Goal: Task Accomplishment & Management: Manage account settings

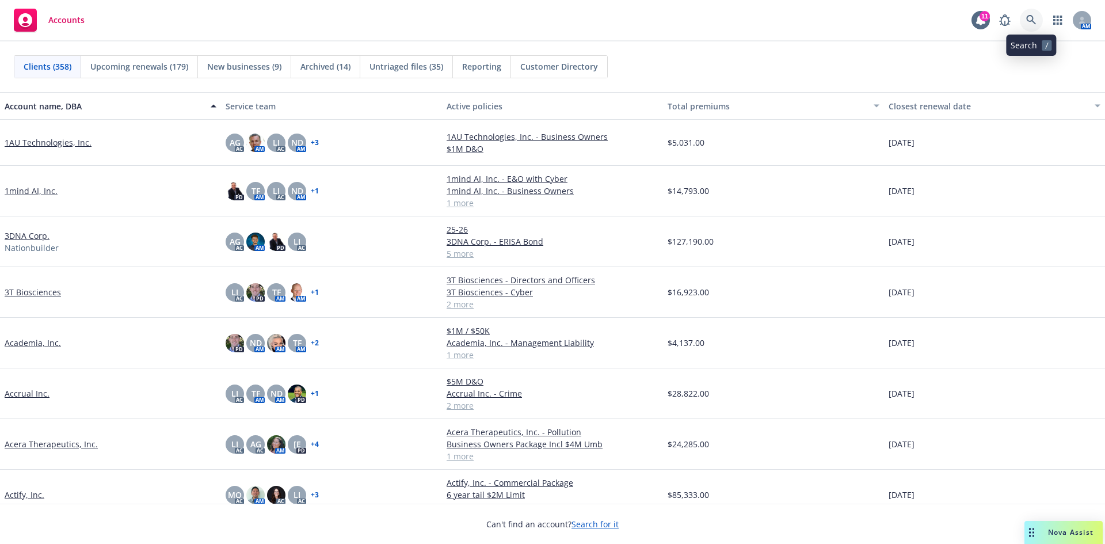
click at [1032, 18] on icon at bounding box center [1031, 20] width 10 height 10
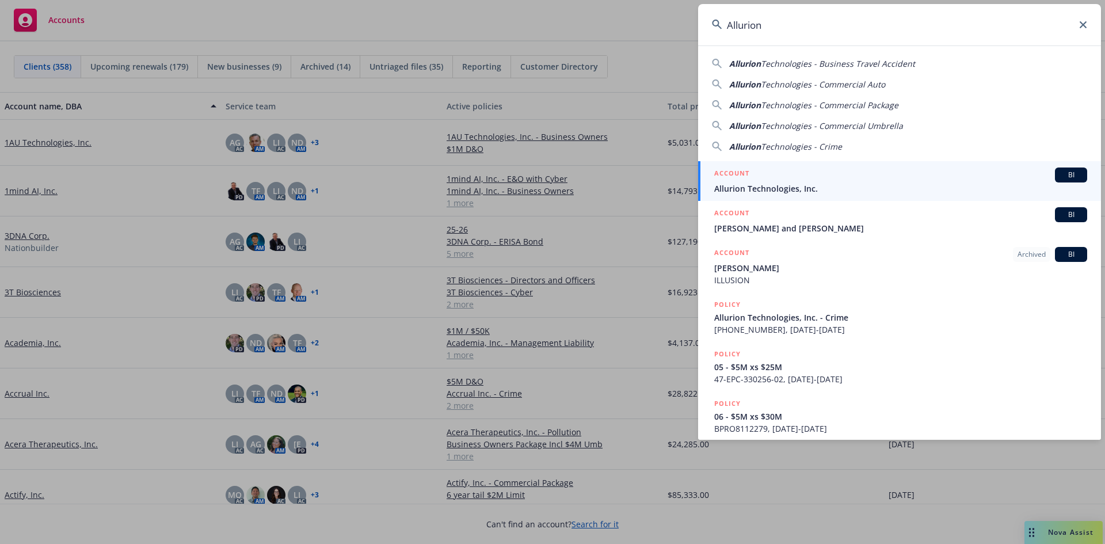
type input "Allurion"
click at [762, 185] on span "Allurion Technologies, Inc." at bounding box center [900, 188] width 373 height 12
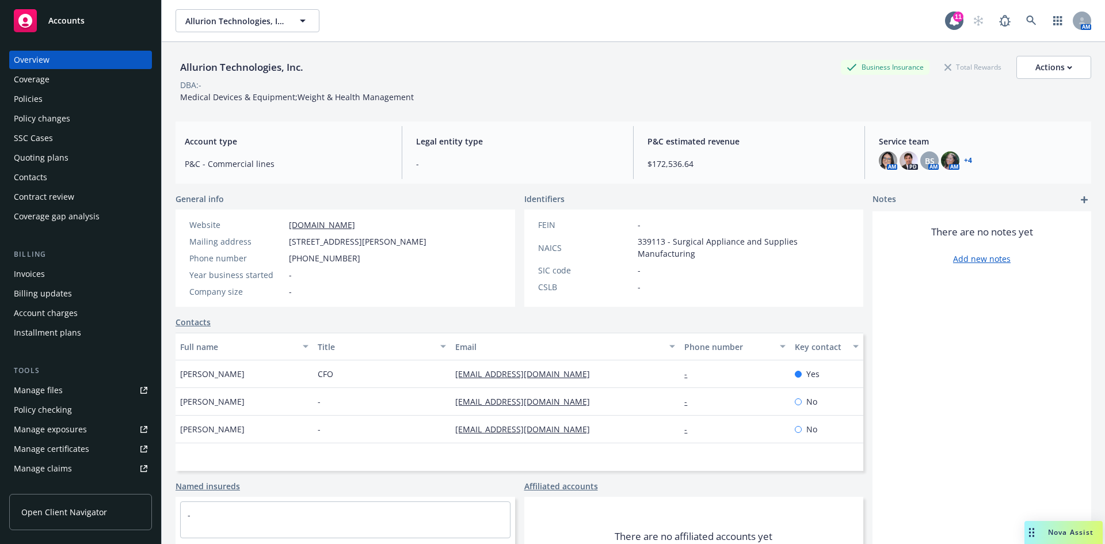
click at [31, 271] on div "Invoices" at bounding box center [29, 274] width 31 height 18
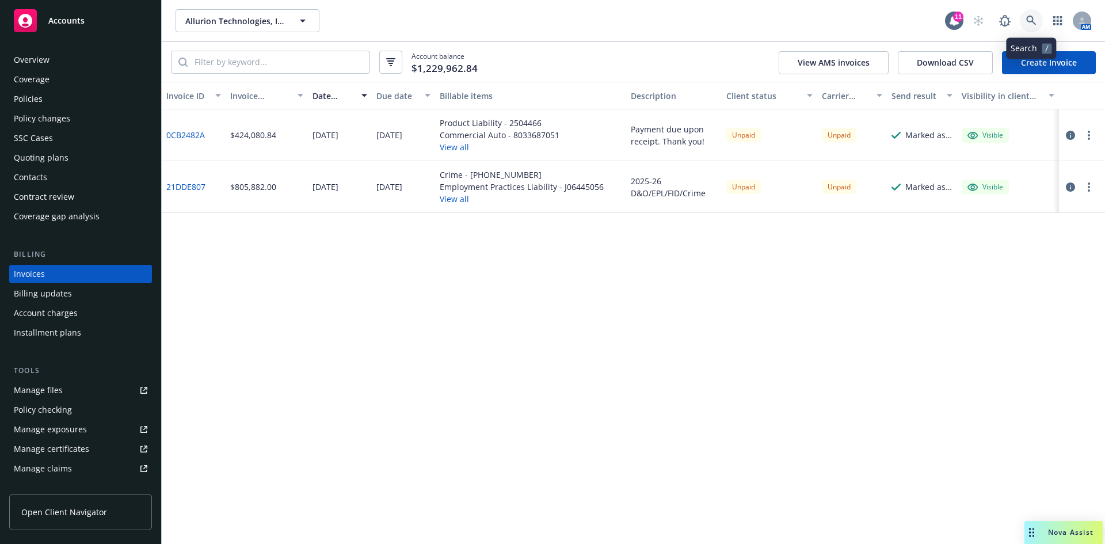
click at [1034, 20] on icon at bounding box center [1031, 21] width 10 height 10
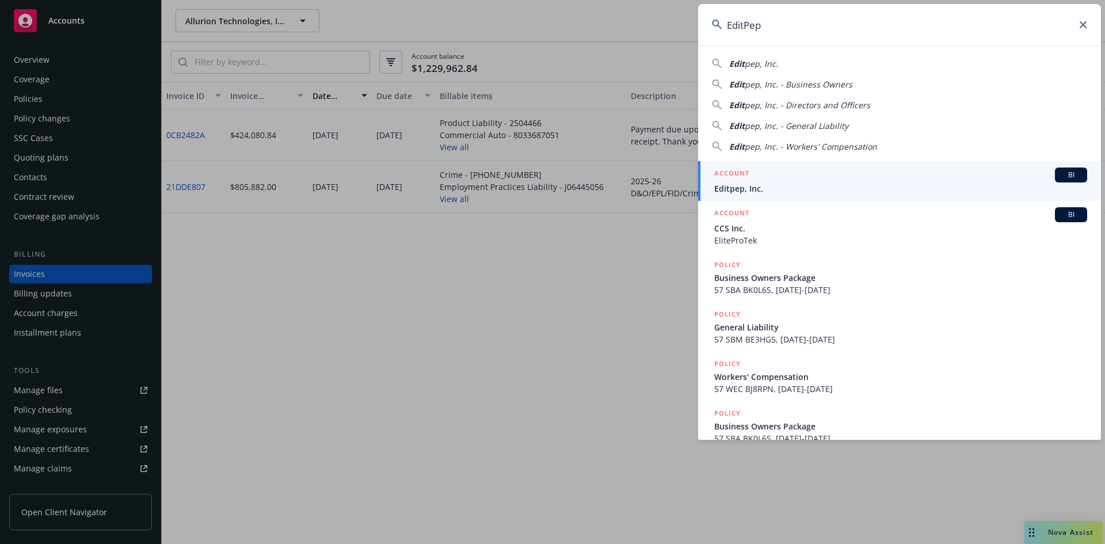
type input "EditPep"
click at [743, 182] on div "ACCOUNT BI" at bounding box center [900, 175] width 373 height 15
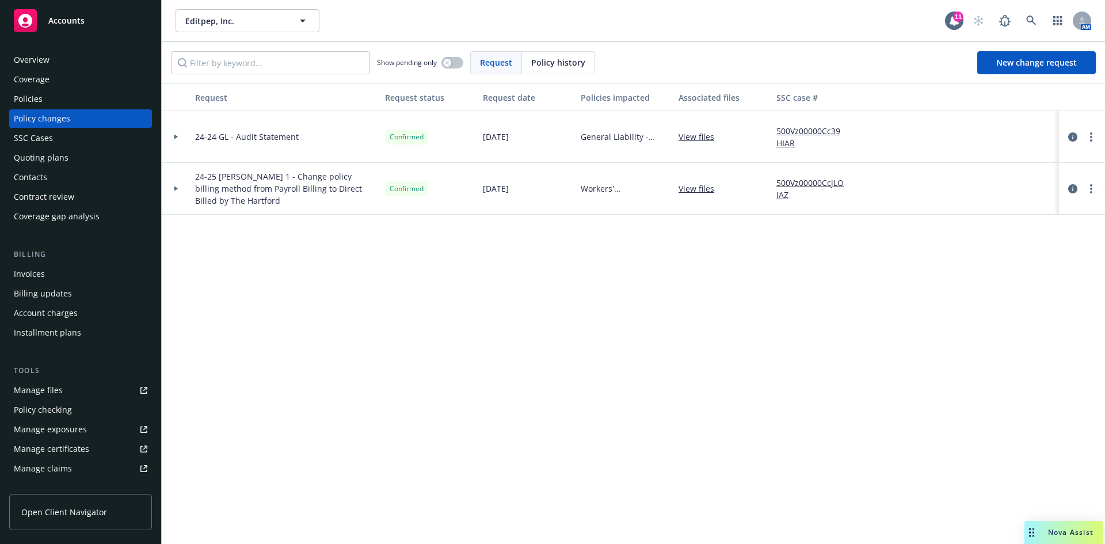
click at [26, 94] on div "Policies" at bounding box center [28, 99] width 29 height 18
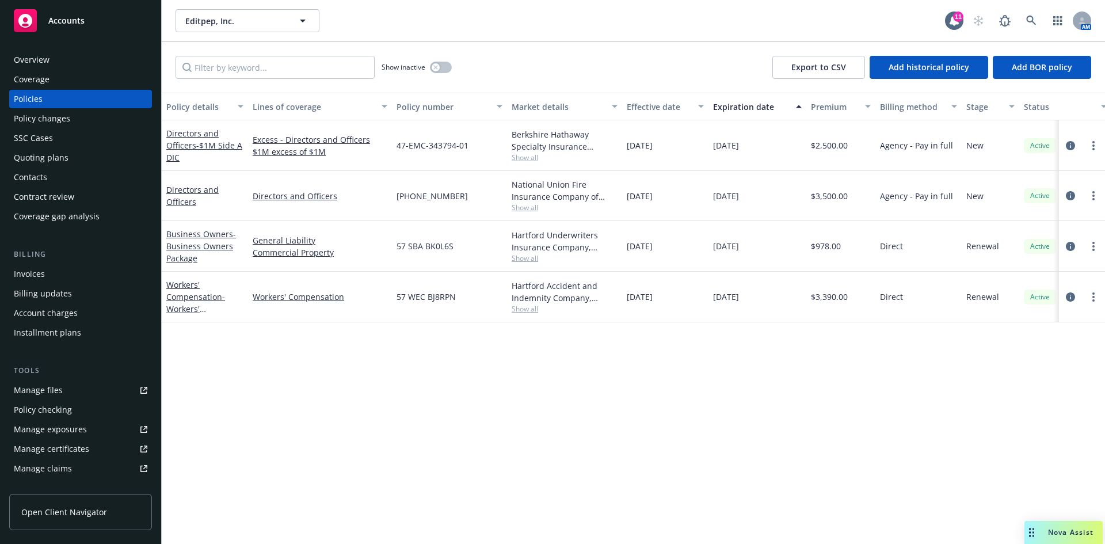
click at [50, 121] on div "Policy changes" at bounding box center [42, 118] width 56 height 18
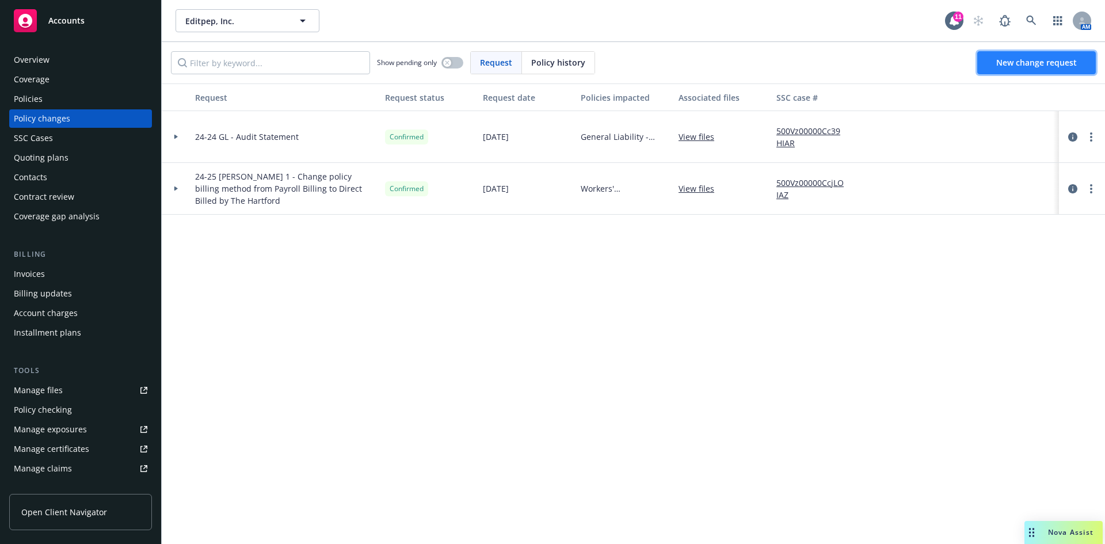
click at [1032, 68] on link "New change request" at bounding box center [1036, 62] width 119 height 23
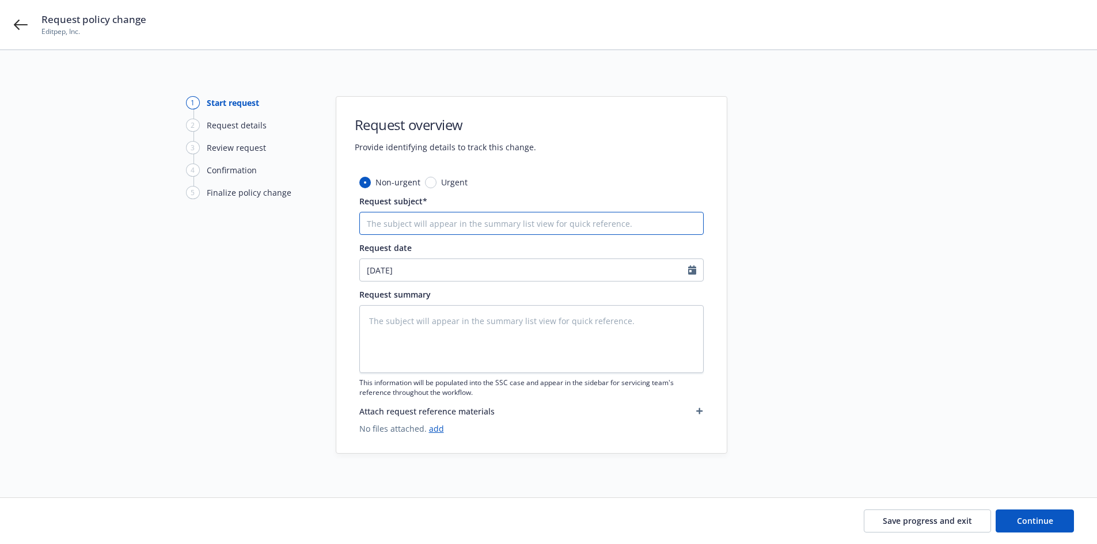
click at [418, 226] on input "Request subject*" at bounding box center [531, 223] width 344 height 23
type textarea "x"
type input "C"
type textarea "x"
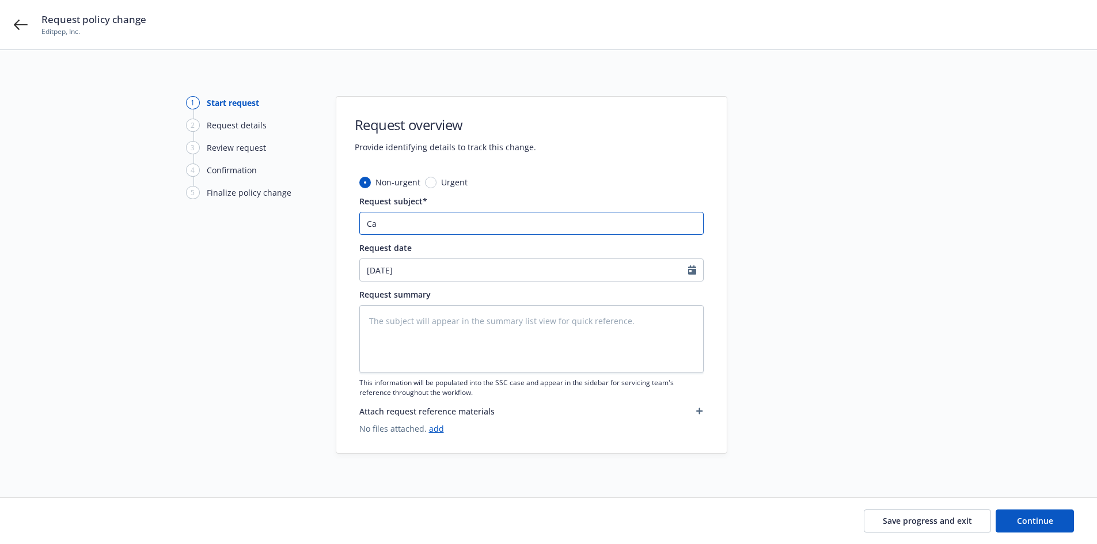
type input "Can"
type textarea "x"
type input "Canc"
type textarea "x"
type input "Cance"
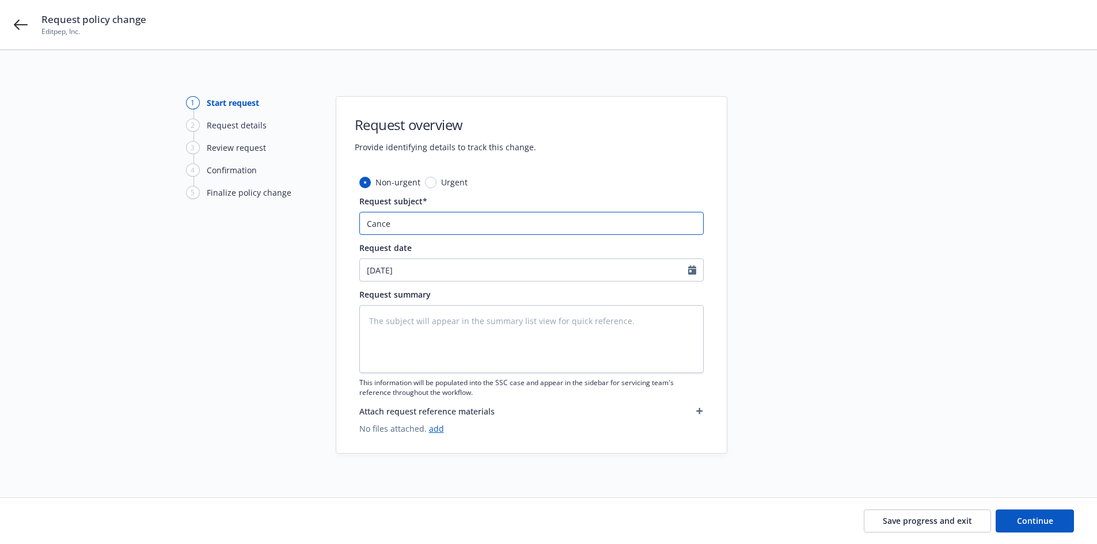
type textarea "x"
type input "Cancel"
type textarea "x"
type input "Cancell"
type textarea "x"
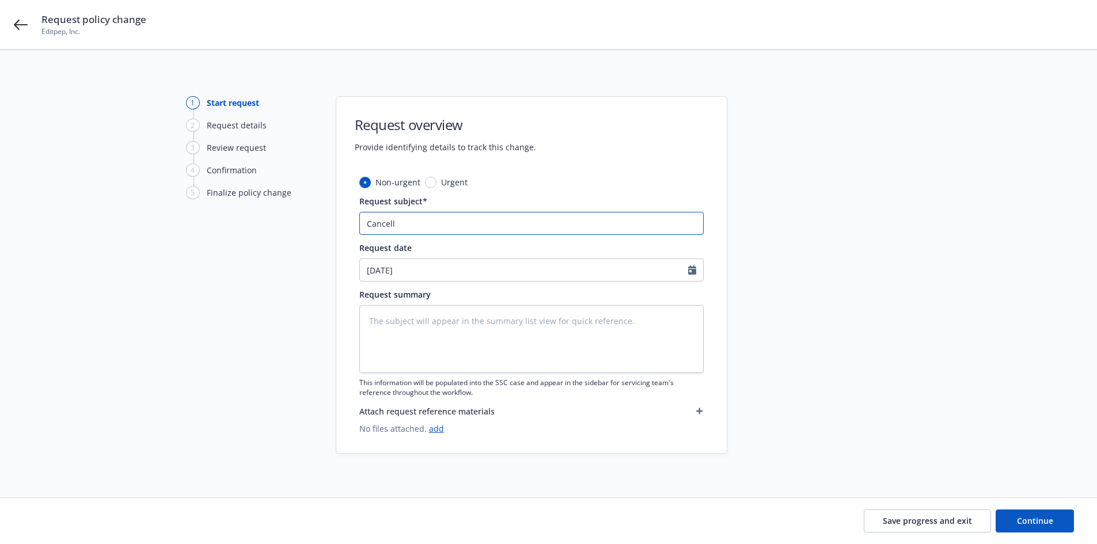
type input "Cancella"
type textarea "x"
type input "Cancellat"
type textarea "x"
type input "Cancellati"
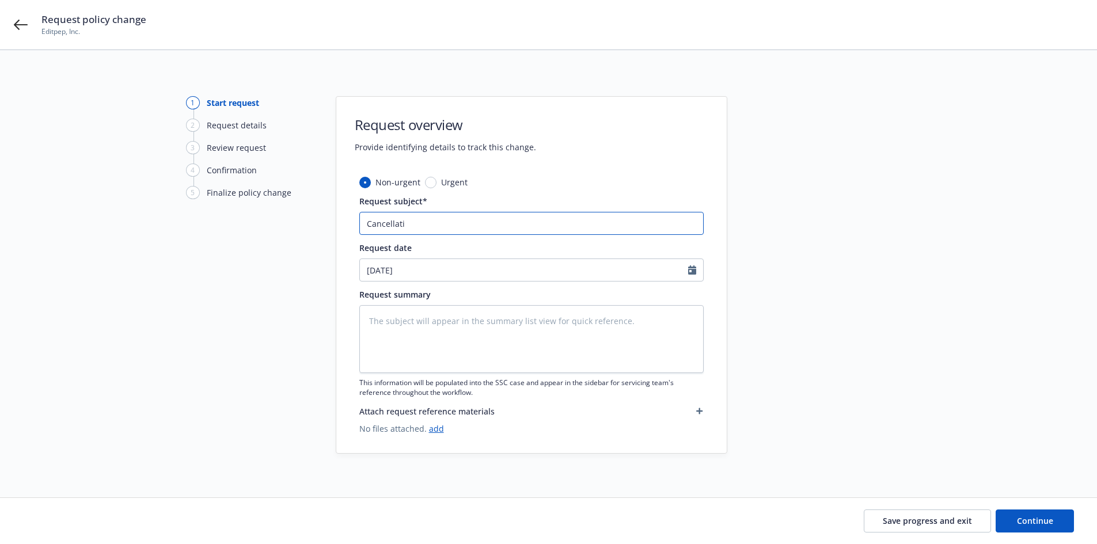
type textarea "x"
type input "Cancellatio"
type textarea "x"
type input "Cancellation"
type textarea "x"
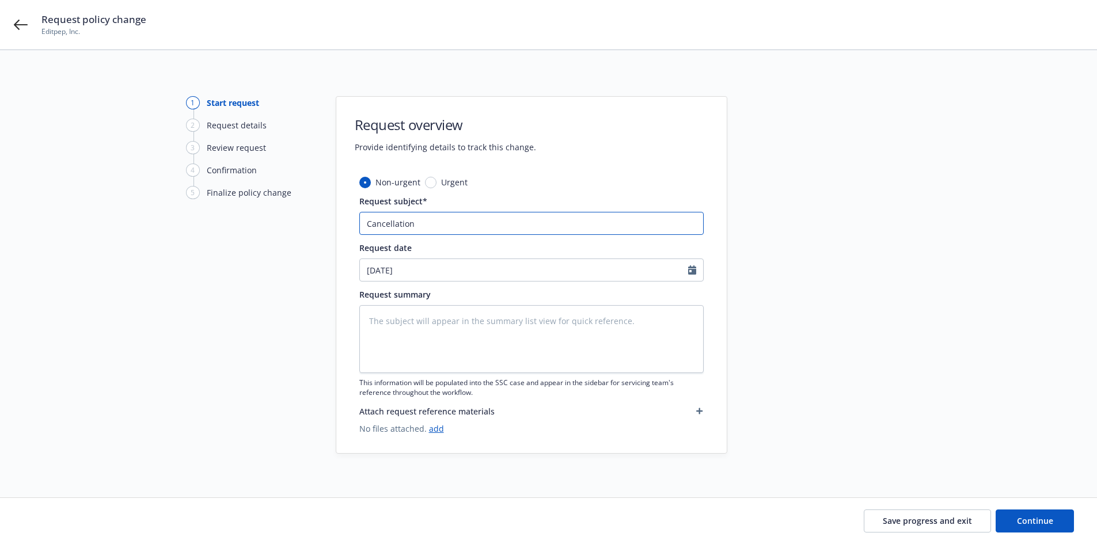
type input "Cancellation"
type textarea "x"
type input "Cancellation S"
type textarea "x"
type input "Cancellation Sd"
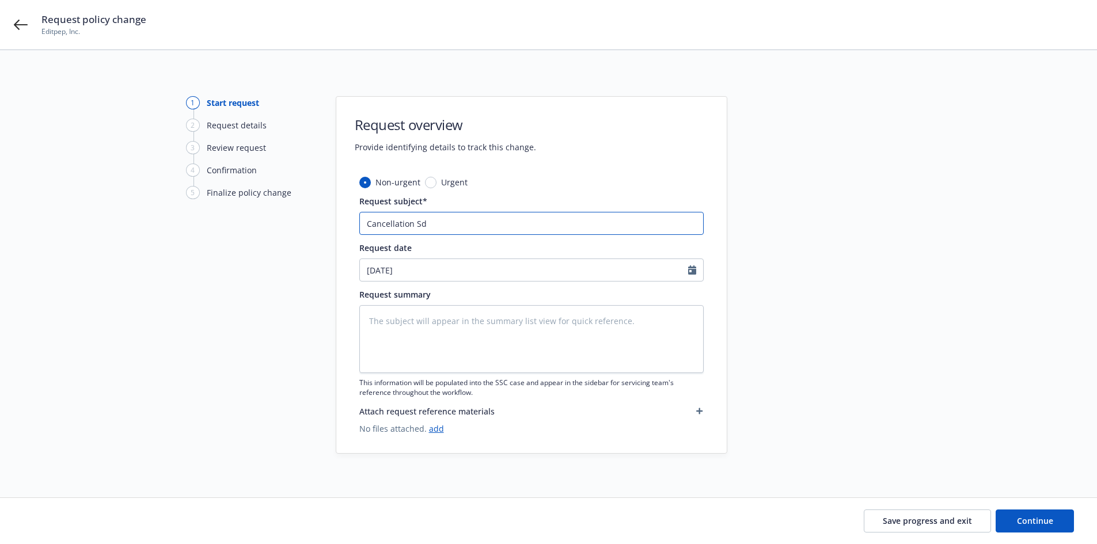
type textarea "x"
type input "Cancellation S"
type textarea "x"
type input "Cancellation Si"
type textarea "x"
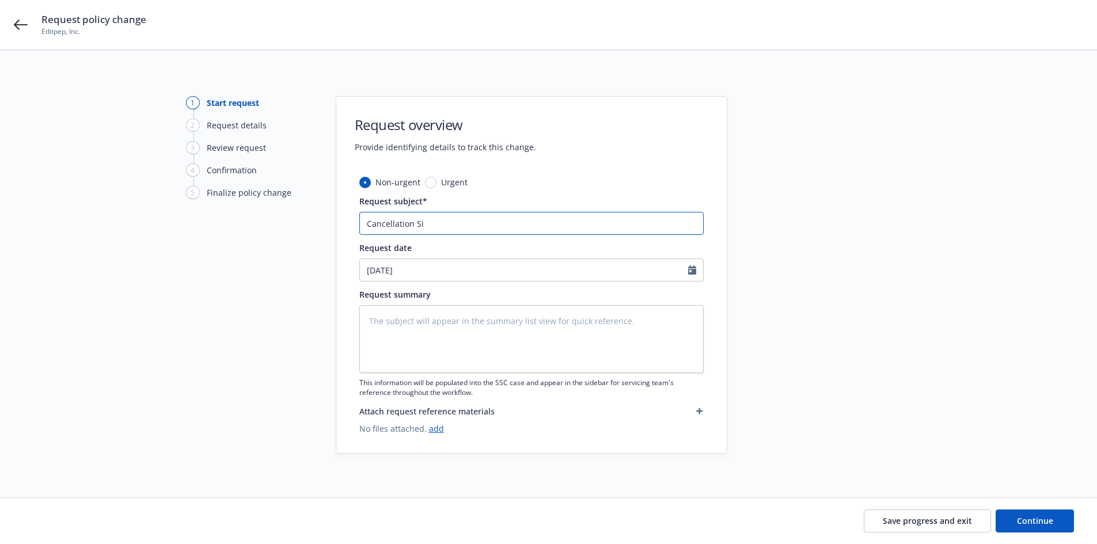
type input "Cancellation Sid"
type textarea "x"
type input "Cancellation Side"
type textarea "x"
type input "Cancellation Side"
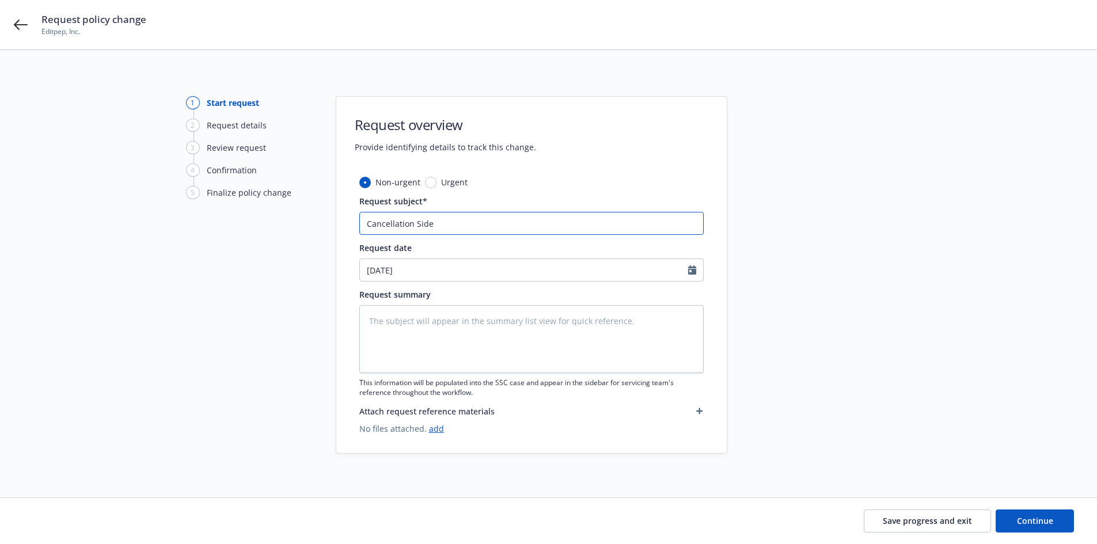
type textarea "x"
type input "Cancellation Side A"
type textarea "x"
type input "Cancellation Side A"
type textarea "x"
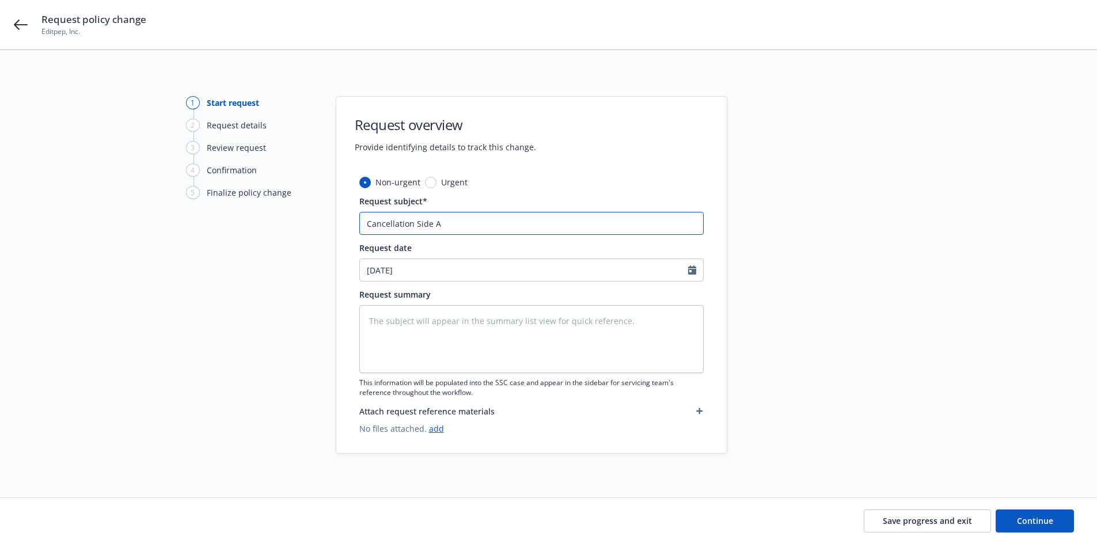
type input "Cancellation Side A D"
type textarea "x"
type input "Cancellation Side A DI"
type textarea "x"
type input "Cancellation Side A DIC"
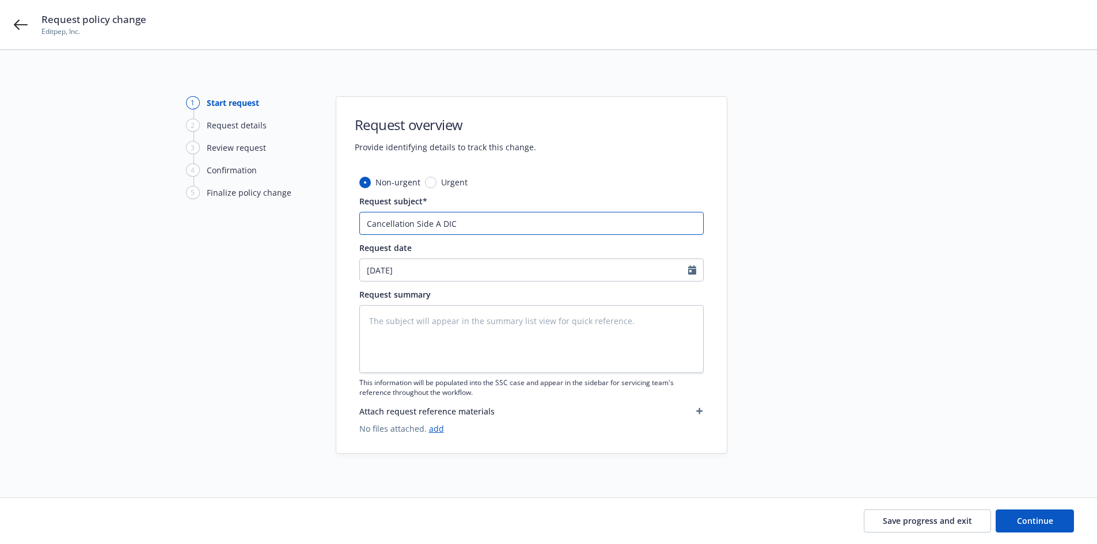
type textarea "x"
click at [405, 215] on input "Cancellation Side A DIC" at bounding box center [531, 223] width 344 height 23
click at [405, 218] on input "Cancellation Side A DIC" at bounding box center [531, 223] width 344 height 23
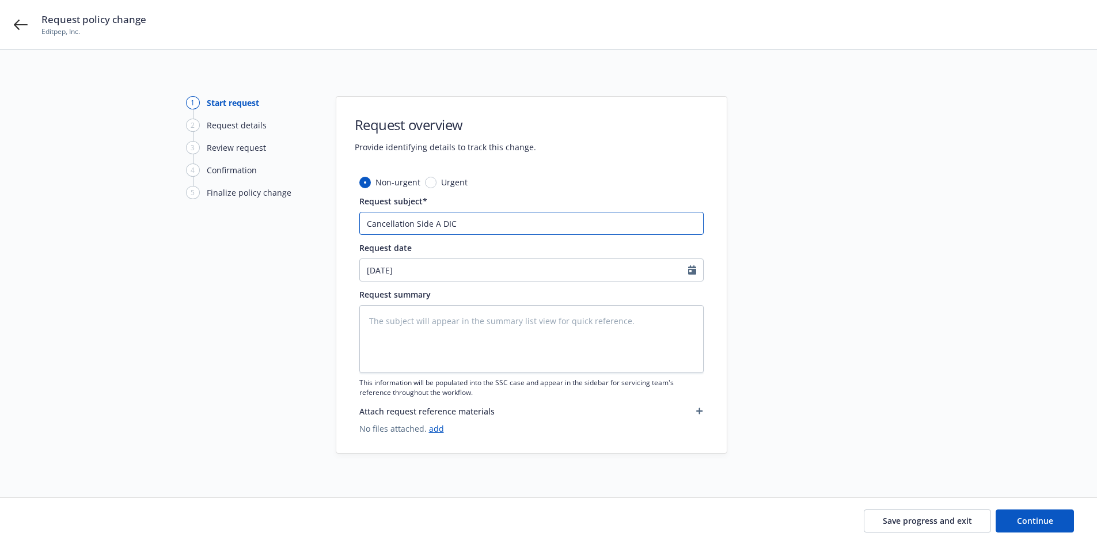
type input "Cancellation Side A DIC"
click at [456, 333] on textarea at bounding box center [531, 339] width 344 height 68
paste textarea "Cancellation Side A DIC"
type textarea "x"
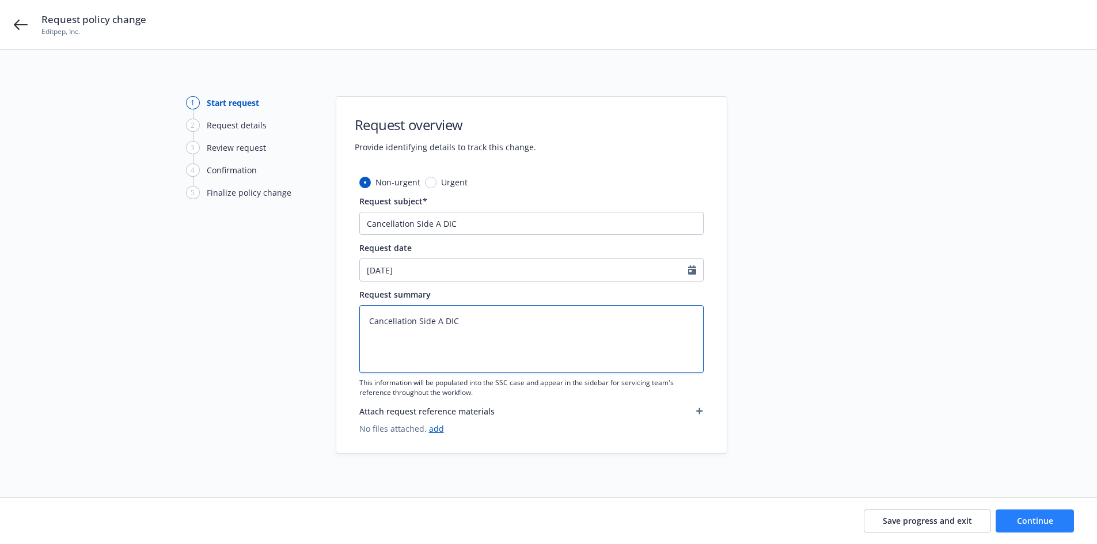
type textarea "Cancellation Side A DIC"
click at [1053, 522] on button "Continue" at bounding box center [1034, 520] width 78 height 23
type textarea "x"
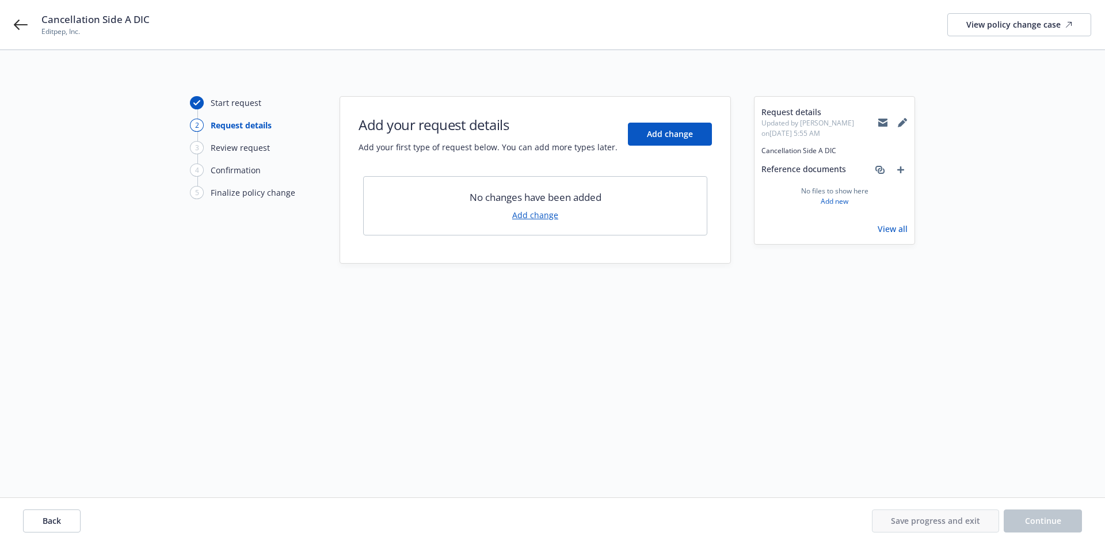
click at [535, 215] on link "Add change" at bounding box center [535, 215] width 46 height 12
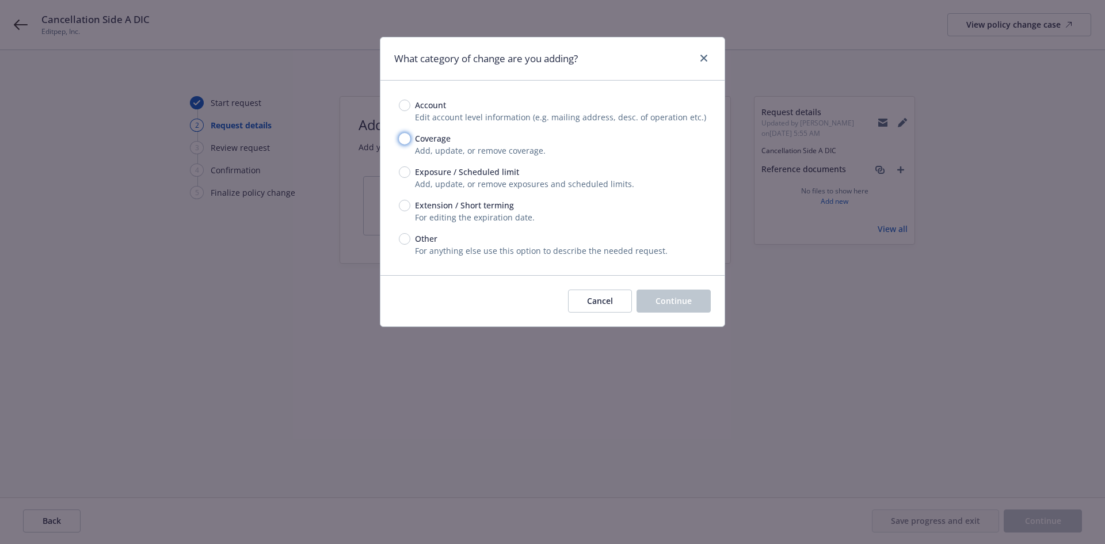
click at [405, 139] on input "Coverage" at bounding box center [405, 139] width 12 height 12
radio input "true"
click at [675, 303] on span "Continue" at bounding box center [674, 300] width 36 height 11
type textarea "x"
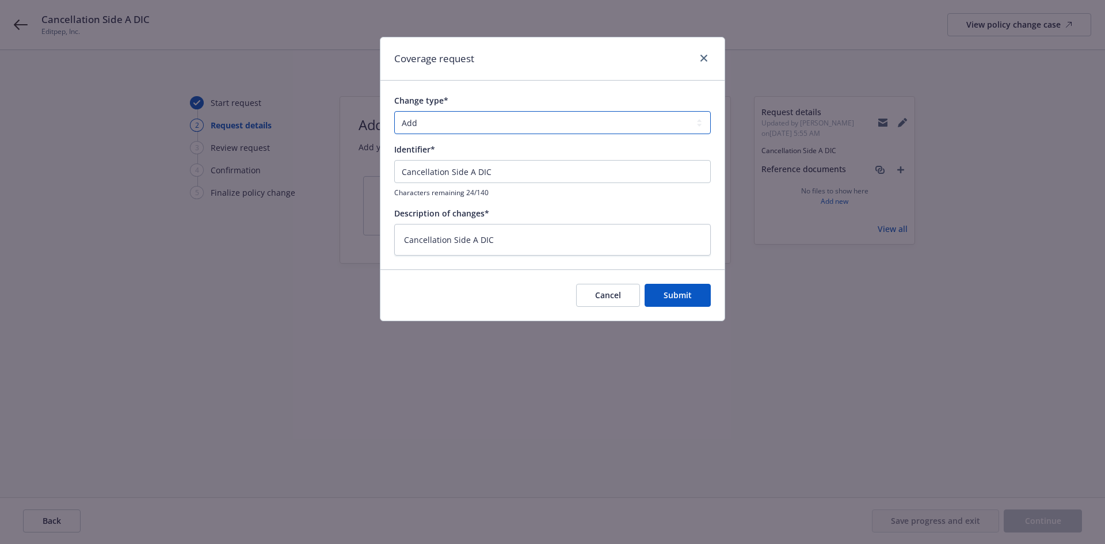
click at [417, 124] on select "Add Audit Change Remove" at bounding box center [552, 122] width 317 height 23
select select "REMOVE"
click at [394, 111] on select "Add Audit Change Remove" at bounding box center [552, 122] width 317 height 23
click at [671, 293] on span "Submit" at bounding box center [678, 295] width 28 height 11
type textarea "x"
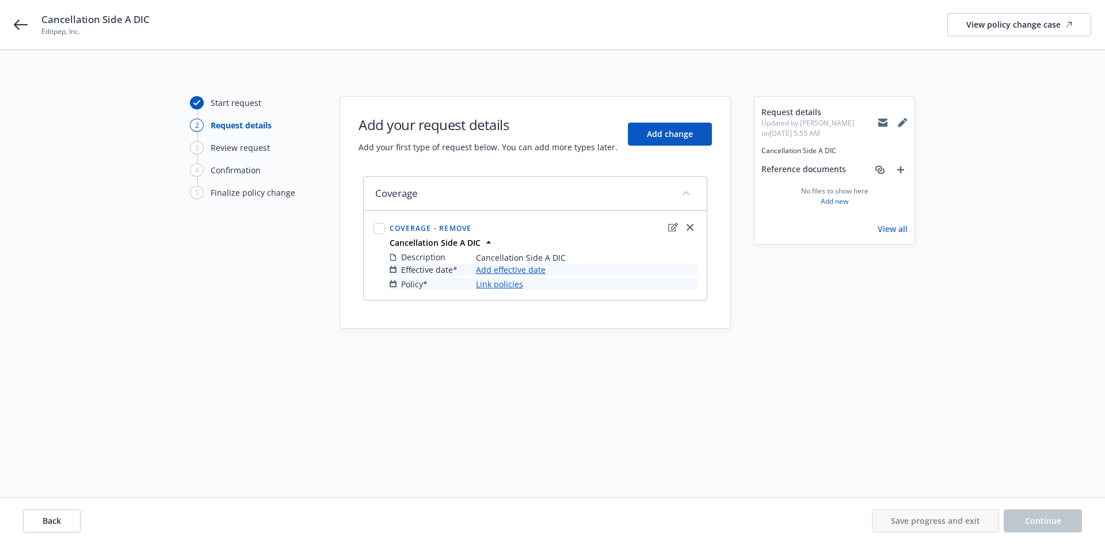
click at [527, 270] on link "Add effective date" at bounding box center [511, 270] width 70 height 12
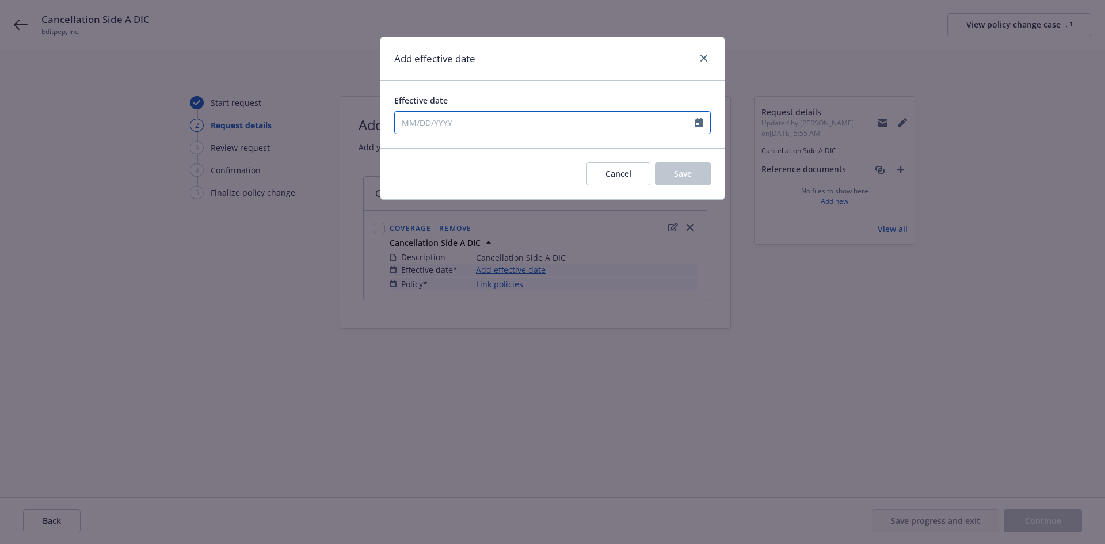
click at [459, 124] on input "Effective date" at bounding box center [545, 123] width 300 height 22
select select "10"
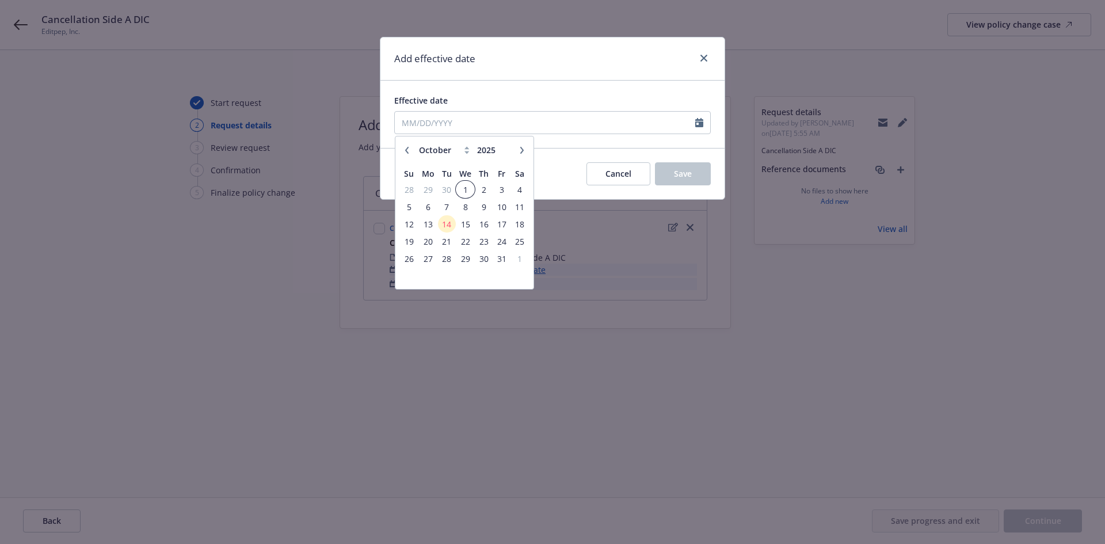
click at [465, 189] on span "1" at bounding box center [465, 189] width 17 height 14
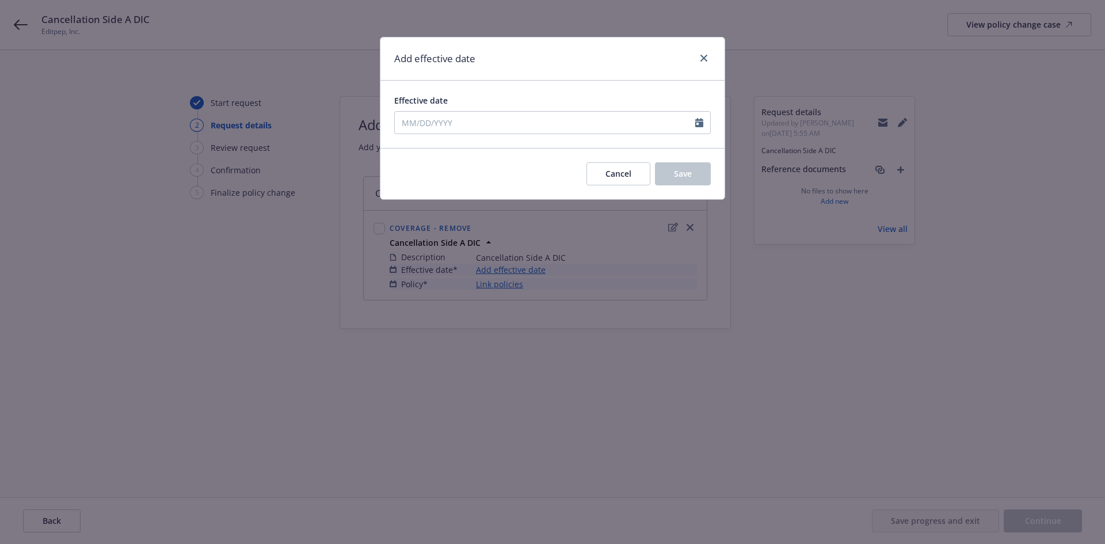
type input "10/01/2025"
click at [674, 176] on span "Save" at bounding box center [683, 173] width 18 height 11
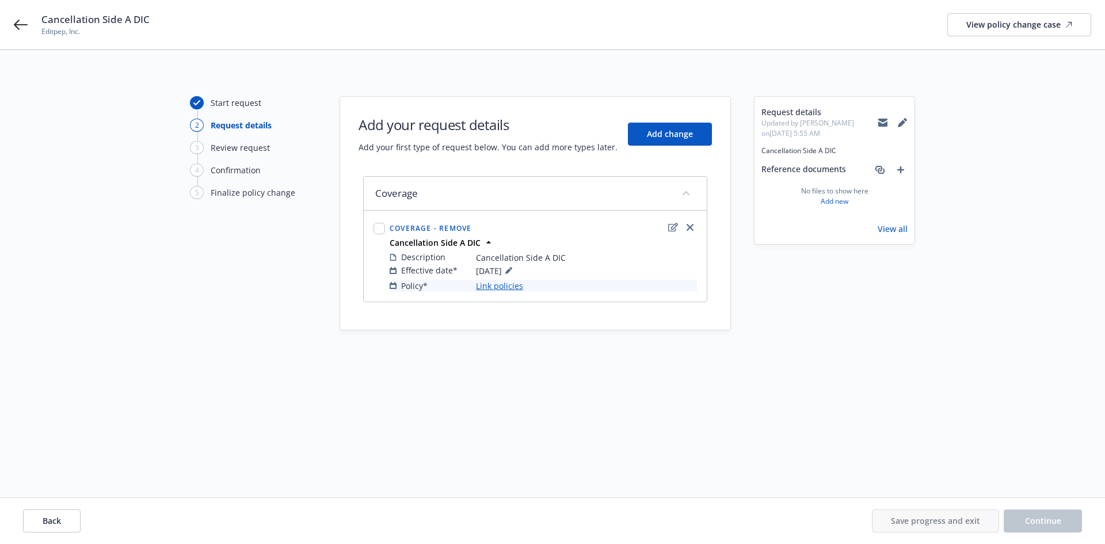
click at [501, 283] on link "Link policies" at bounding box center [499, 286] width 47 height 12
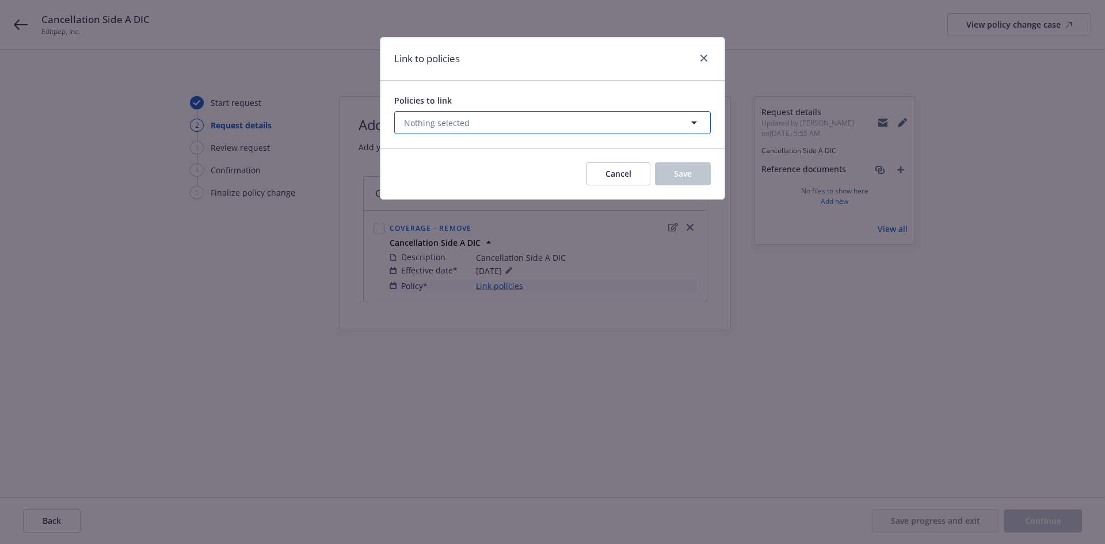
click at [637, 120] on button "Nothing selected" at bounding box center [552, 122] width 317 height 23
select select "ACTIVE"
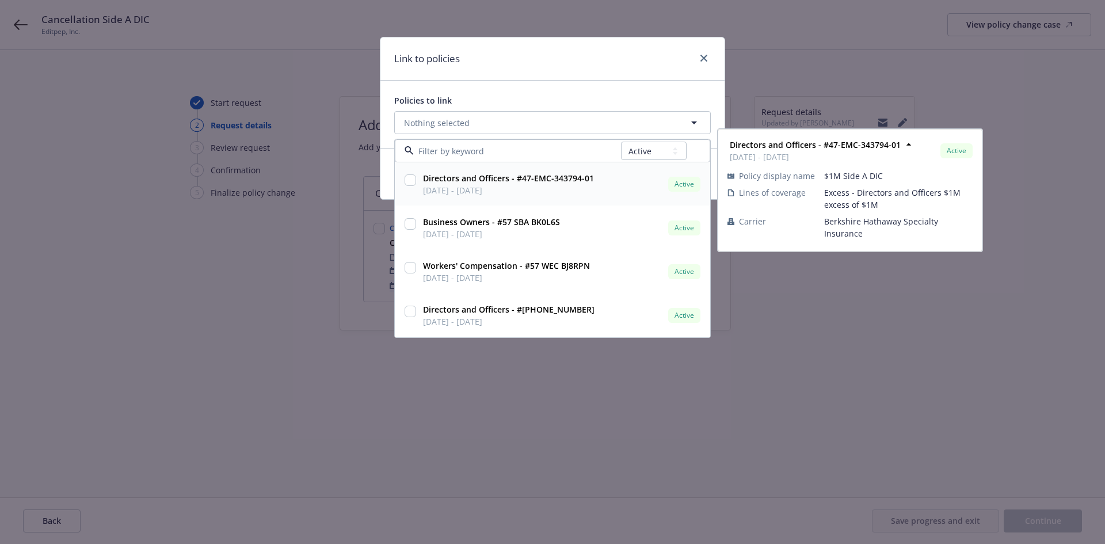
click at [413, 182] on input "checkbox" at bounding box center [411, 180] width 12 height 12
checkbox input "true"
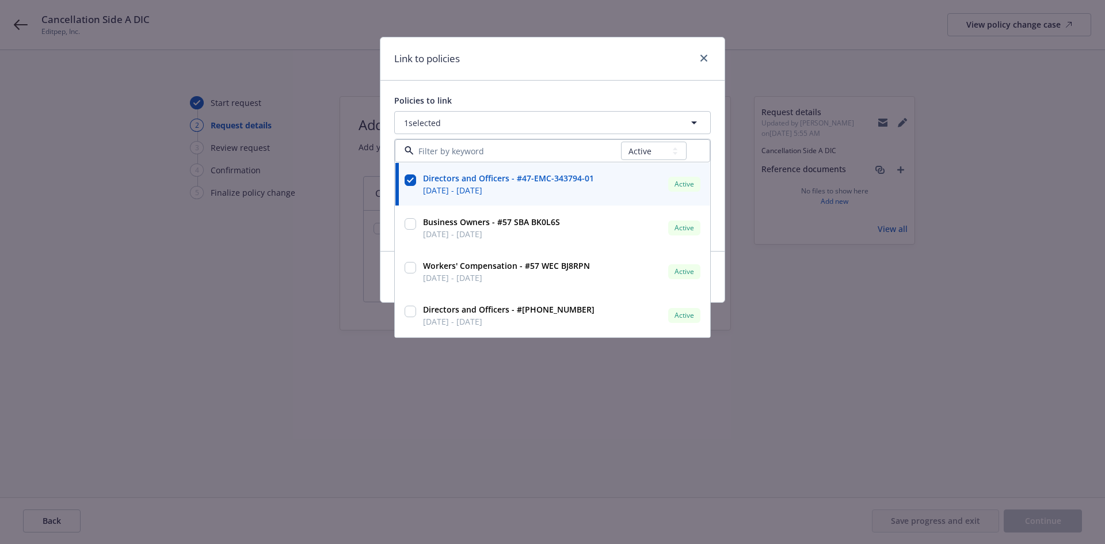
click at [594, 74] on div "Link to policies" at bounding box center [552, 58] width 344 height 43
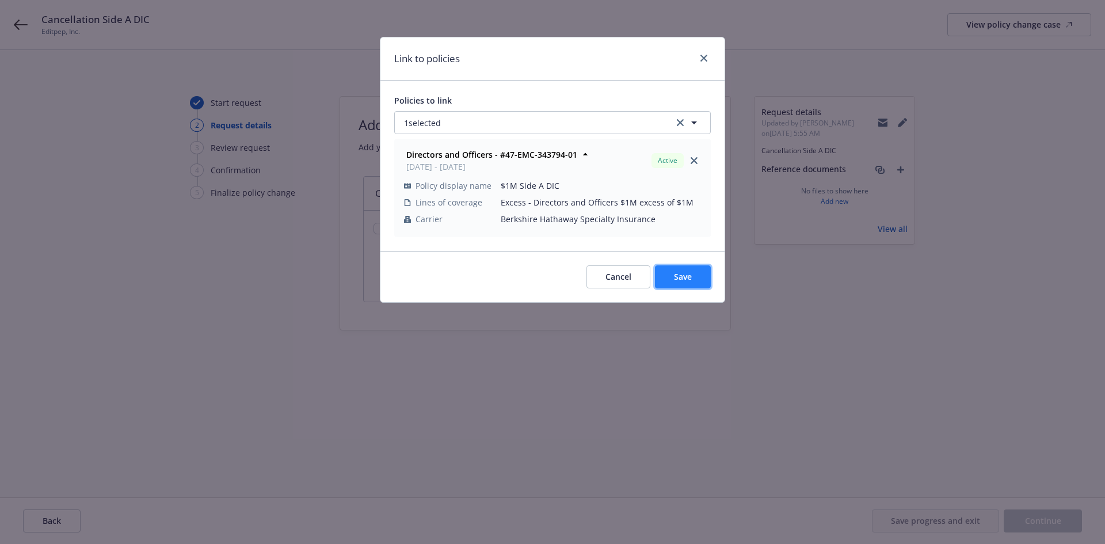
click at [683, 288] on button "Save" at bounding box center [683, 276] width 56 height 23
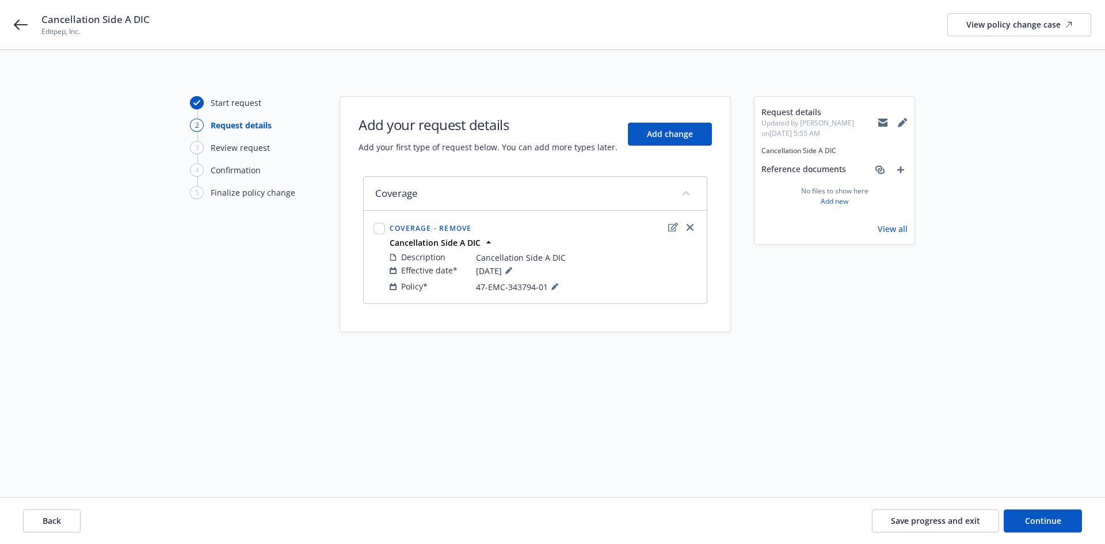
click at [1040, 534] on div "Back Save progress and exit Continue" at bounding box center [552, 521] width 1105 height 46
click at [1041, 524] on span "Continue" at bounding box center [1043, 520] width 36 height 11
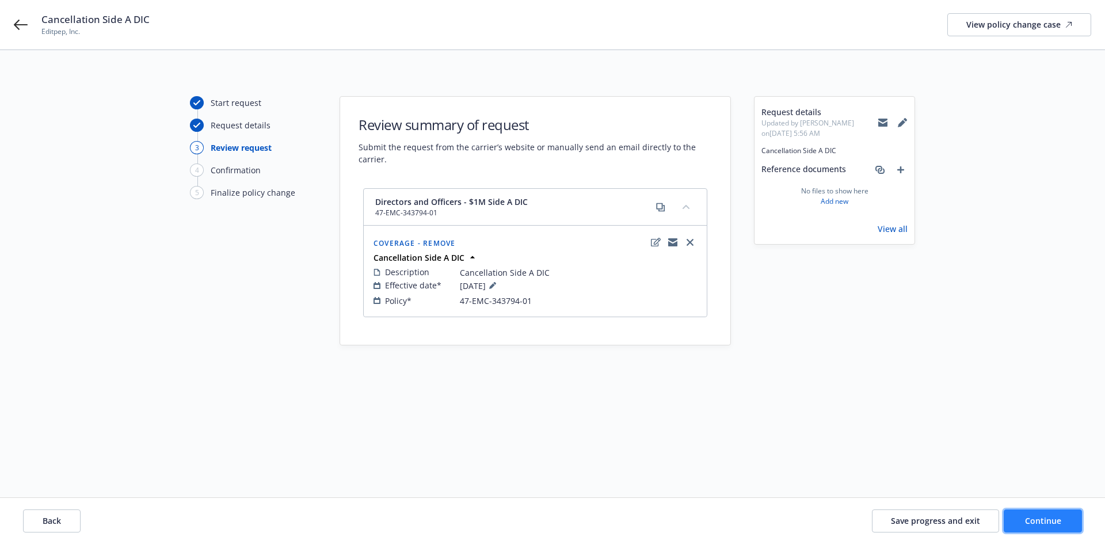
click at [1040, 529] on button "Continue" at bounding box center [1043, 520] width 78 height 23
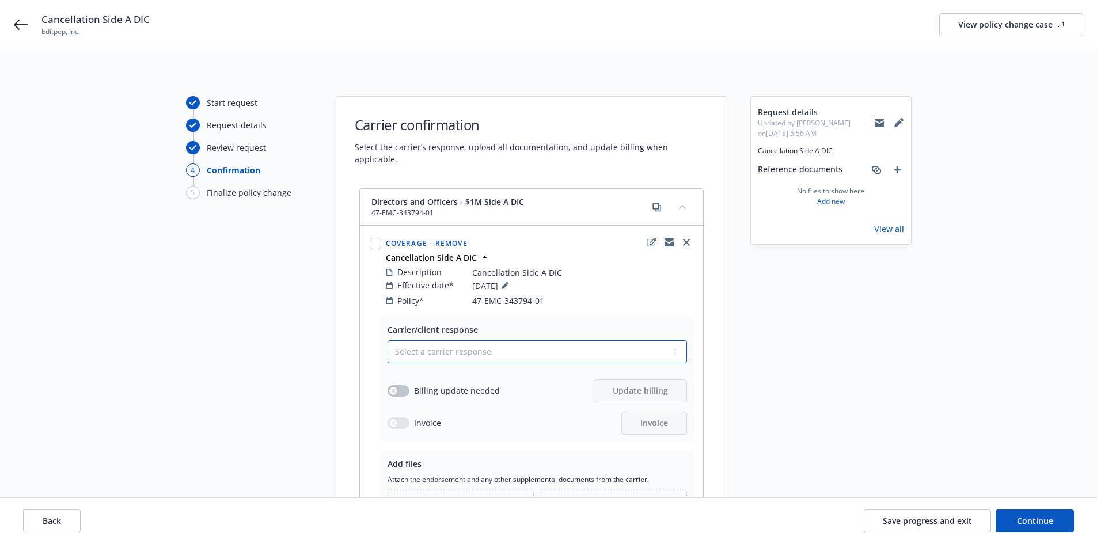
click at [493, 340] on select "Select a carrier response Accepted Accepted with revision No endorsement needed…" at bounding box center [536, 351] width 299 height 23
select select "ACCEPTED"
click at [387, 340] on select "Select a carrier response Accepted Accepted with revision No endorsement needed…" at bounding box center [536, 351] width 299 height 23
click at [395, 389] on icon "button" at bounding box center [393, 391] width 5 height 5
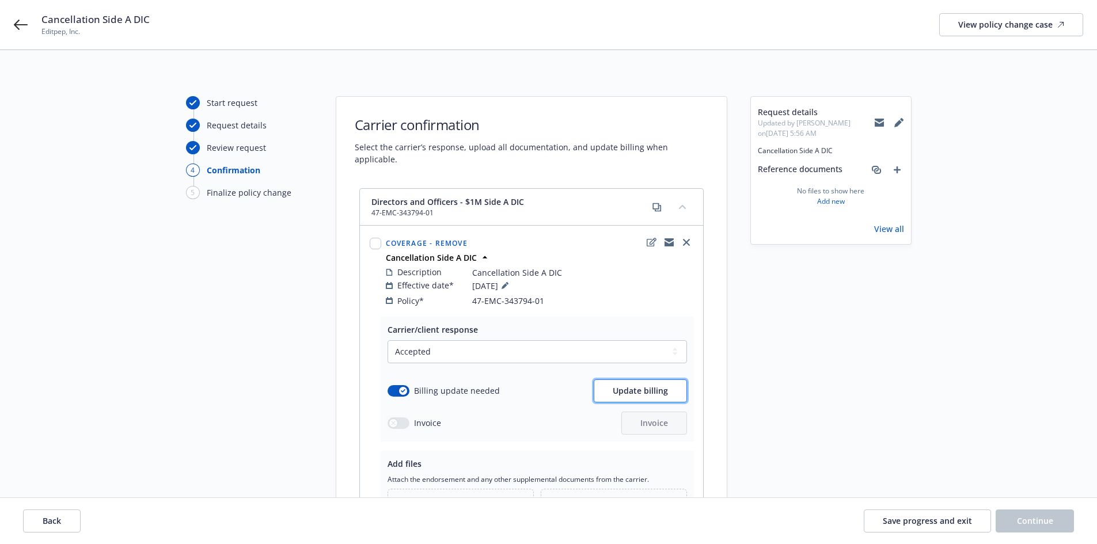
click at [626, 385] on button "Update billing" at bounding box center [639, 390] width 93 height 23
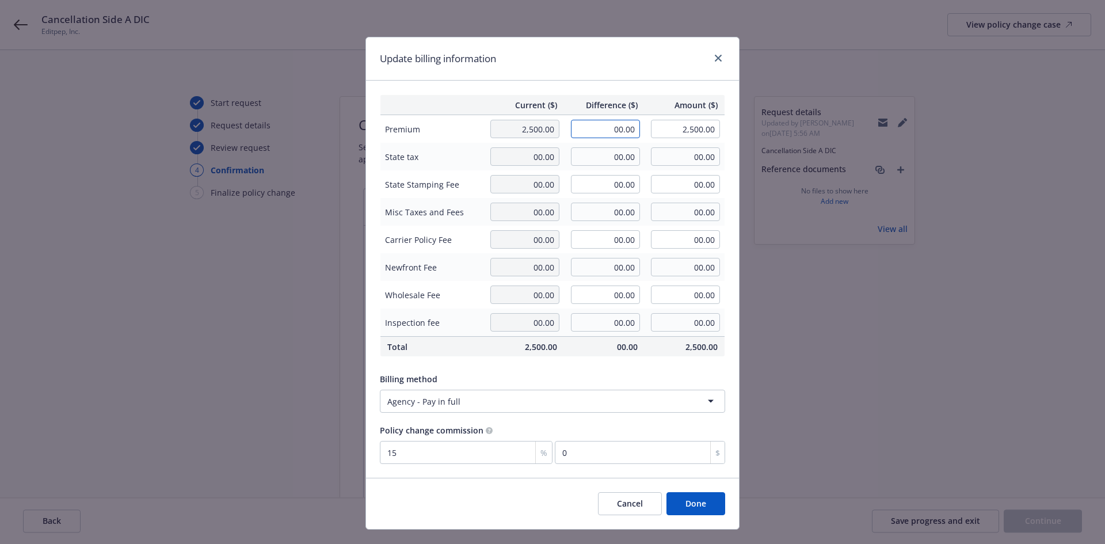
click at [620, 130] on input "00.00" at bounding box center [605, 129] width 69 height 18
type input "-1,740.00"
type input "760.00"
type input "-261"
click at [616, 150] on input "00.00" at bounding box center [605, 156] width 69 height 18
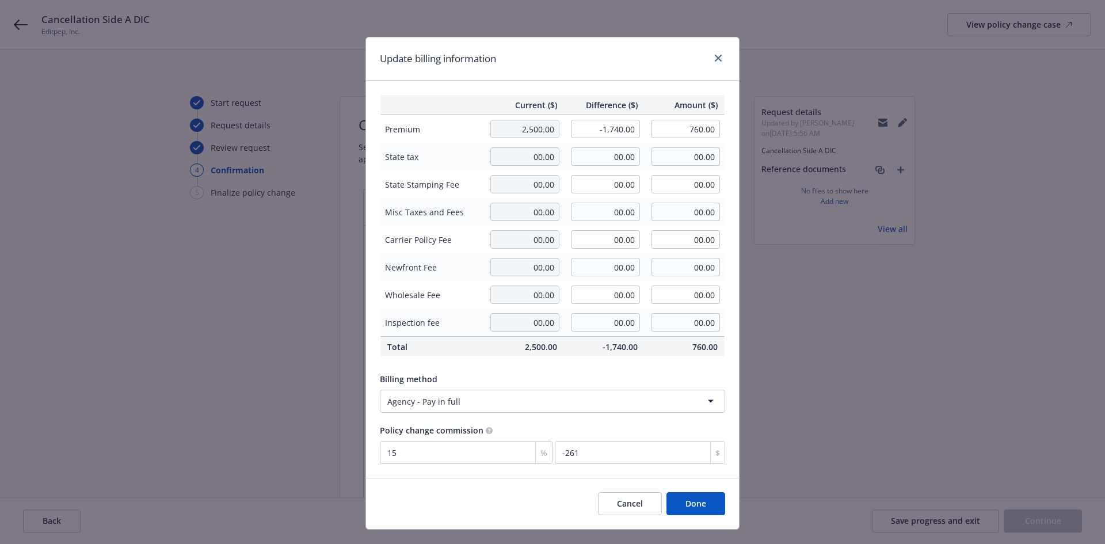
click at [689, 502] on button "Done" at bounding box center [696, 503] width 59 height 23
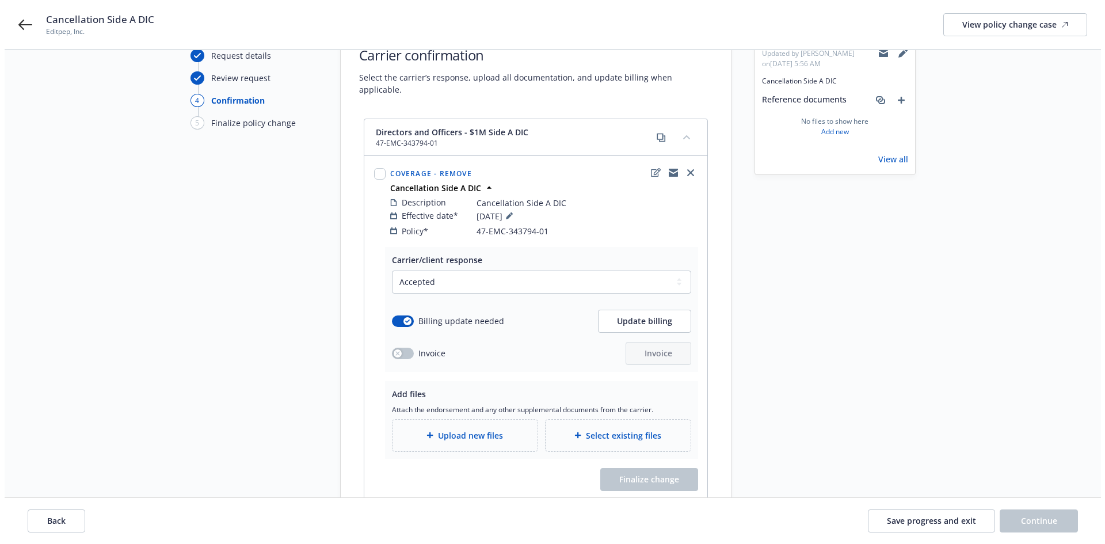
scroll to position [135, 0]
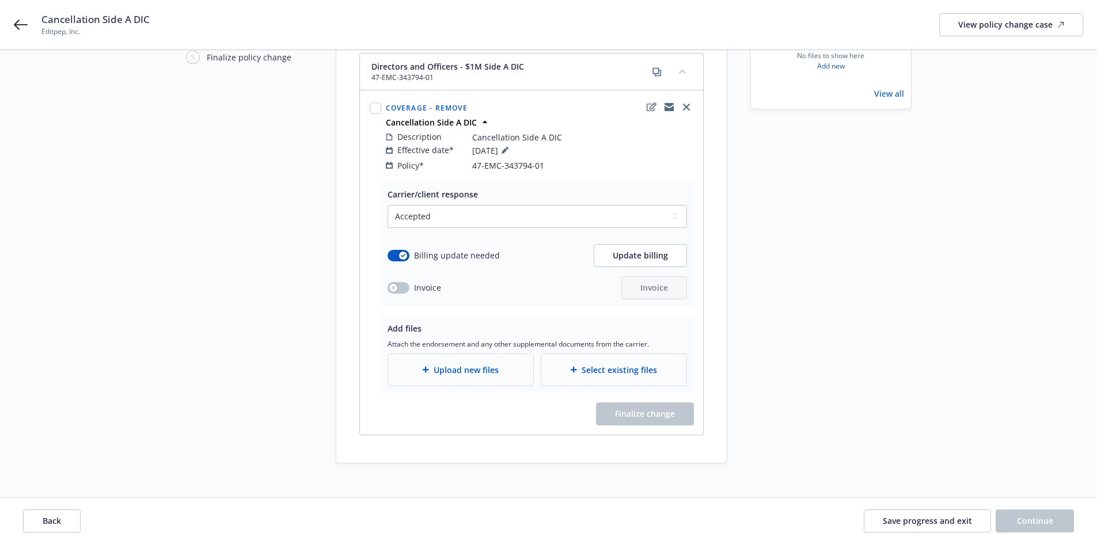
click at [451, 372] on div "Upload new files" at bounding box center [460, 370] width 145 height 32
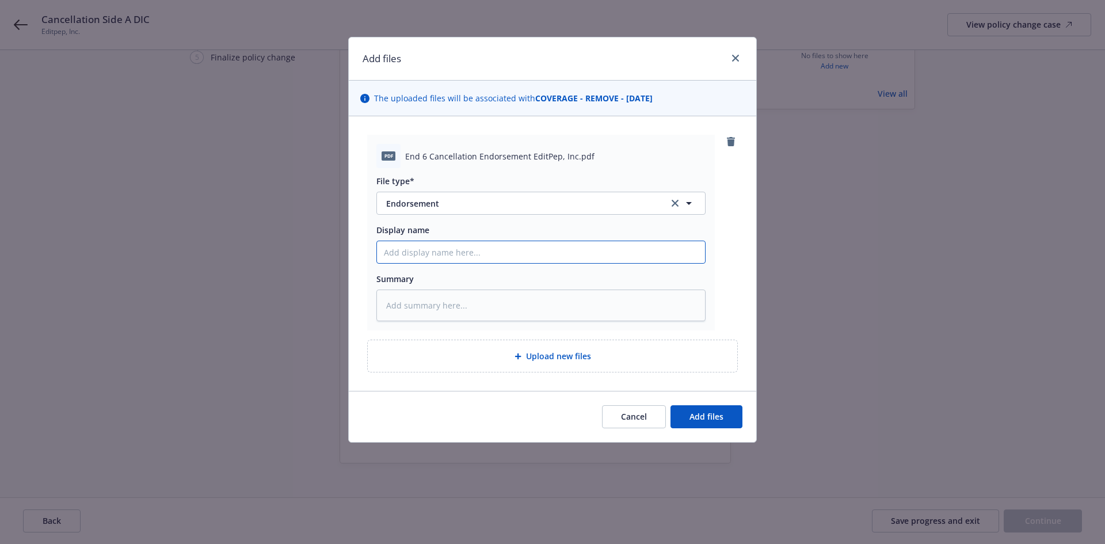
click at [423, 254] on input "Display name" at bounding box center [541, 252] width 328 height 22
click at [432, 252] on input "Display name" at bounding box center [541, 252] width 328 height 22
paste input "EditPep, Inc."
type textarea "x"
type input "EditPep, Inc."
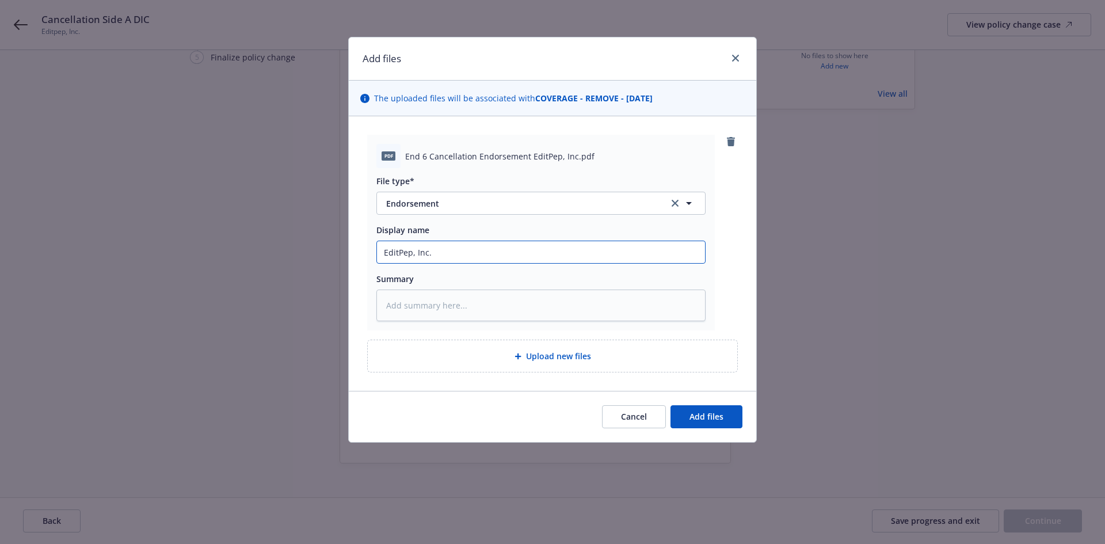
type textarea "x"
type input "EditPep, Inc."
type textarea "x"
type input "EditPep, Inc. -"
type textarea "x"
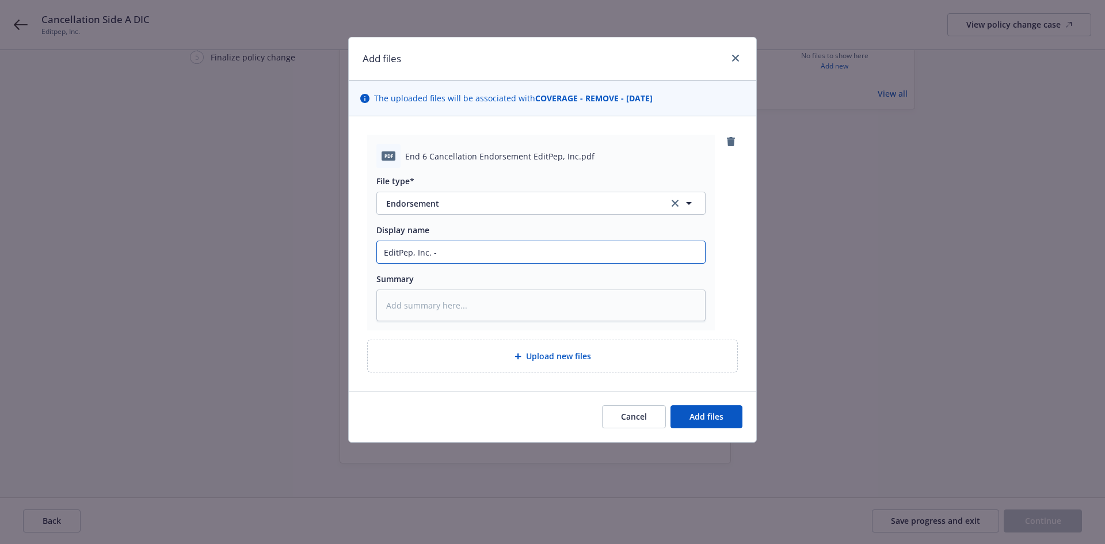
type input "EditPep, Inc. - S"
type textarea "x"
type input "EditPep, Inc. - Si"
type textarea "x"
type input "EditPep, Inc. - Sid"
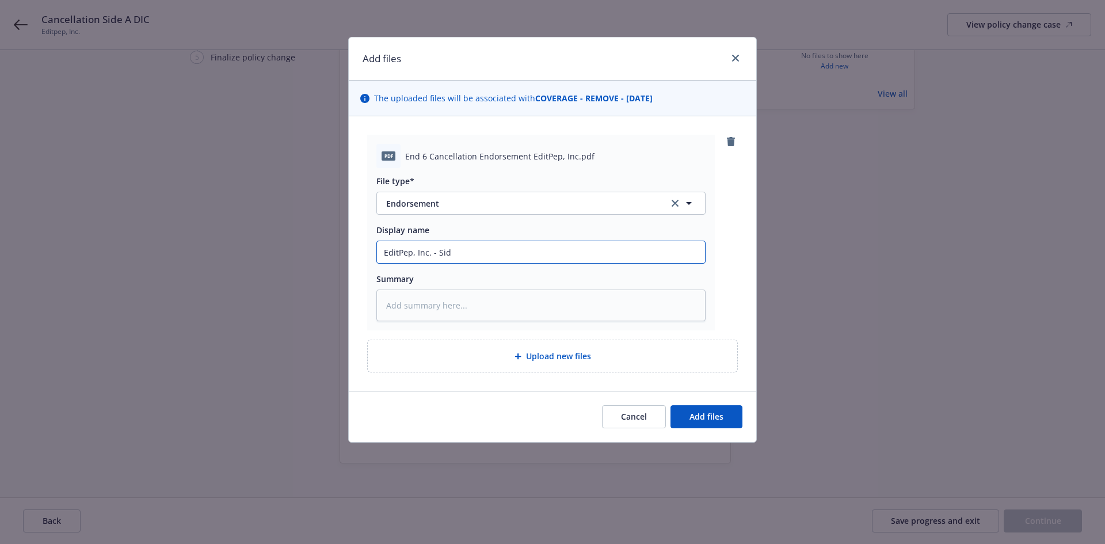
type textarea "x"
type input "EditPep, Inc. - Side"
type textarea "x"
type input "EditPep, Inc. - Side"
type textarea "x"
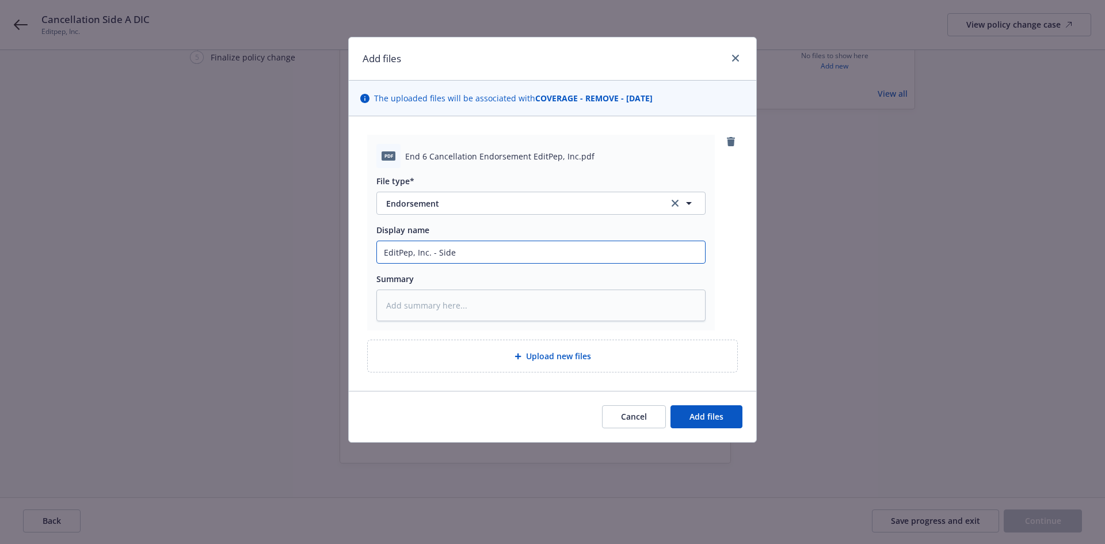
type input "EditPep, Inc. - Side A"
type textarea "x"
type input "EditPep, Inc. - Side A"
type textarea "x"
type input "EditPep, Inc. - Side A D"
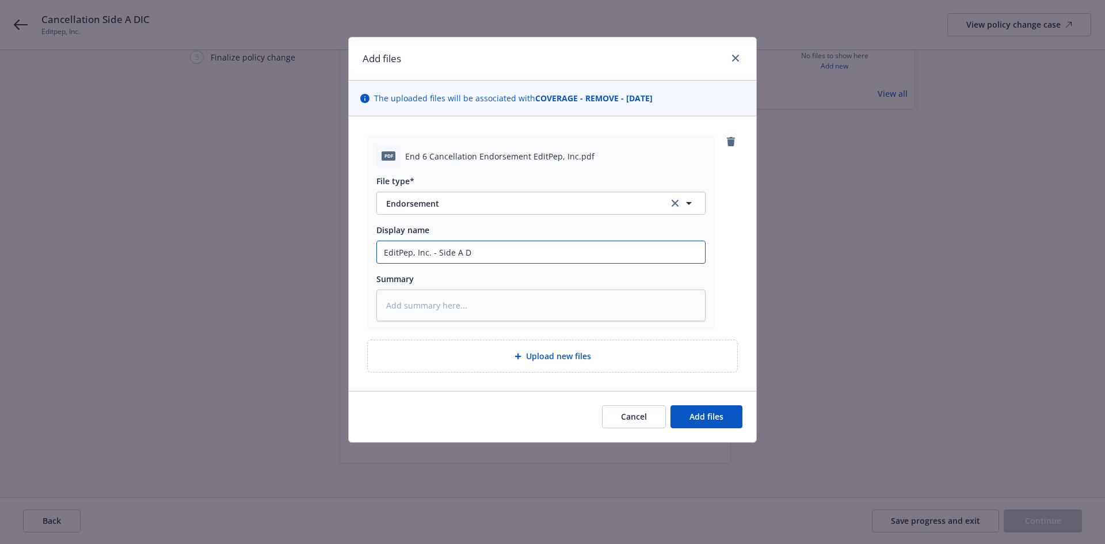
type textarea "x"
type input "EditPep, Inc. - Side A DIC"
type textarea "x"
type input "EditPep, Inc. - Side A DIC"
type textarea "x"
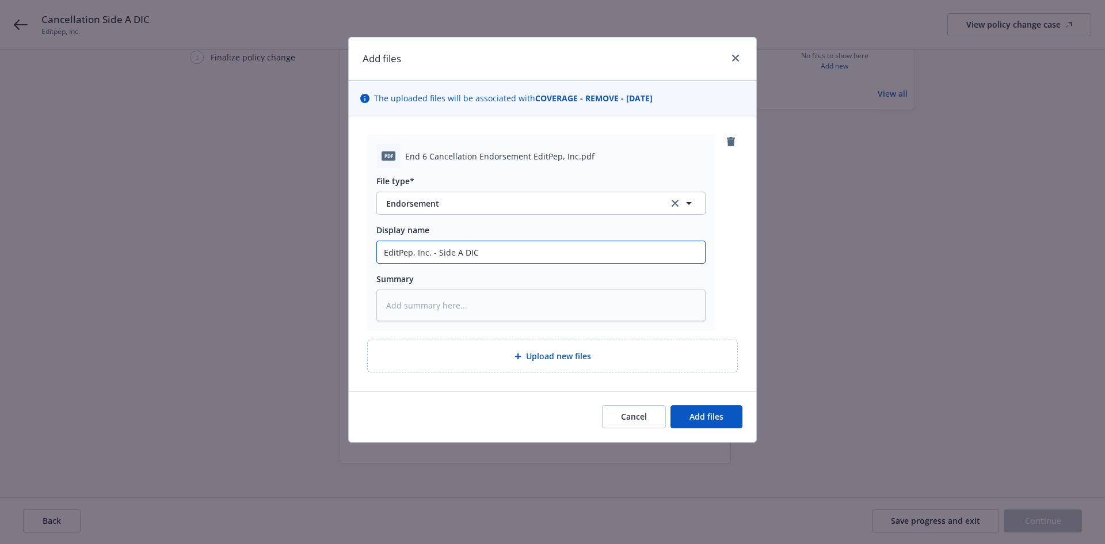
type input "EditPep, Inc. - Side A DIC C"
type textarea "x"
type input "EditPep, Inc. - Side A DIC Ca"
type textarea "x"
type input "EditPep, Inc. - Side A DIC Can"
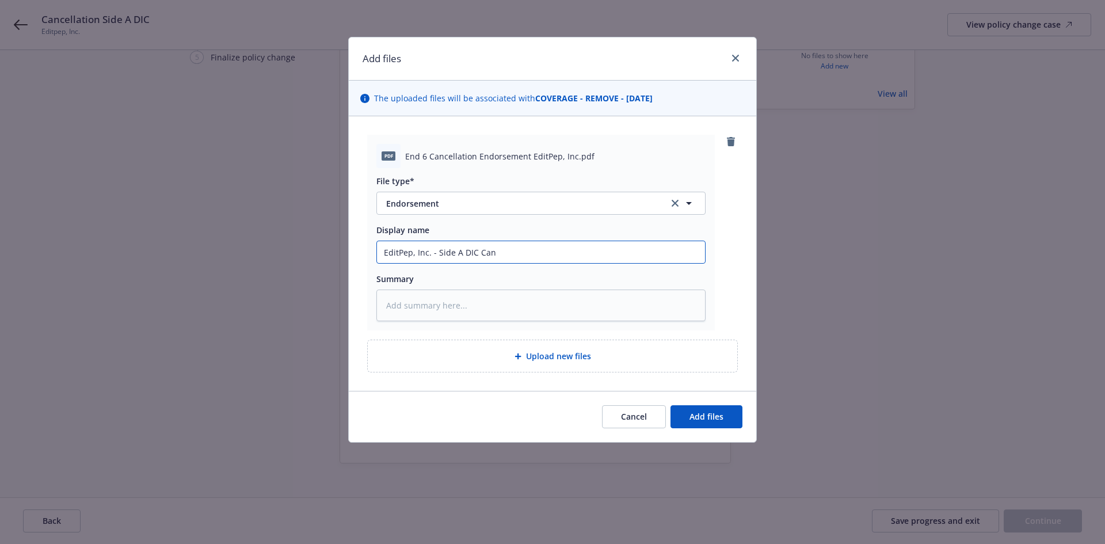
type textarea "x"
type input "EditPep, Inc. - Side A DIC Canc"
type textarea "x"
type input "EditPep, Inc. - Side A DIC Cance"
type textarea "x"
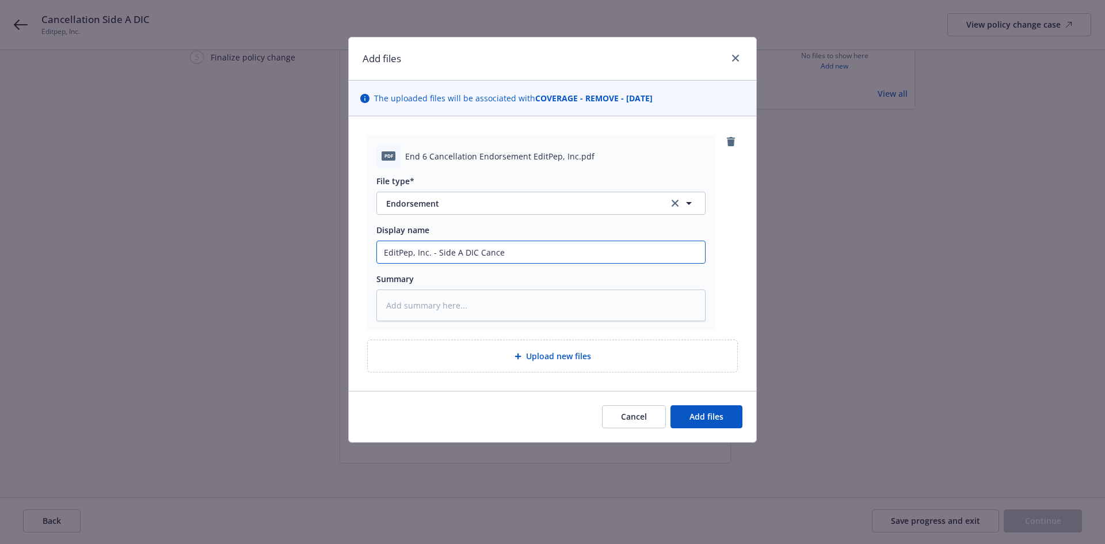
type input "EditPep, Inc. - Side A DIC Cancel"
type textarea "x"
type input "EditPep, Inc. - Side A DIC Cancell"
type textarea "x"
type input "EditPep, Inc. - Side A DIC Cancella"
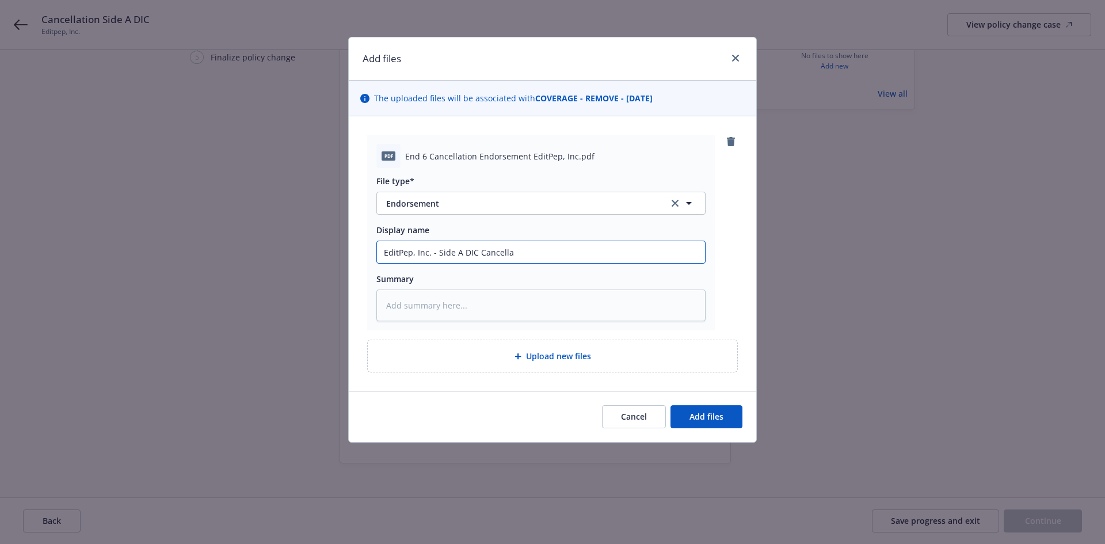
type textarea "x"
type input "EditPep, Inc. - Side A DIC Cancellat"
type textarea "x"
type input "EditPep, Inc. - Side A DIC Cancellati"
type textarea "x"
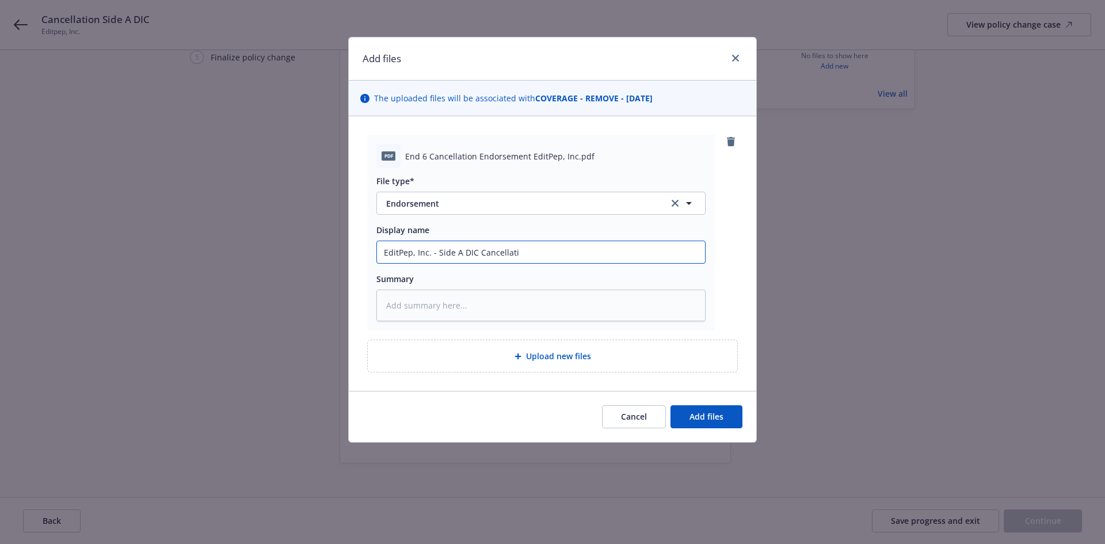
type input "EditPep, Inc. - Side A DIC Cancellatio"
type textarea "x"
type input "EditPep, Inc. - Side A DIC Cancellation"
type textarea "x"
type input "EditPep, Inc. - Side A DIC Cancellation"
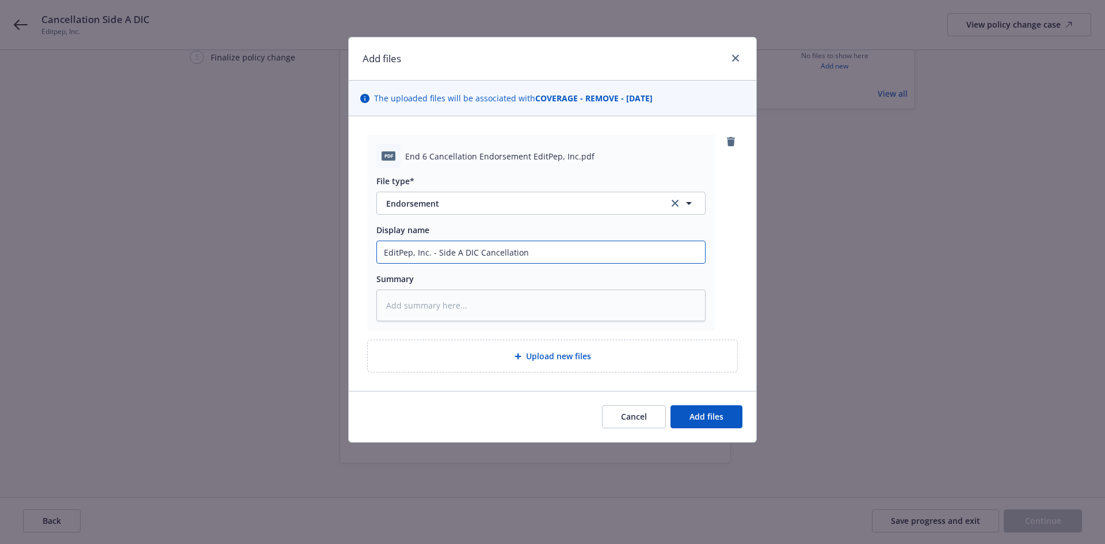
type textarea "x"
type input "EditPep, Inc. - Side A DIC Cancellation E"
type textarea "x"
type input "EditPep, Inc. - Side A DIC Cancellation En"
type textarea "x"
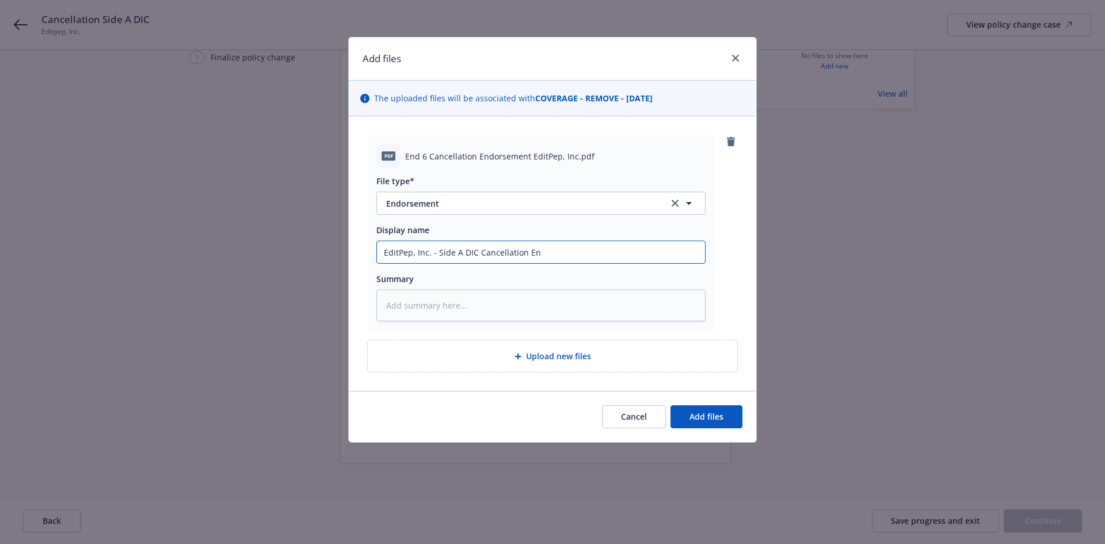
type input "EditPep, Inc. - Side A DIC Cancellation End"
type textarea "x"
type input "EditPep, Inc. - Side A DIC Cancellation Endo"
type textarea "x"
type input "EditPep, Inc. - Side A DIC Cancellation Endor"
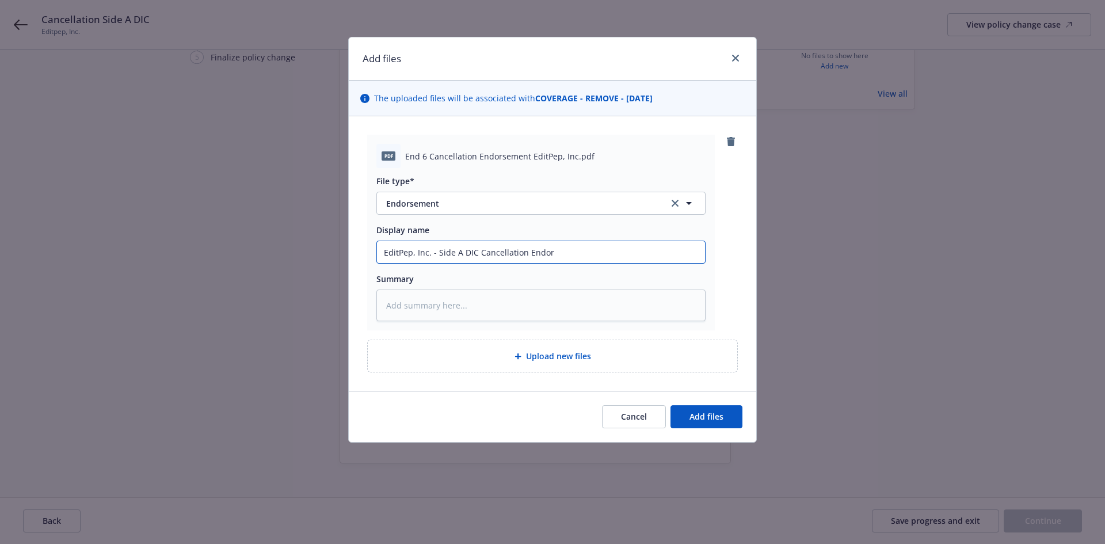
type textarea "x"
type input "EditPep, Inc. - Side A DIC Cancellation Endors"
type textarea "x"
type input "EditPep, Inc. - Side A DIC Cancellation Endorse"
type textarea "x"
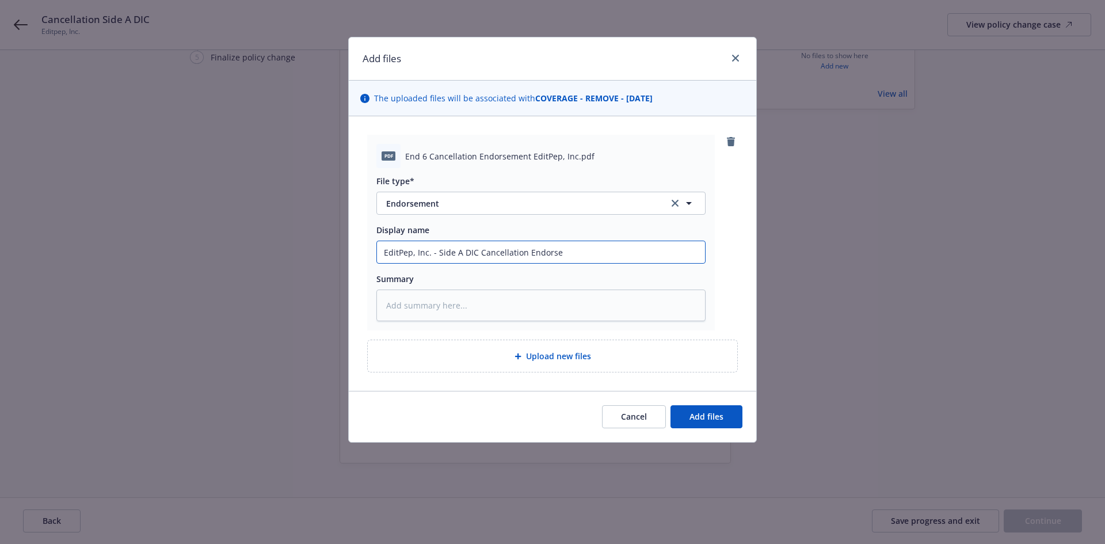
type input "EditPep, Inc. - Side A DIC Cancellation Endorsem"
type textarea "x"
type input "EditPep, Inc. - Side A DIC Cancellation Endorseme"
type textarea "x"
type input "EditPep, Inc. - Side A DIC Cancellation Endorsemen"
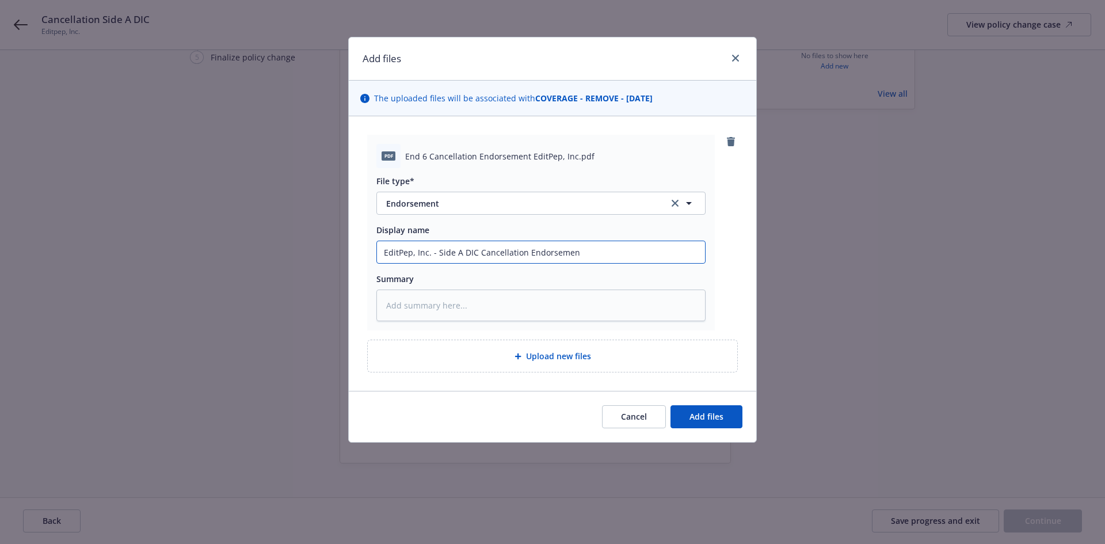
type textarea "x"
type input "EditPep, Inc. - Side A DIC Cancellation Endorsement"
type textarea "x"
type input "EditPep, Inc. - Side A DIC Cancellation Endorsement"
click at [718, 413] on span "Add files" at bounding box center [707, 416] width 34 height 11
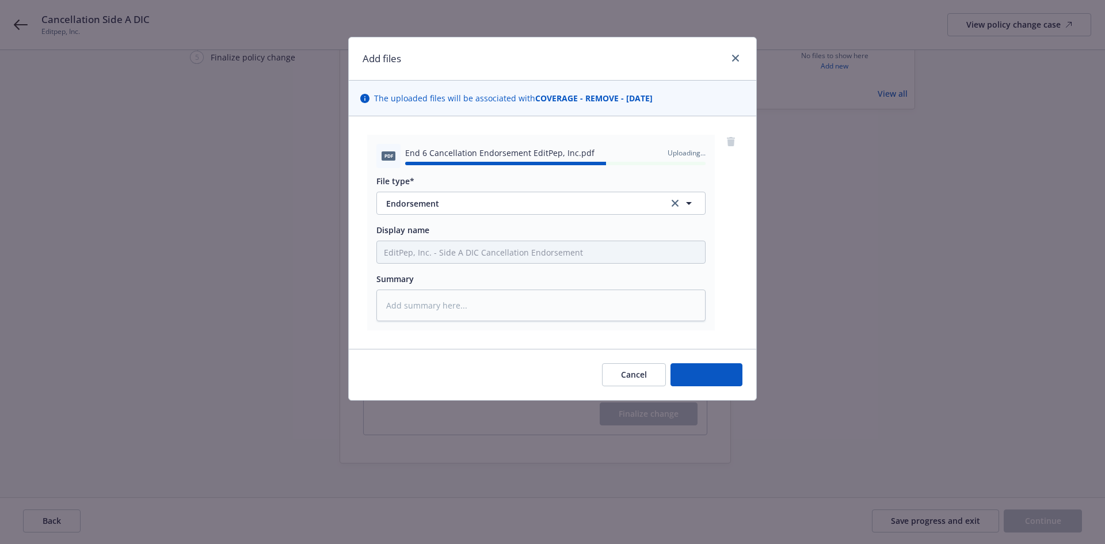
type textarea "x"
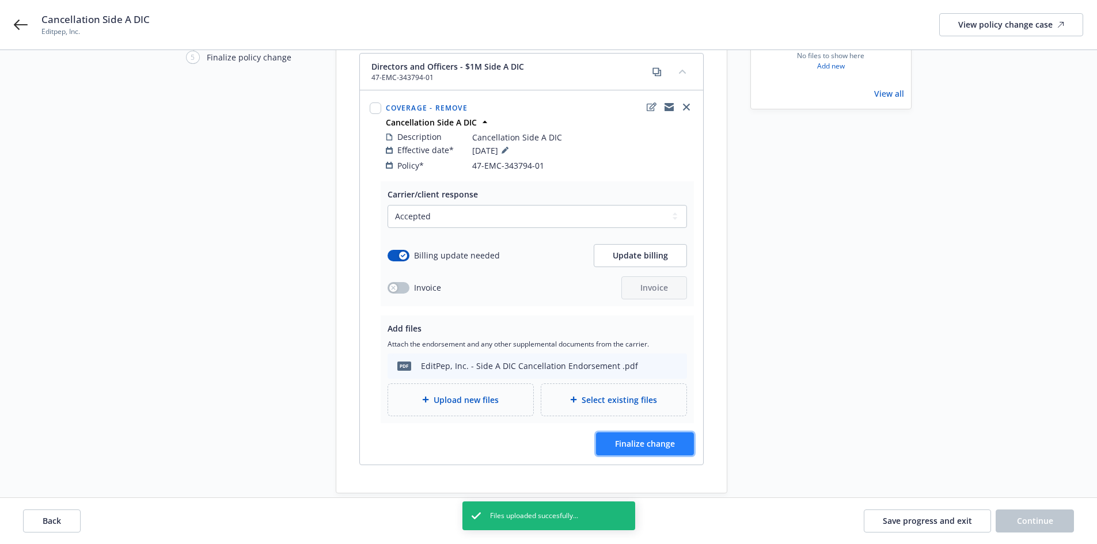
click at [635, 438] on span "Finalize change" at bounding box center [645, 443] width 60 height 11
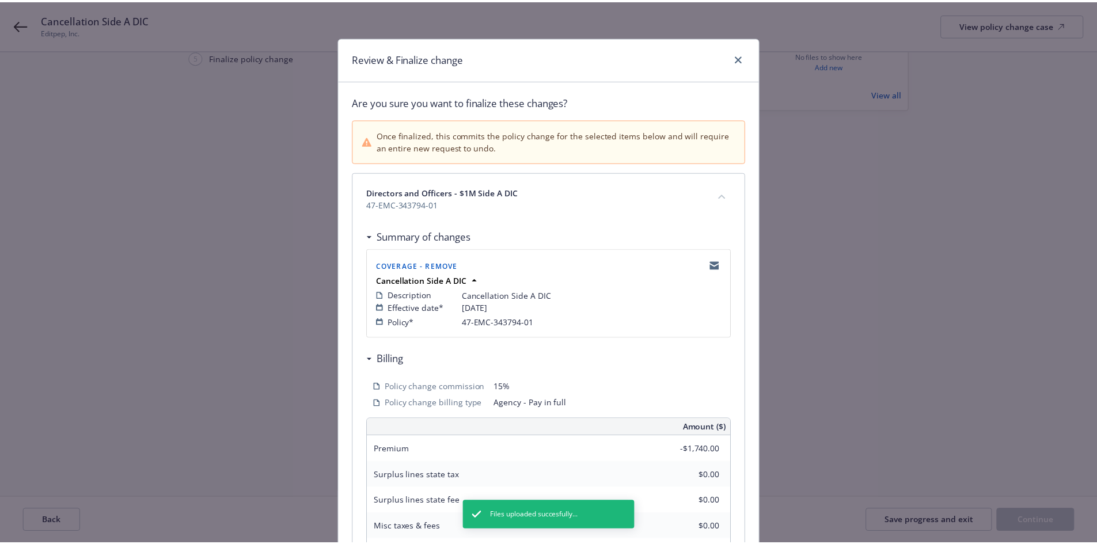
scroll to position [234, 0]
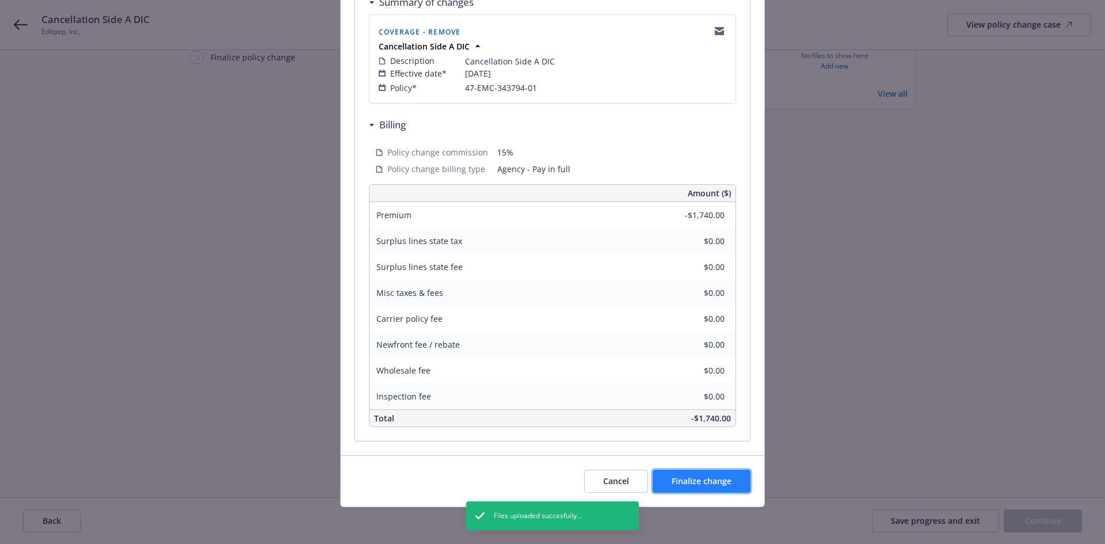
click at [701, 480] on span "Finalize change" at bounding box center [702, 480] width 60 height 11
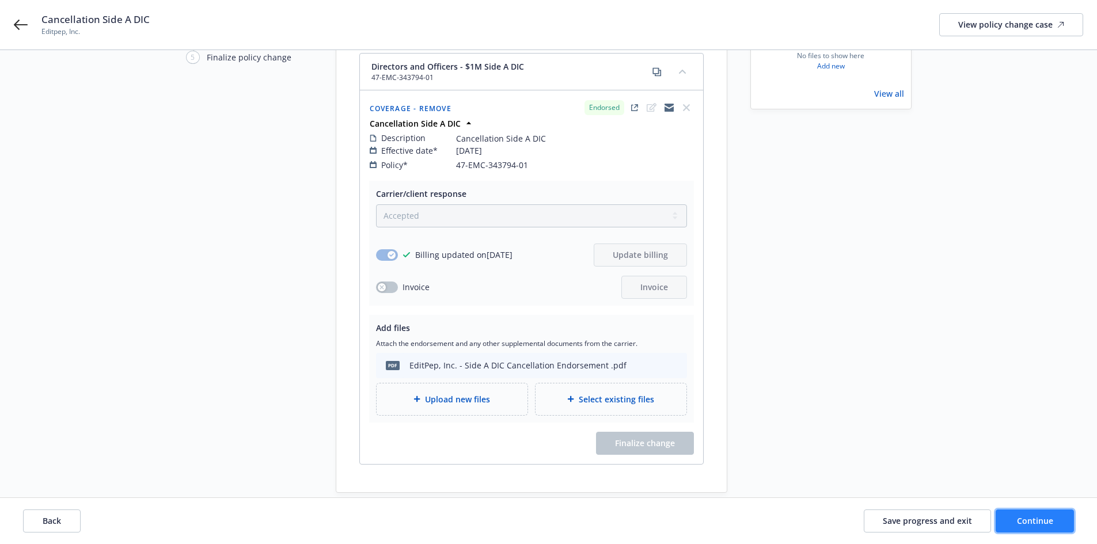
click at [1035, 523] on span "Continue" at bounding box center [1035, 520] width 36 height 11
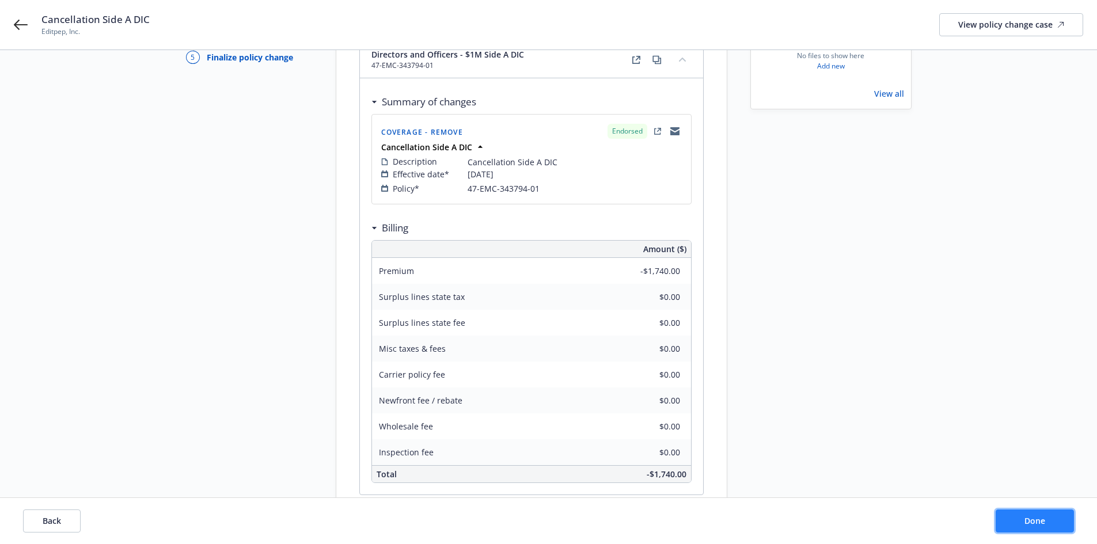
click at [1033, 517] on span "Done" at bounding box center [1034, 520] width 21 height 11
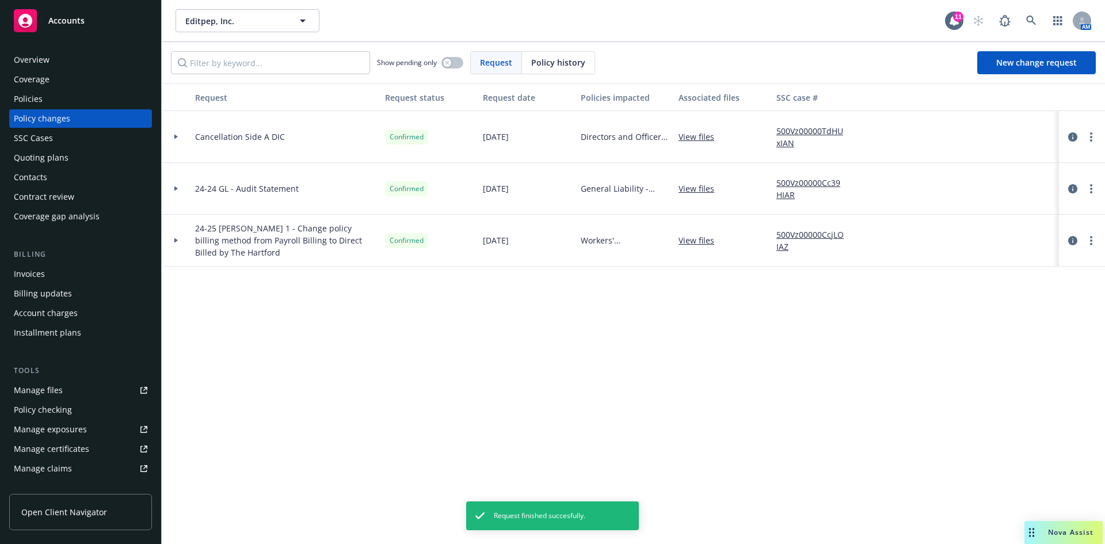
click at [56, 276] on div "Invoices" at bounding box center [81, 274] width 134 height 18
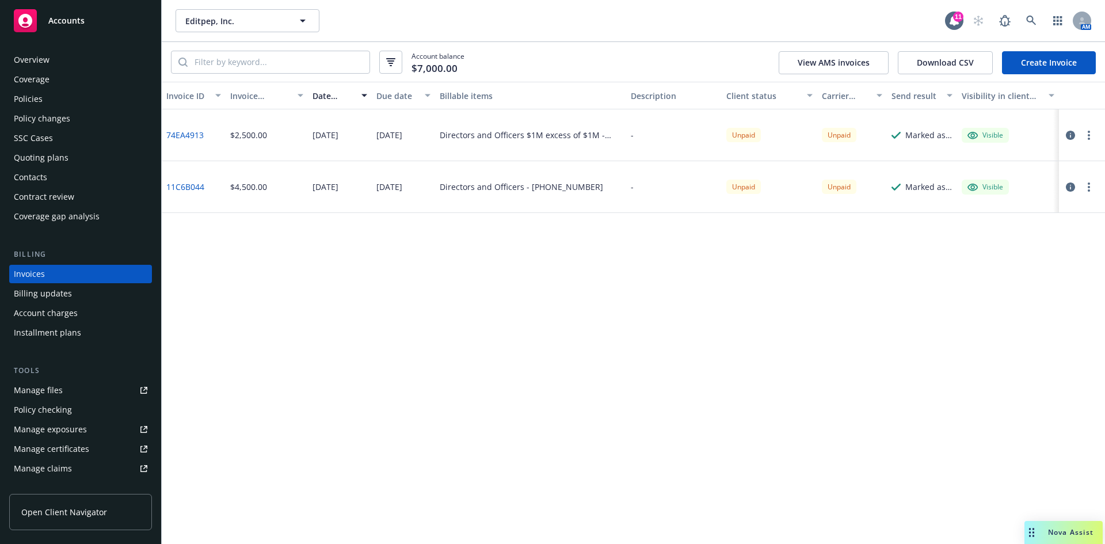
click at [185, 134] on link "74EA4913" at bounding box center [184, 135] width 37 height 12
click at [1049, 62] on link "Create Invoice" at bounding box center [1049, 62] width 94 height 23
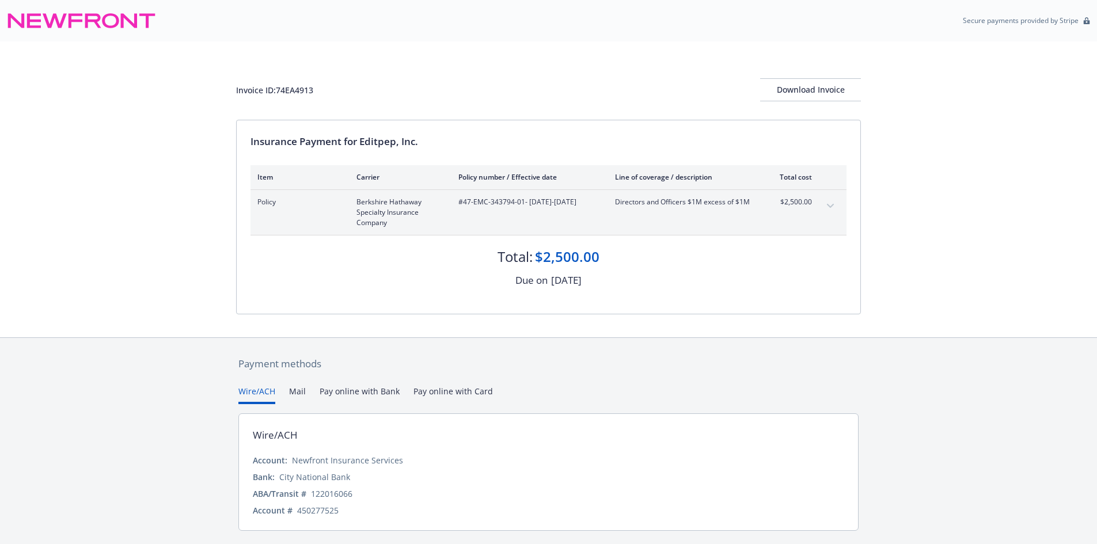
click at [829, 203] on button "expand content" at bounding box center [830, 206] width 18 height 18
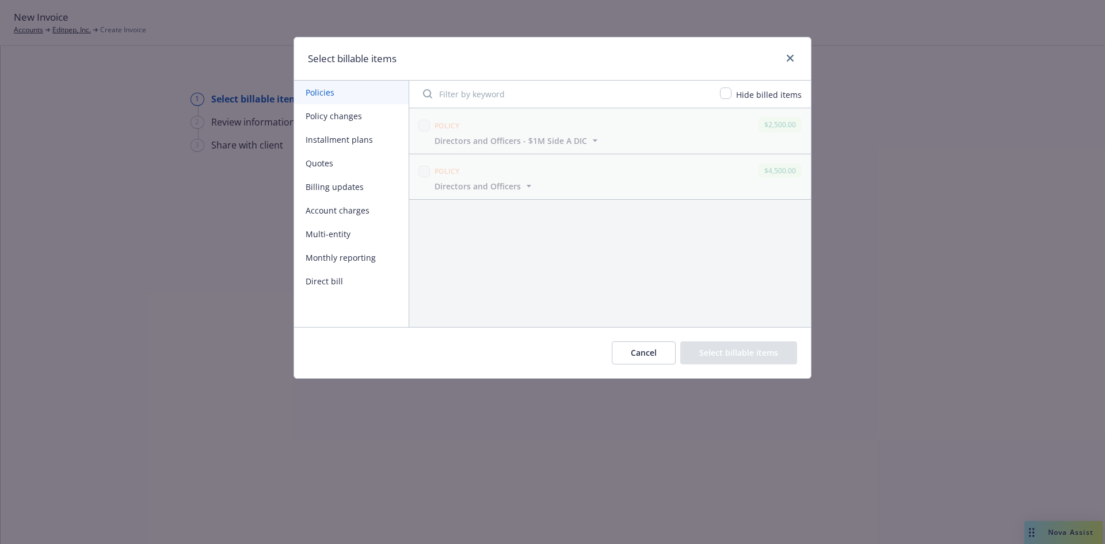
click at [331, 113] on button "Policy changes" at bounding box center [351, 116] width 115 height 24
click at [422, 124] on input "checkbox" at bounding box center [424, 126] width 12 height 12
checkbox input "true"
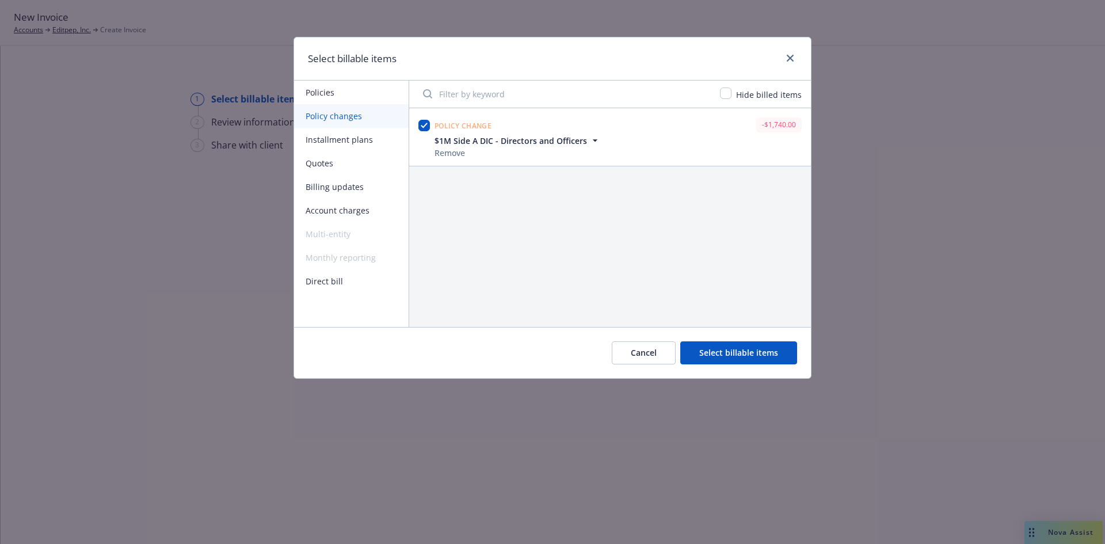
click at [712, 357] on button "Select billable items" at bounding box center [738, 352] width 117 height 23
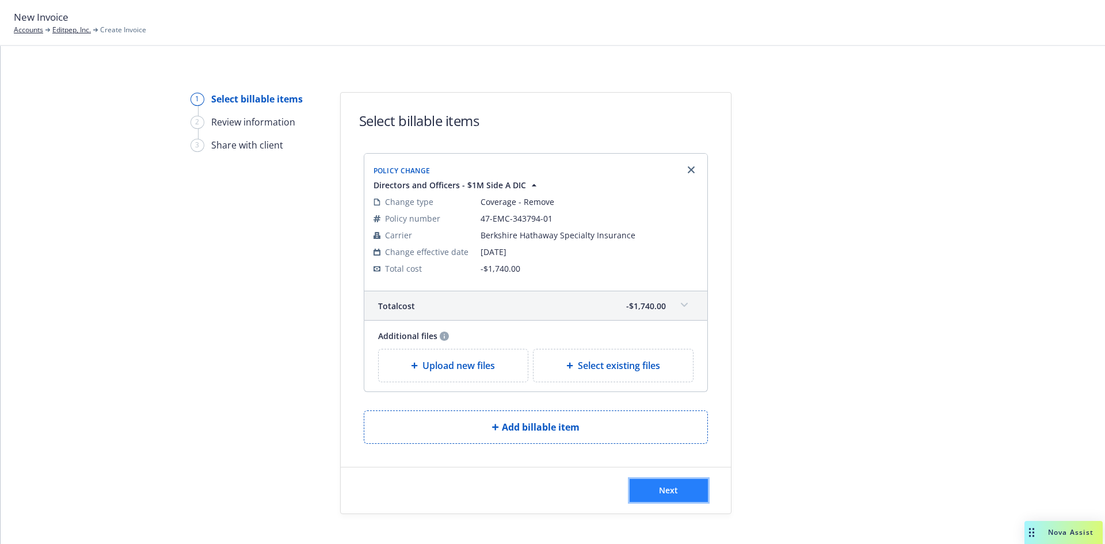
click at [663, 488] on span "Next" at bounding box center [668, 490] width 19 height 11
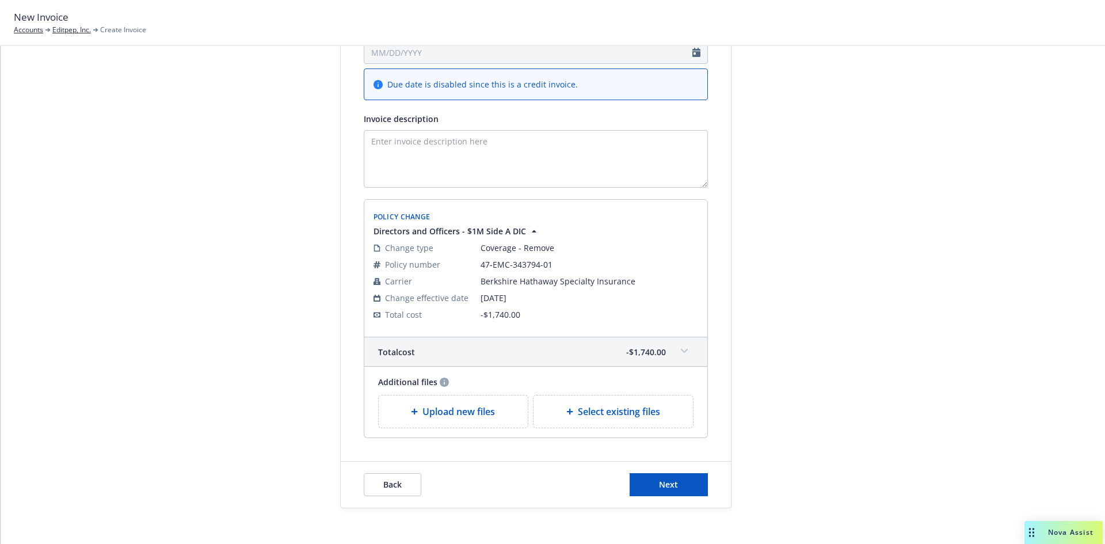
scroll to position [194, 0]
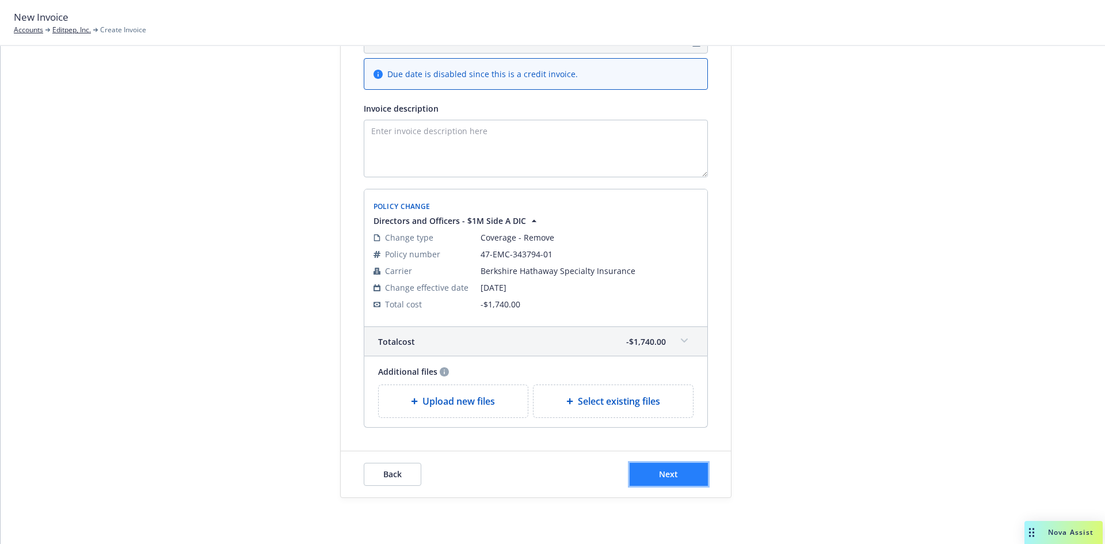
click at [659, 479] on span "Next" at bounding box center [668, 474] width 19 height 11
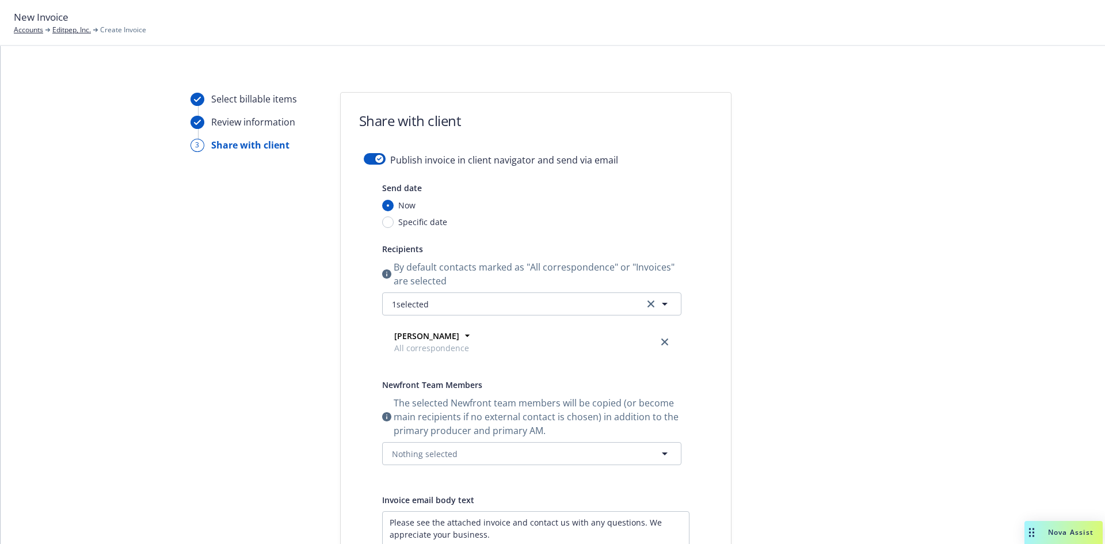
scroll to position [242, 0]
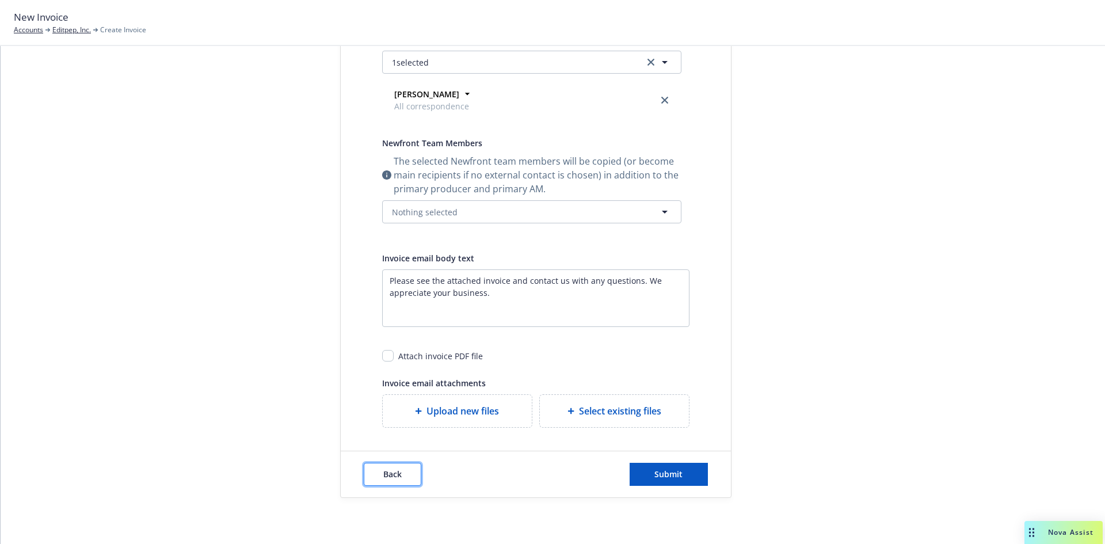
click at [371, 481] on button "Back" at bounding box center [393, 474] width 58 height 23
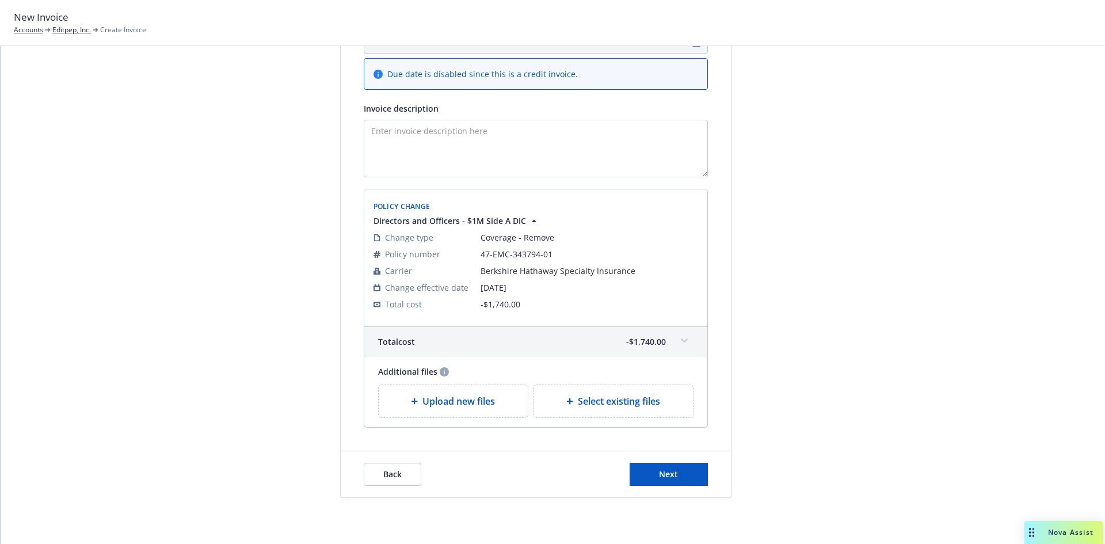
scroll to position [194, 0]
click at [679, 480] on button "Next" at bounding box center [669, 474] width 78 height 23
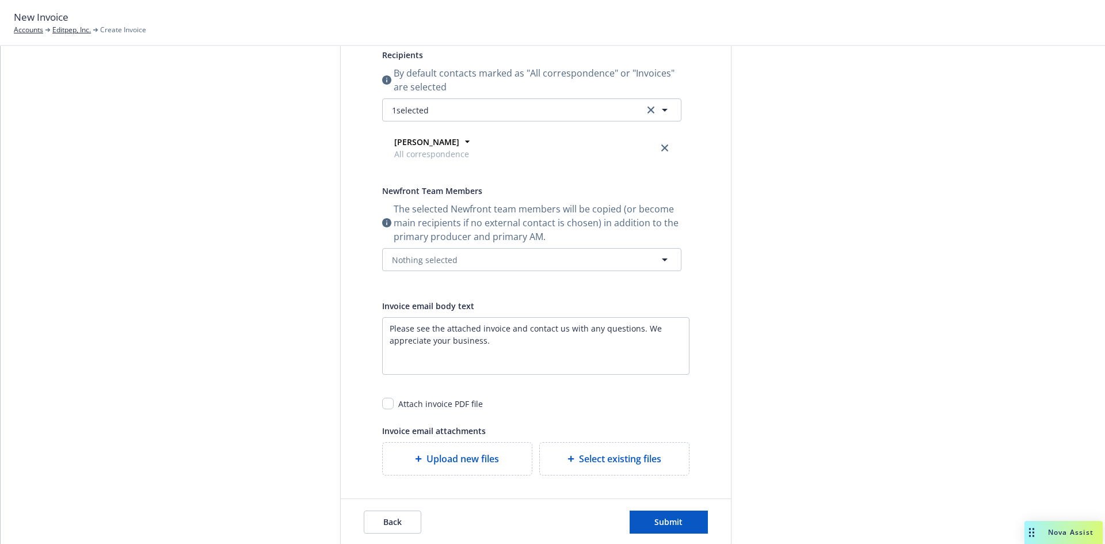
scroll to position [0, 0]
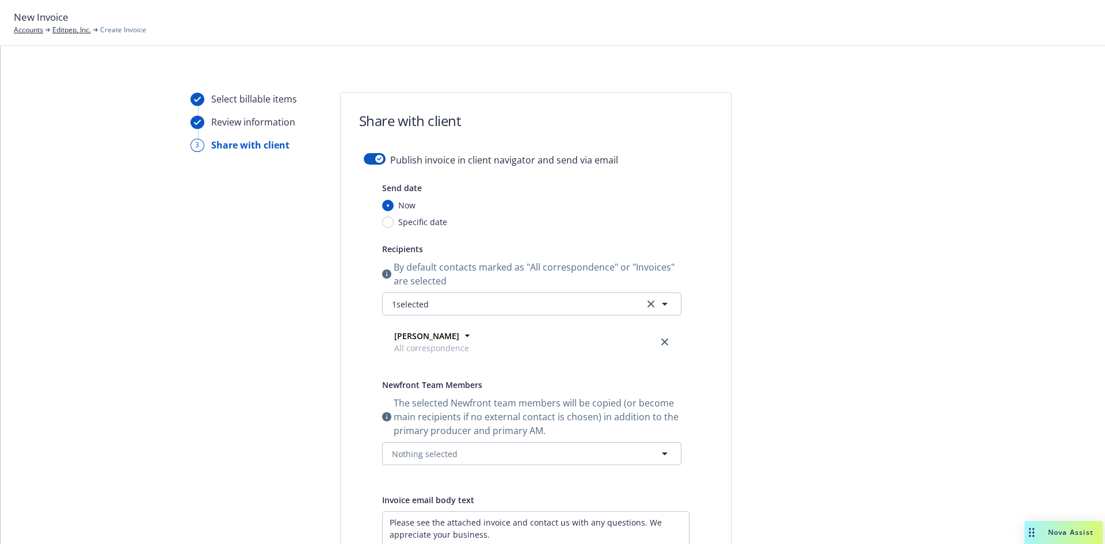
click at [373, 149] on form "Share with client Publish invoice in client navigator and send via email Send d…" at bounding box center [536, 416] width 390 height 646
click at [371, 154] on button "button" at bounding box center [375, 159] width 22 height 12
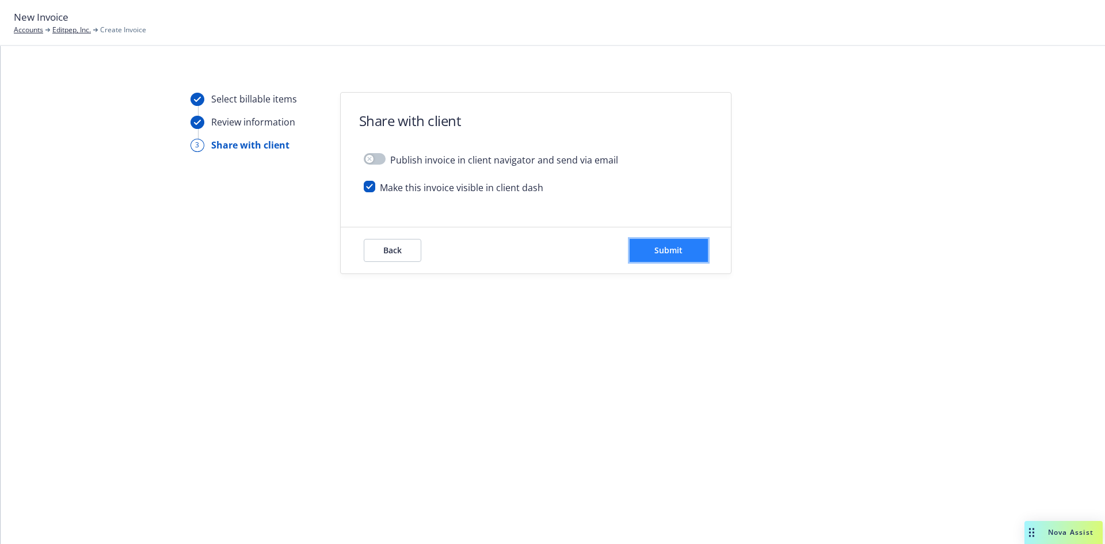
click at [675, 255] on span "Submit" at bounding box center [668, 250] width 28 height 11
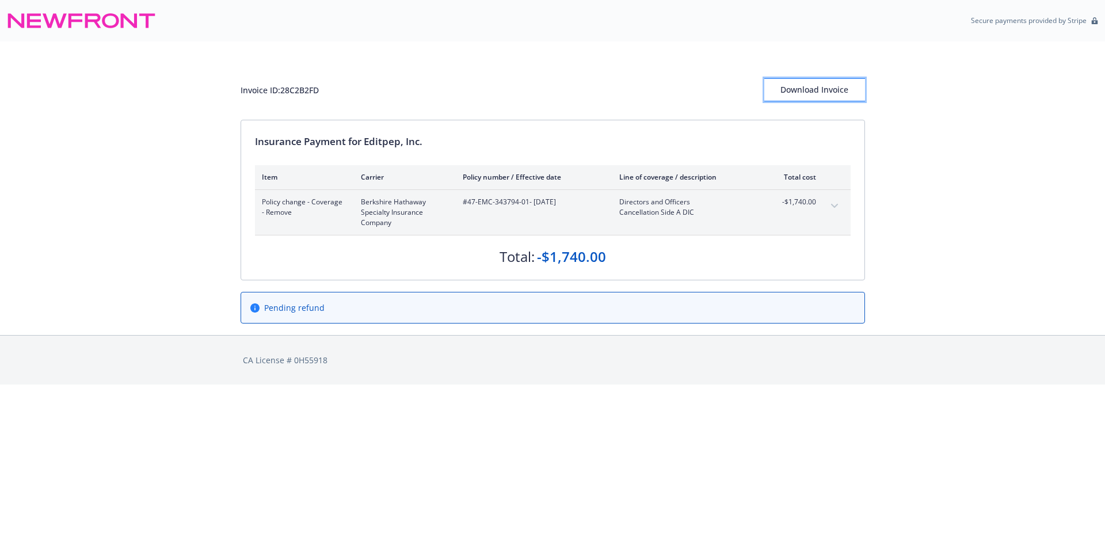
click at [821, 89] on div "Download Invoice" at bounding box center [814, 90] width 101 height 22
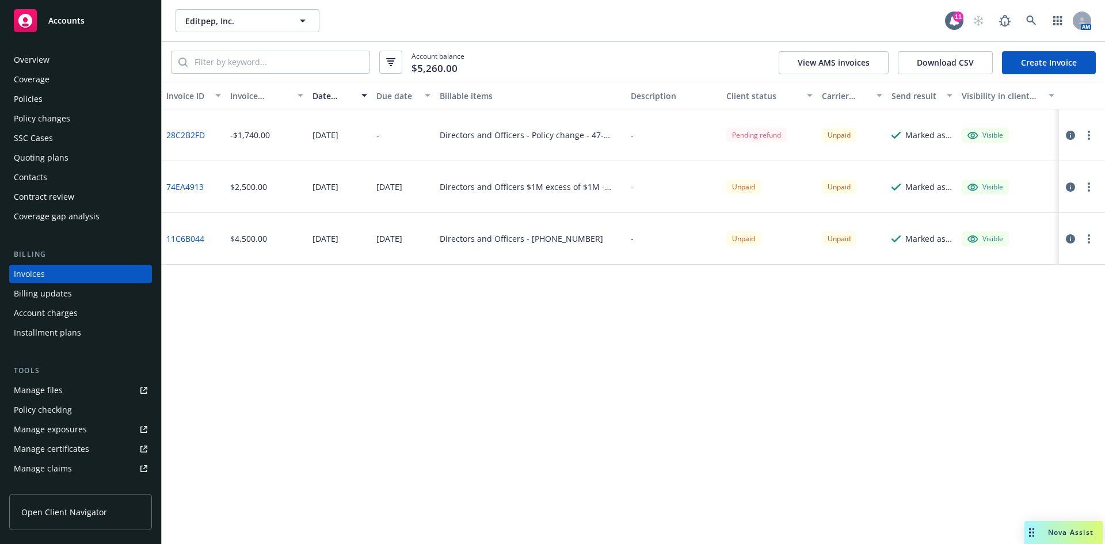
click at [26, 101] on div "Policies" at bounding box center [28, 99] width 29 height 18
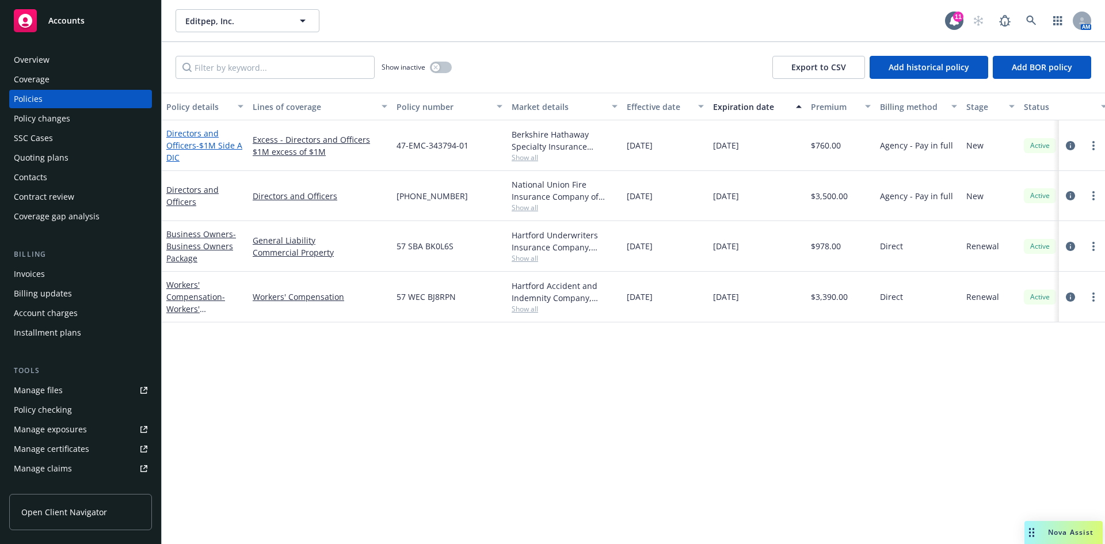
click at [196, 142] on span "- $1M Side A DIC" at bounding box center [204, 151] width 76 height 23
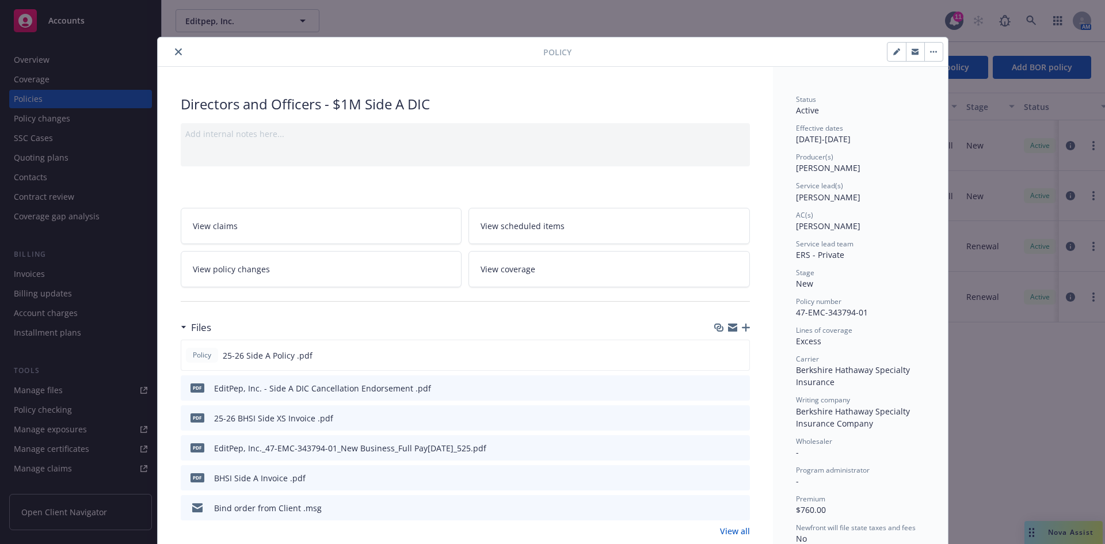
click at [742, 325] on icon "button" at bounding box center [746, 327] width 8 height 8
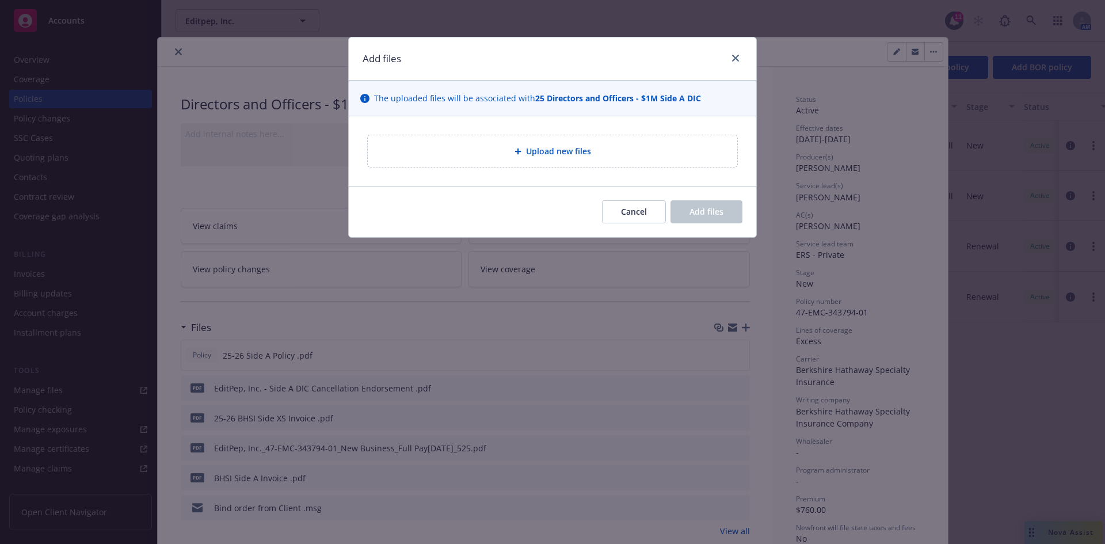
click at [546, 157] on span "Upload new files" at bounding box center [558, 151] width 65 height 12
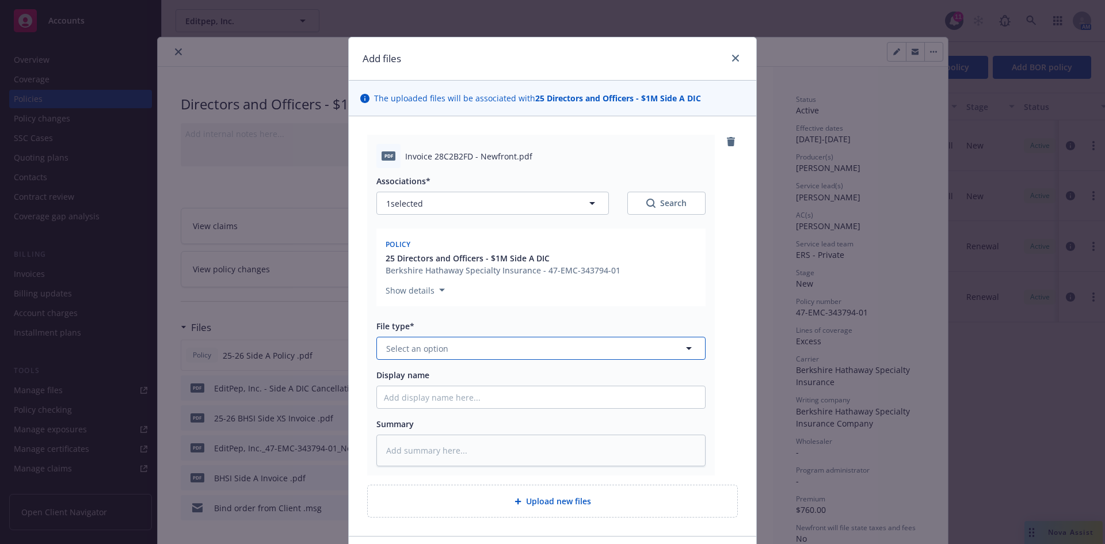
click at [456, 351] on button "Select an option" at bounding box center [540, 348] width 329 height 23
type input "inv"
click at [460, 375] on div "Invoice - Newfront" at bounding box center [541, 380] width 314 height 17
click at [415, 399] on input "Display name" at bounding box center [541, 397] width 328 height 22
paste input "EditPep, Inc."
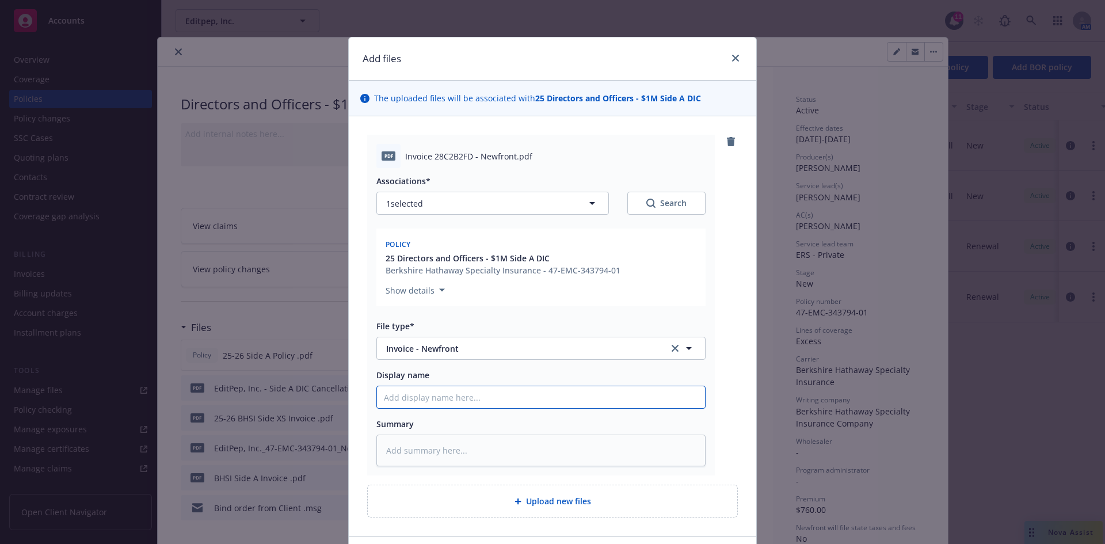
type textarea "x"
type input "EditPep, Inc. - Side A DIC Cancellation Endorsement"
click at [580, 399] on input "EditPep, Inc. - Side A DIC Cancellation Endorsement" at bounding box center [541, 397] width 328 height 22
type textarea "x"
type input "EditPep, Inc. - Side A DIC Cancellation Endorsement"
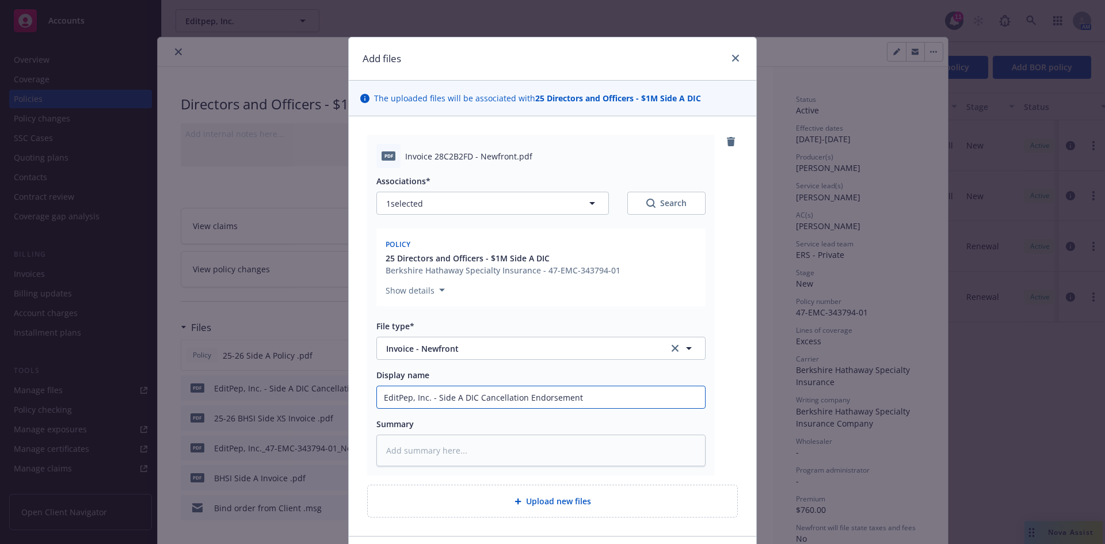
type textarea "x"
type input "EditPep, Inc. - Side A DIC Cancellation Endorsemen"
type textarea "x"
type input "EditPep, Inc. - Side A DIC Cancellation Endorse"
type textarea "x"
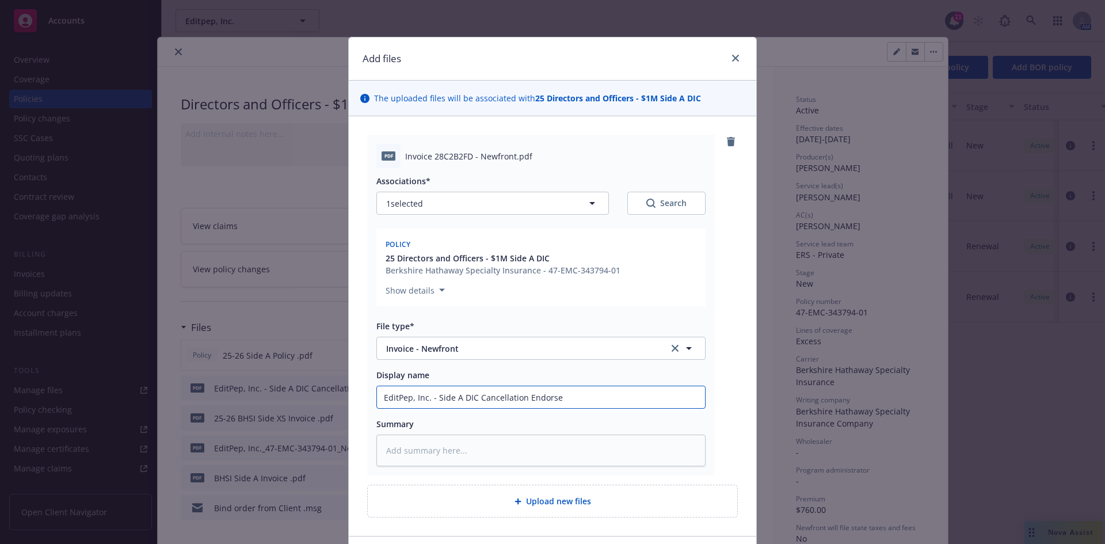
type input "EditPep, Inc. - Side A DIC Cancellation Endors"
type textarea "x"
type input "EditPep, Inc. - Side A DIC Cancellation Endor"
type textarea "x"
type input "EditPep, Inc. - Side A DIC Cancellation Endo"
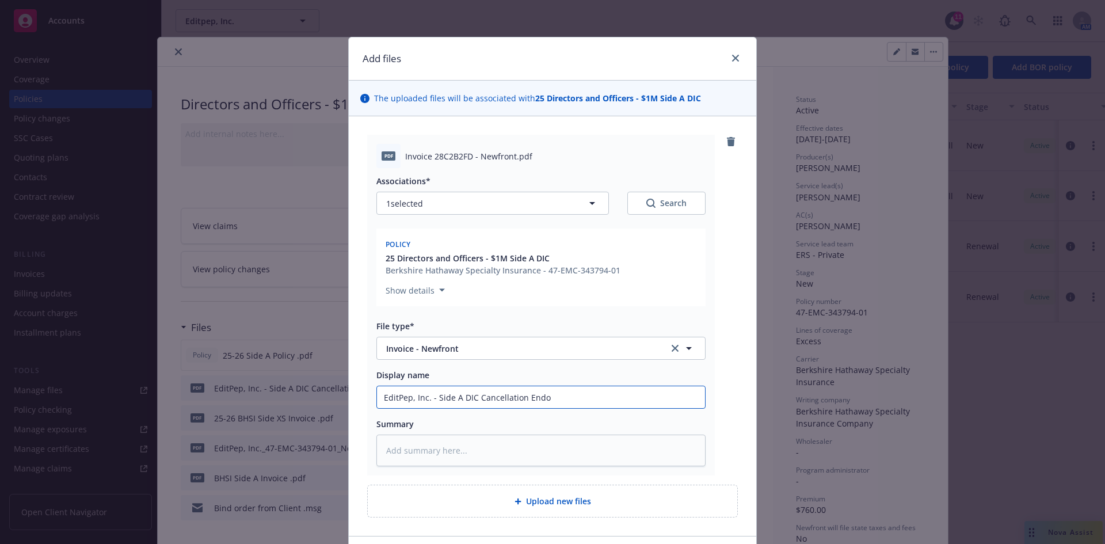
type textarea "x"
type input "EditPep, Inc. - Side A DIC Cancellation End"
type textarea "x"
type input "EditPep, Inc. - Side A DIC Cancellation En"
type textarea "x"
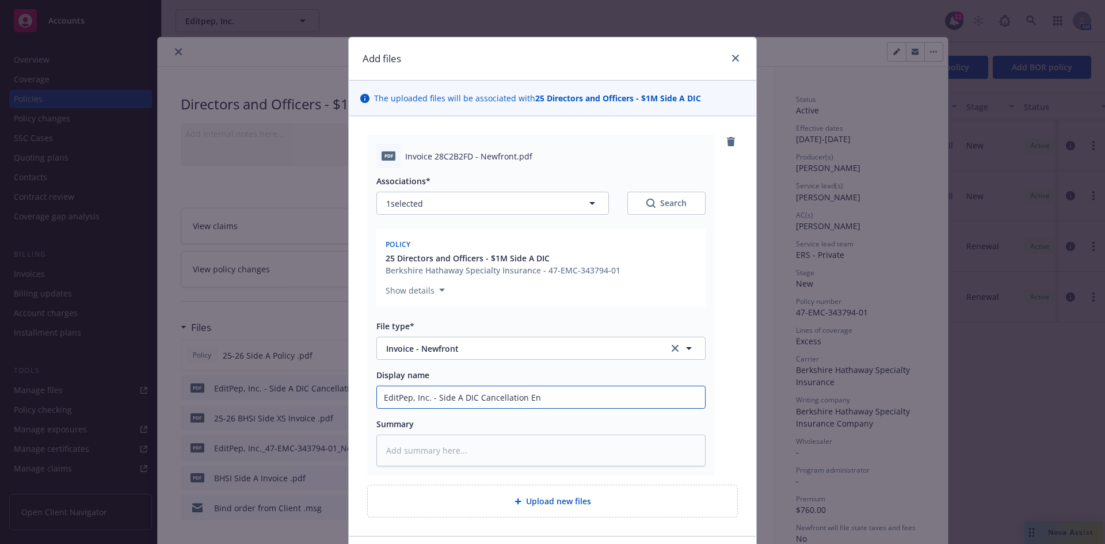
type input "EditPep, Inc. - Side A DIC Cancellation E"
type textarea "x"
type input "EditPep, Inc. - Side A DIC Cancellation"
type textarea "x"
type input "EditPep, Inc. - Side A DIC Cancellation R"
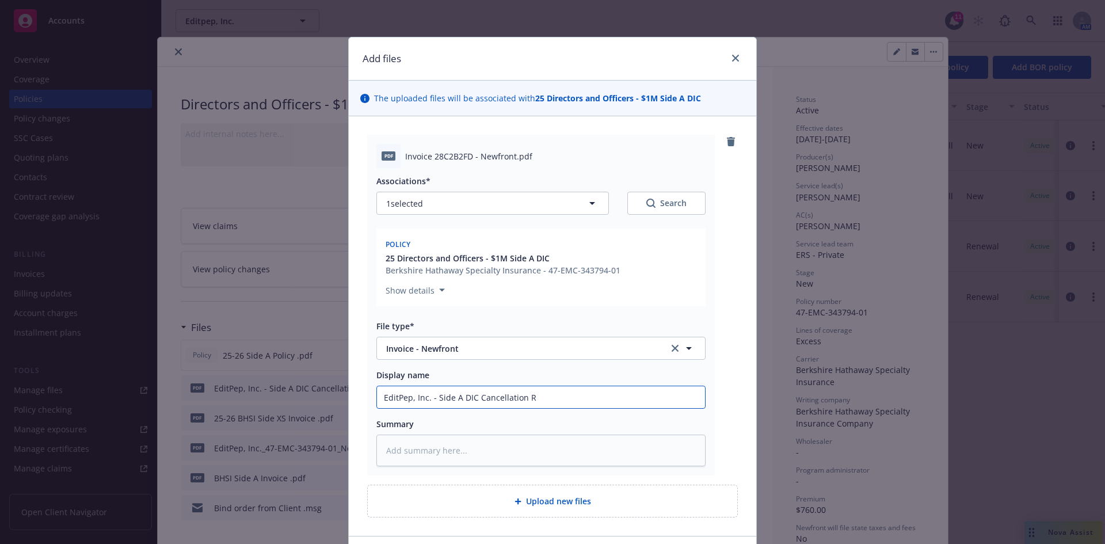
type textarea "x"
type input "EditPep, Inc. - Side A DIC Cancellation RP"
type textarea "x"
type input "EditPep, Inc. - Side A DIC Cancellation RP"
type textarea "x"
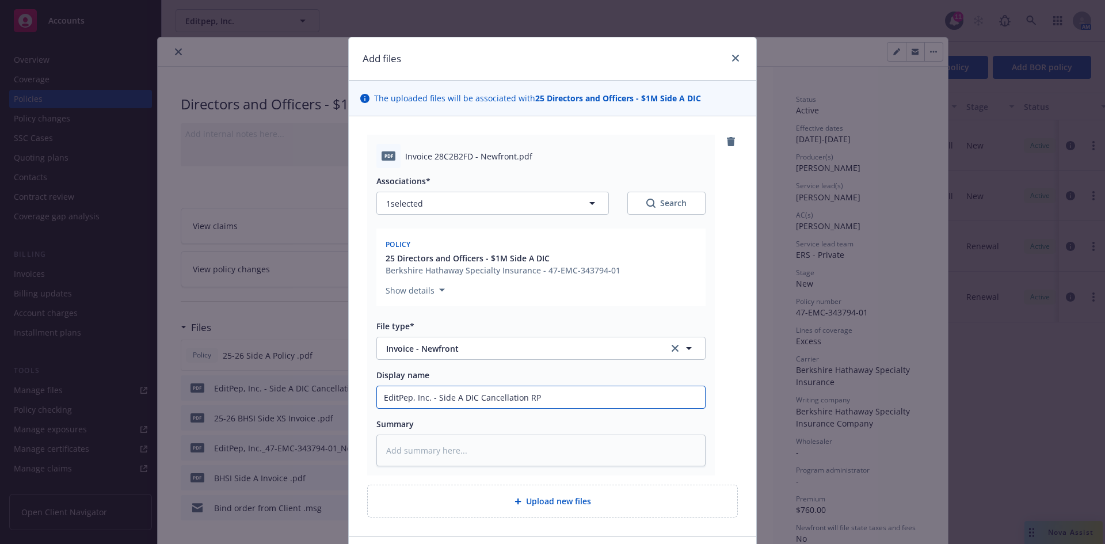
type input "EditPep, Inc. - Side A DIC Cancellation RP I"
type textarea "x"
type input "EditPep, Inc. - Side A DIC Cancellation RP Inv"
type textarea "x"
type input "EditPep, Inc. - Side A DIC Cancellation RP Invoc"
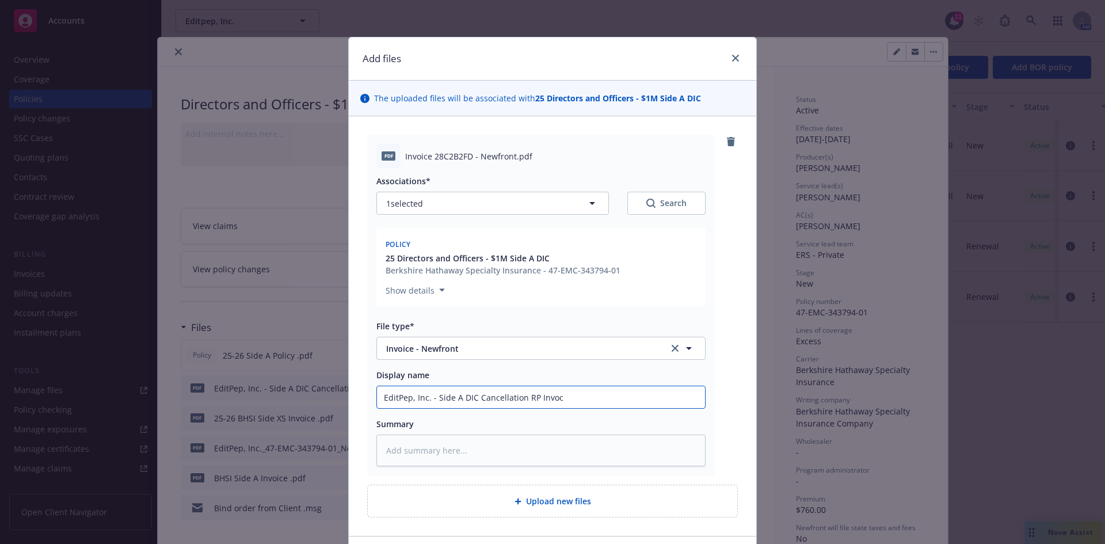
type textarea "x"
type input "EditPep, Inc. - Side A DIC Cancellation RP Invoci"
type textarea "x"
type input "EditPep, Inc. - Side A DIC Cancellation RP Invocie"
type textarea "x"
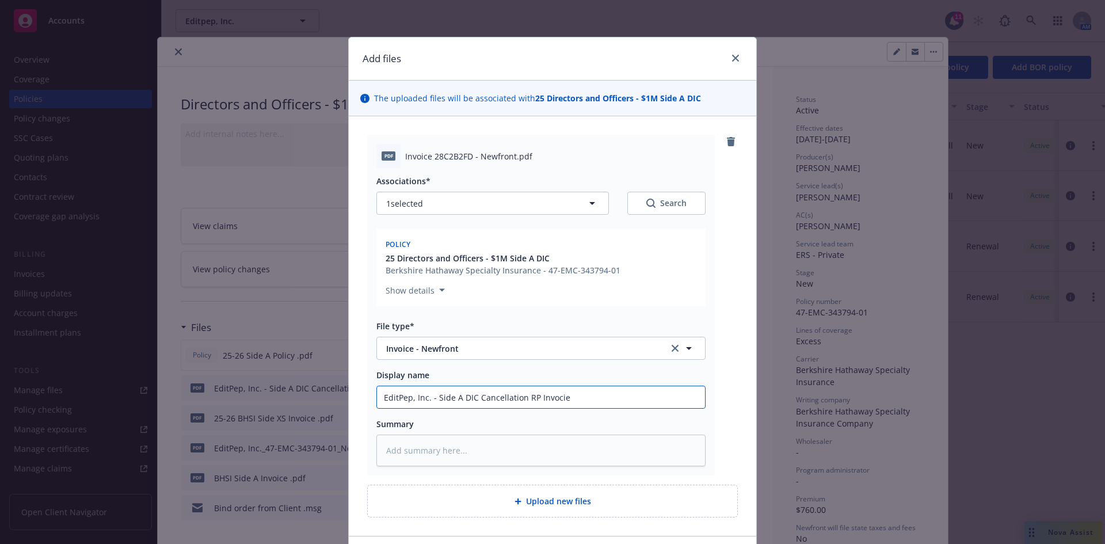
type input "EditPep, Inc. - Side A DIC Cancellation RP Invocie"
type textarea "x"
type input "EditPep, Inc. - Side A DIC Cancellation RP Invocie"
type textarea "x"
type input "EditPep, Inc. - Side A DIC Cancellation RP Invoci"
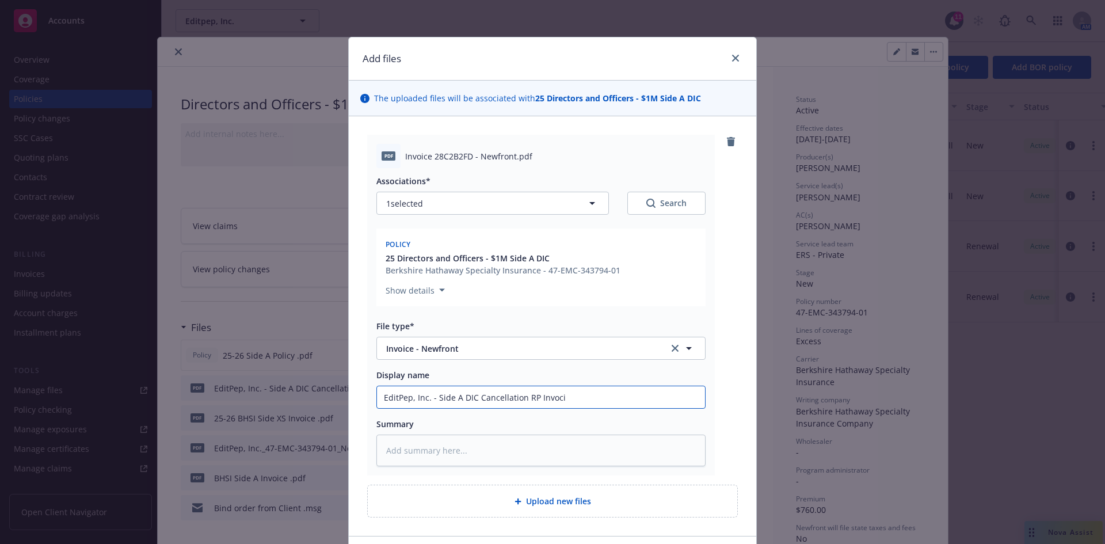
type textarea "x"
type input "EditPep, Inc. - Side A DIC Cancellation RP Invoc"
type textarea "x"
type input "EditPep, Inc. - Side A DIC Cancellation RP Invo"
type textarea "x"
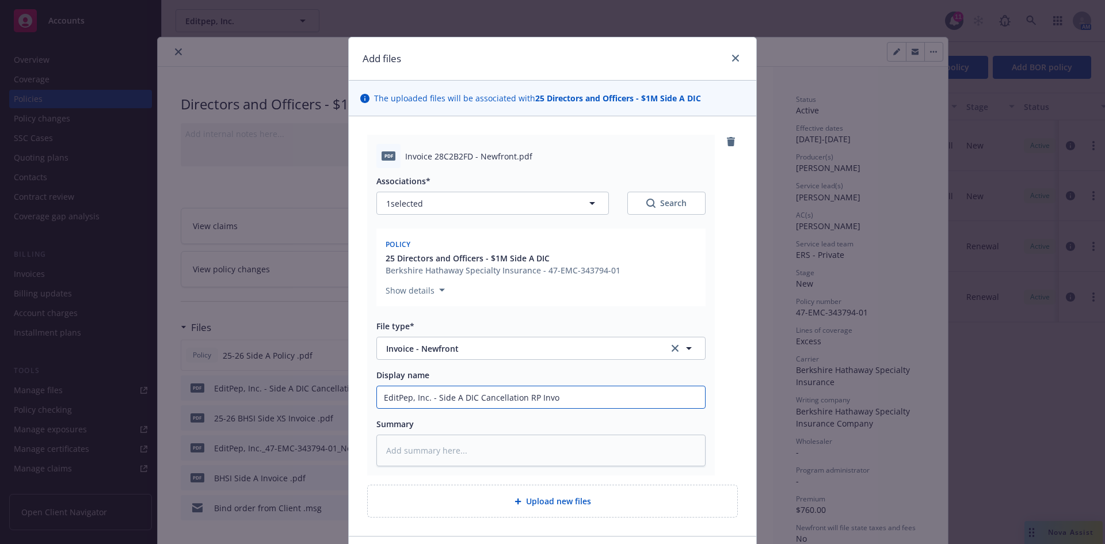
type input "EditPep, Inc. - Side A DIC Cancellation RP Invoi"
type textarea "x"
type input "EditPep, Inc. - Side A DIC Cancellation RP Invoic"
type textarea "x"
type input "EditPep, Inc. - Side A DIC Cancellation RP Invoice"
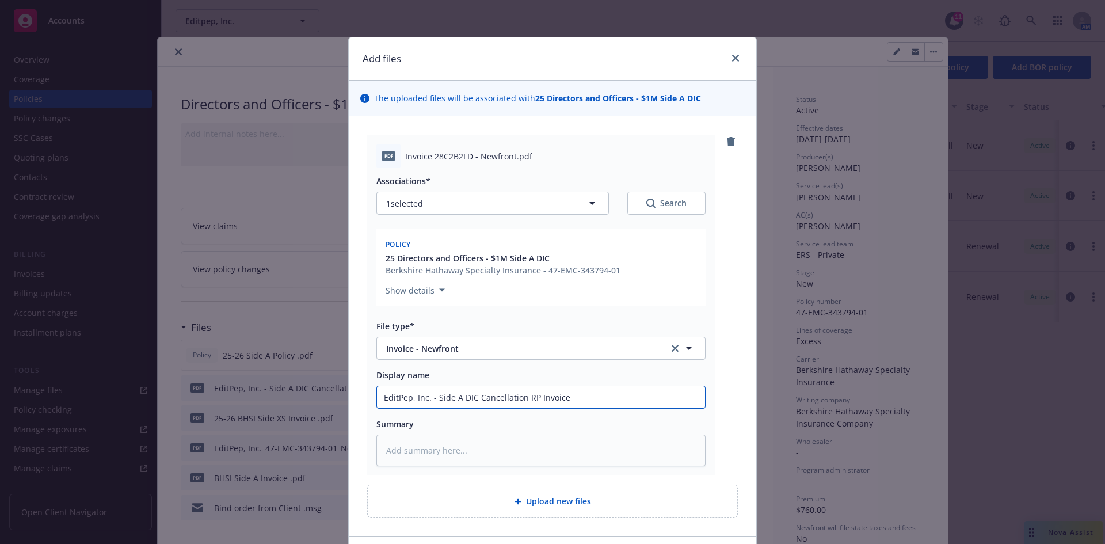
type textarea "x"
type input "EditPep, Inc. - Side A DIC Cancellation RP Invoice"
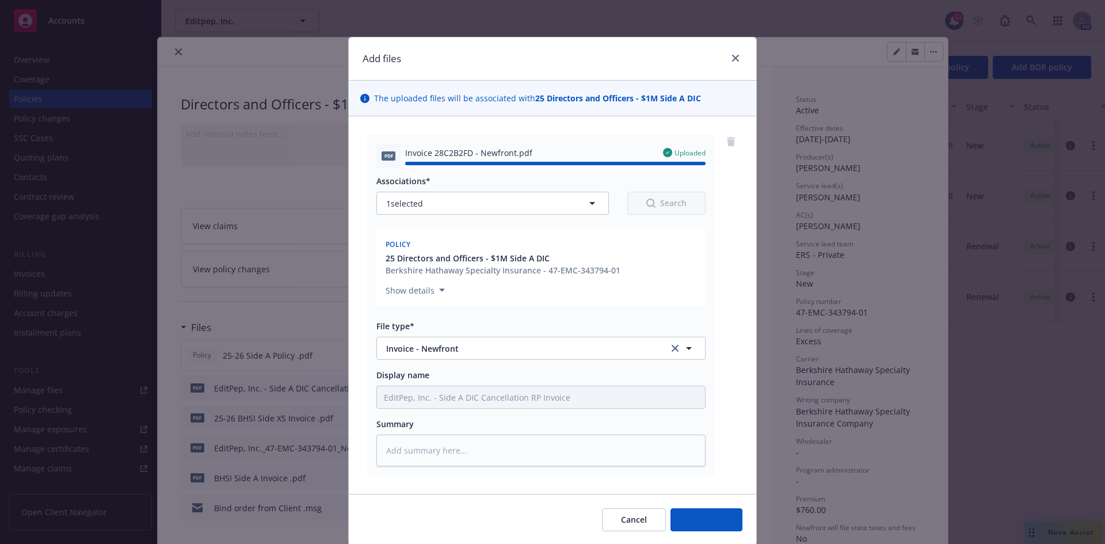
type textarea "x"
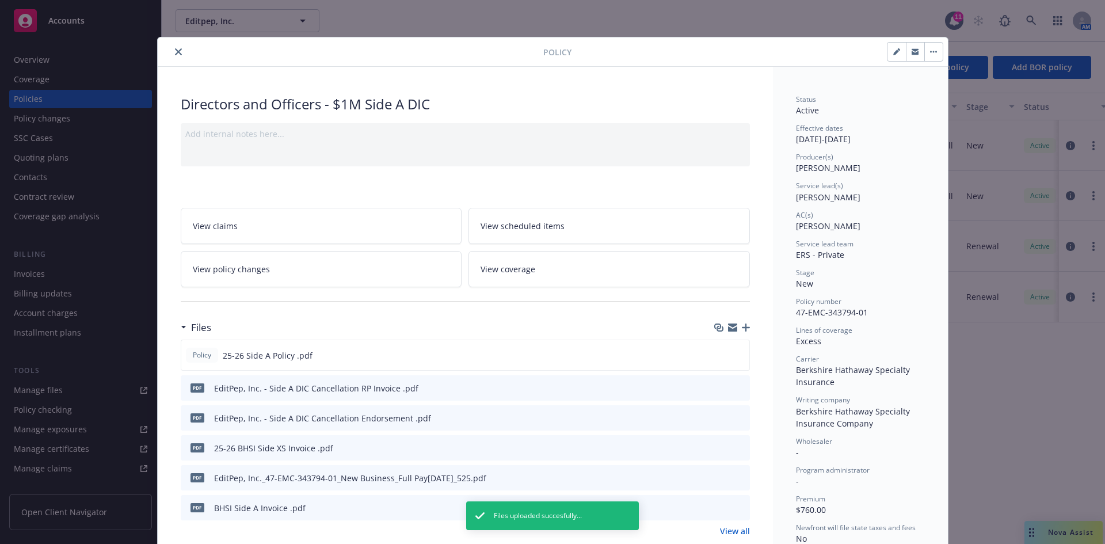
click at [719, 417] on icon "download file" at bounding box center [719, 417] width 9 height 9
click at [715, 388] on icon "download file" at bounding box center [719, 387] width 9 height 9
click at [173, 47] on button "close" at bounding box center [179, 52] width 14 height 14
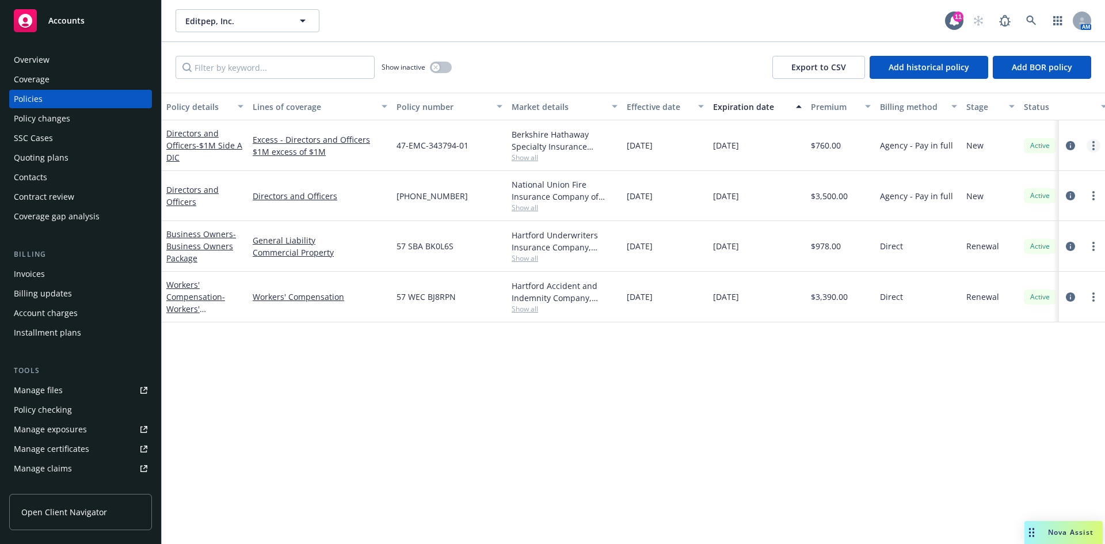
click at [1090, 148] on link "more" at bounding box center [1094, 146] width 14 height 14
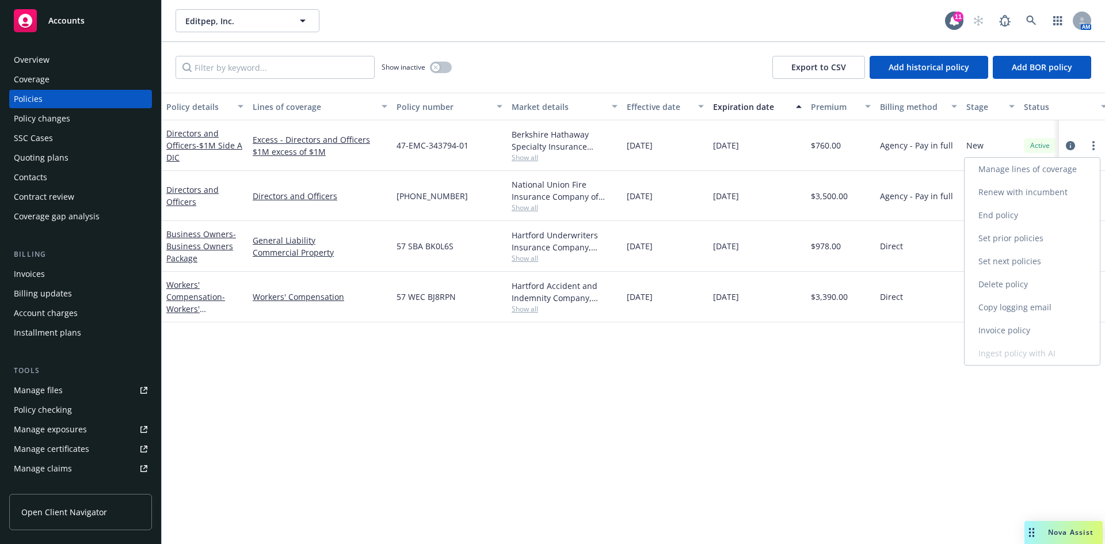
click at [1007, 208] on link "End policy" at bounding box center [1032, 215] width 135 height 23
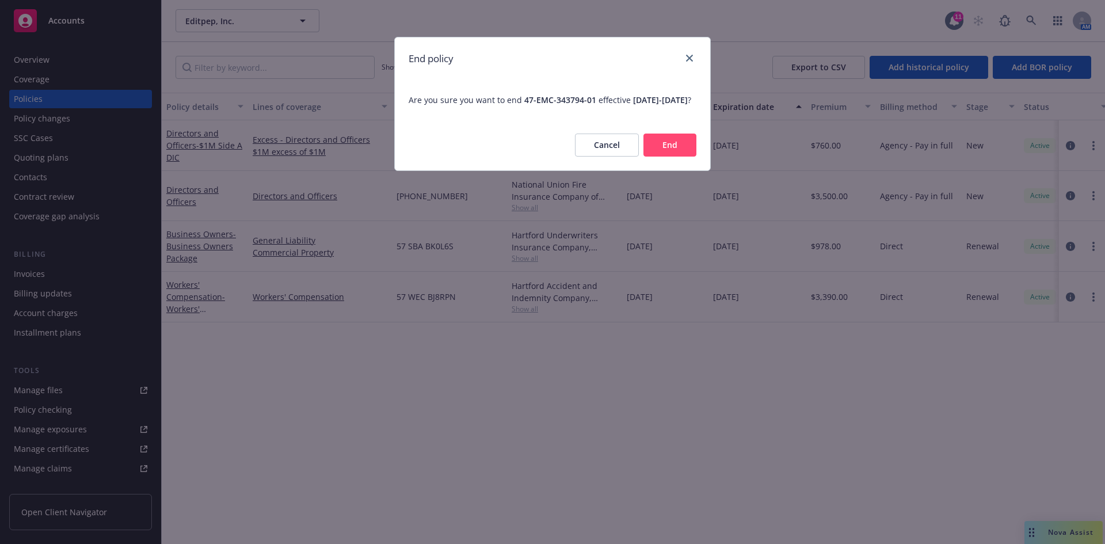
click at [687, 157] on button "End" at bounding box center [670, 145] width 53 height 23
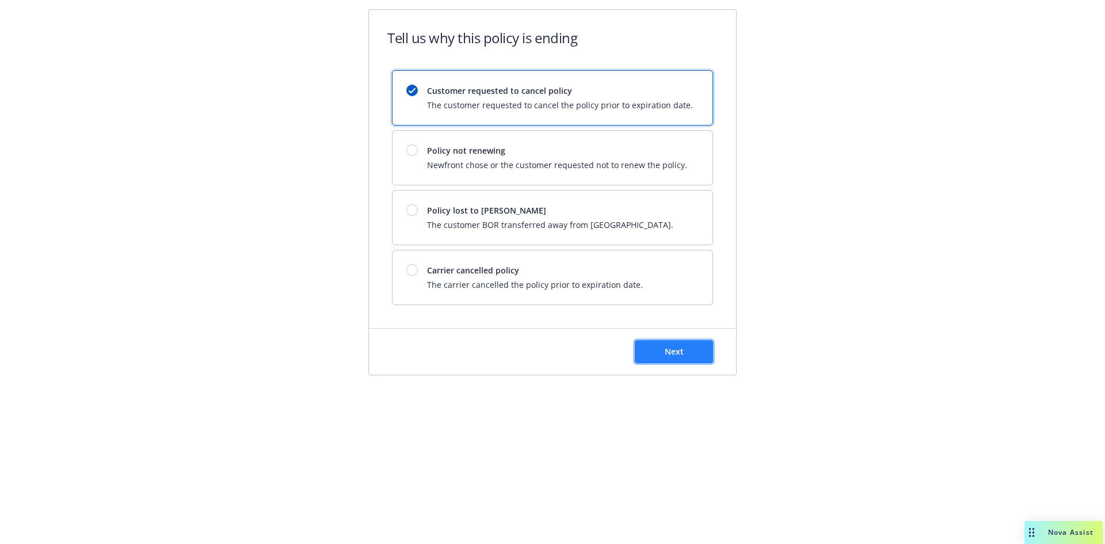
click at [686, 346] on button "Next" at bounding box center [674, 351] width 78 height 23
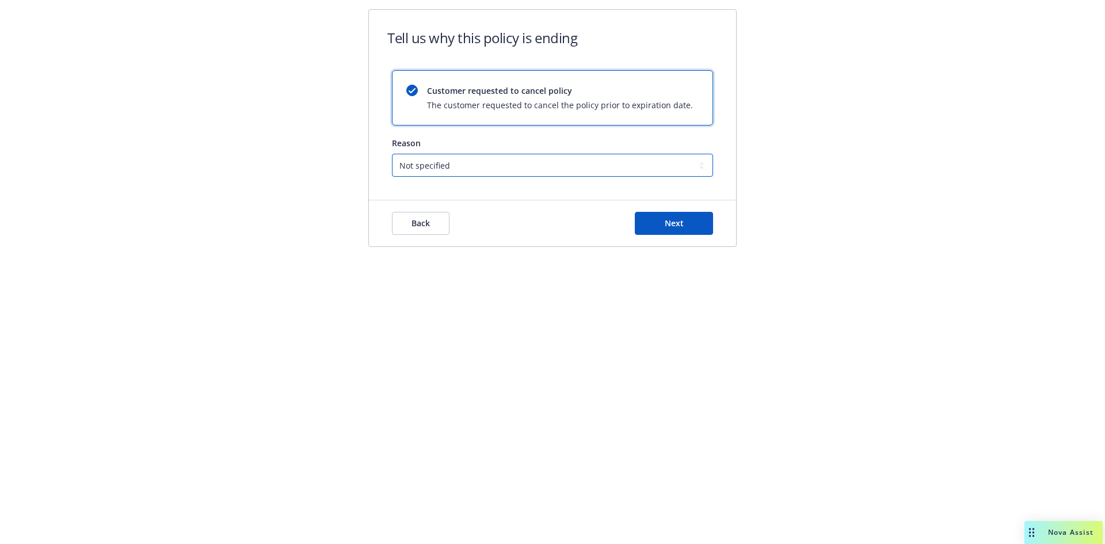
click at [543, 161] on select "Not specified Service Pricing Buyer change M&A, Bankruptcy, or Out of business …" at bounding box center [552, 165] width 321 height 23
click at [392, 154] on select "Not specified Service Pricing Buyer change M&A, Bankruptcy, or Out of business …" at bounding box center [552, 165] width 321 height 23
click at [648, 222] on button "Next" at bounding box center [674, 223] width 78 height 23
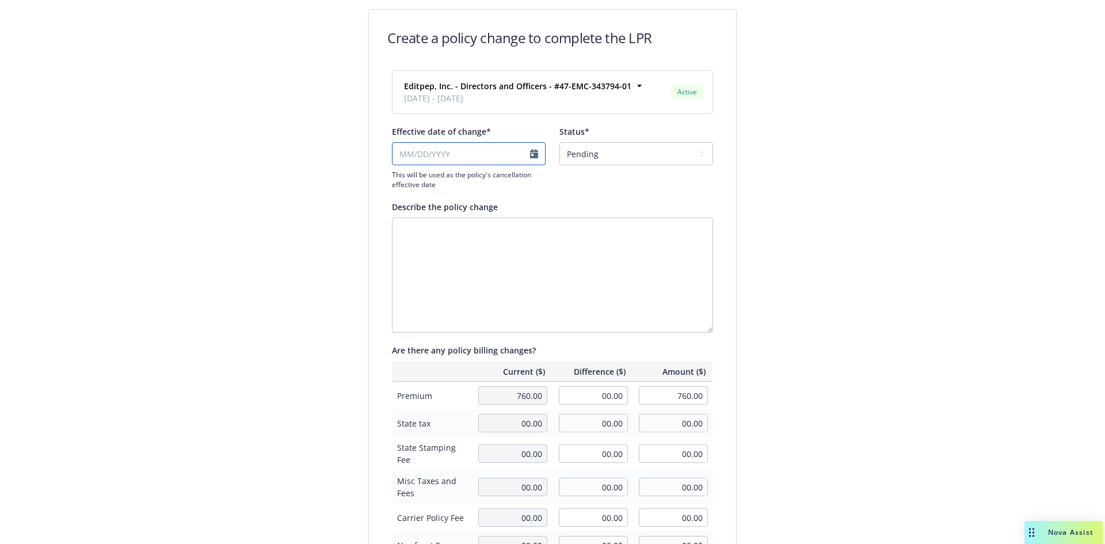
click at [519, 154] on input "Effective date of change*" at bounding box center [469, 153] width 154 height 23
select select "October"
select select "2025"
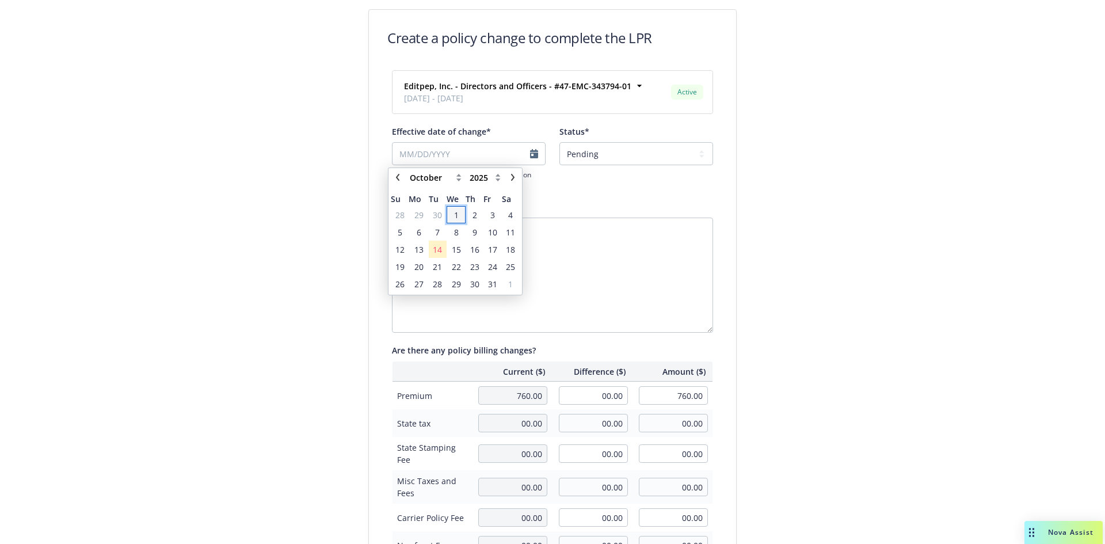
click at [458, 214] on span "1" at bounding box center [456, 215] width 5 height 12
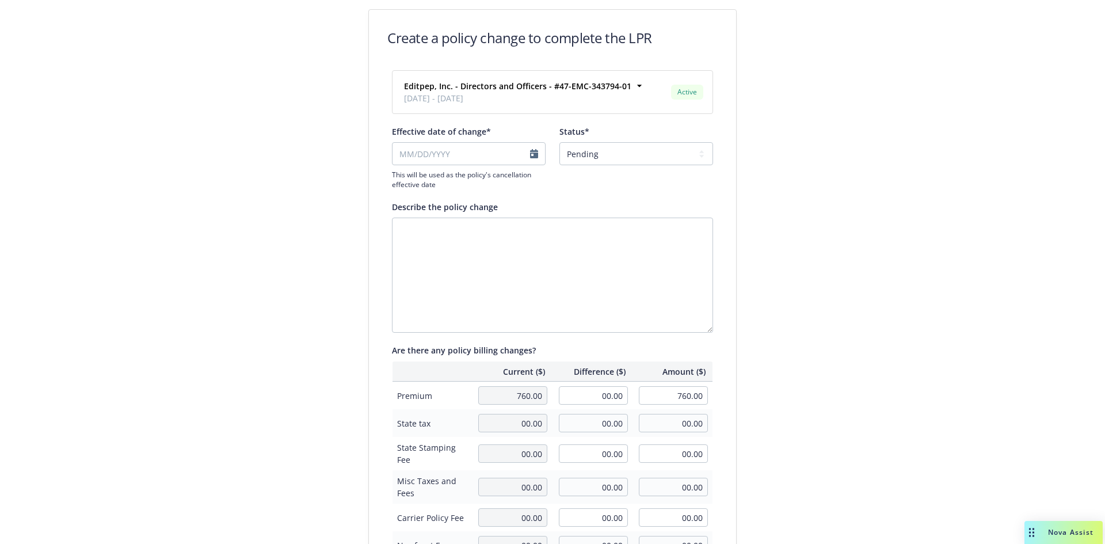
type input "10/01/2025"
click at [605, 159] on select "Pending Confirmed" at bounding box center [637, 153] width 154 height 23
select select "Confirmed"
click at [560, 142] on select "Pending Confirmed" at bounding box center [637, 153] width 154 height 23
click at [477, 250] on textarea "Describe the policy change" at bounding box center [552, 275] width 321 height 115
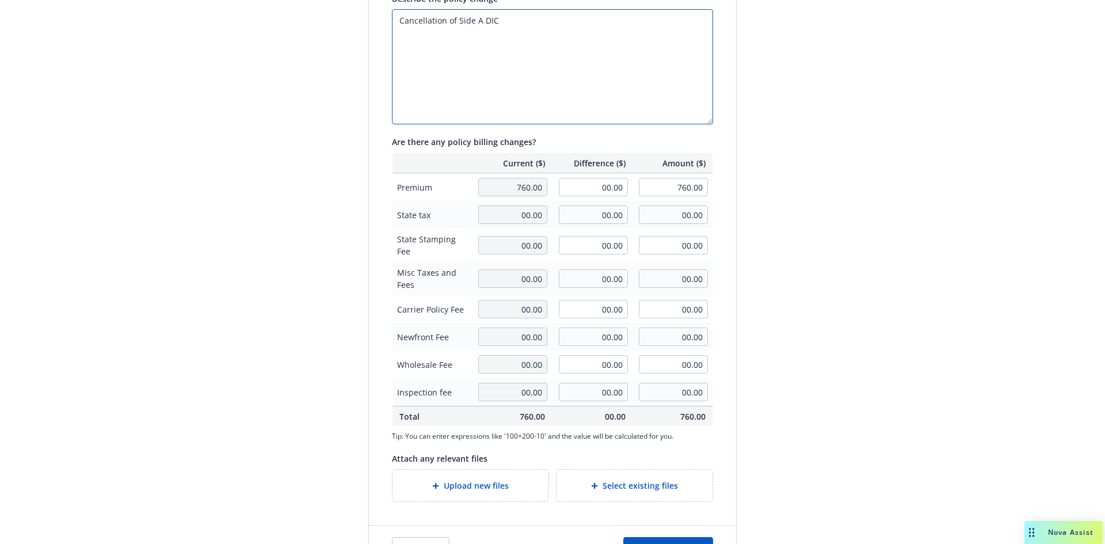
scroll to position [246, 0]
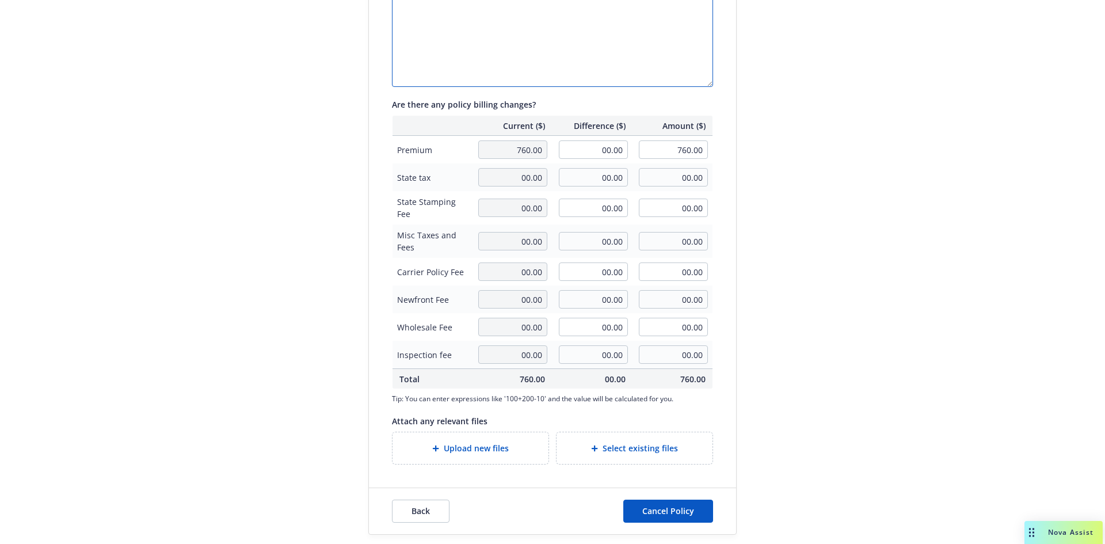
type textarea "Cancellation of Side A DIC"
click at [665, 531] on div "Back Cancel Policy" at bounding box center [552, 511] width 367 height 46
click at [668, 513] on span "Cancel Policy" at bounding box center [668, 510] width 52 height 11
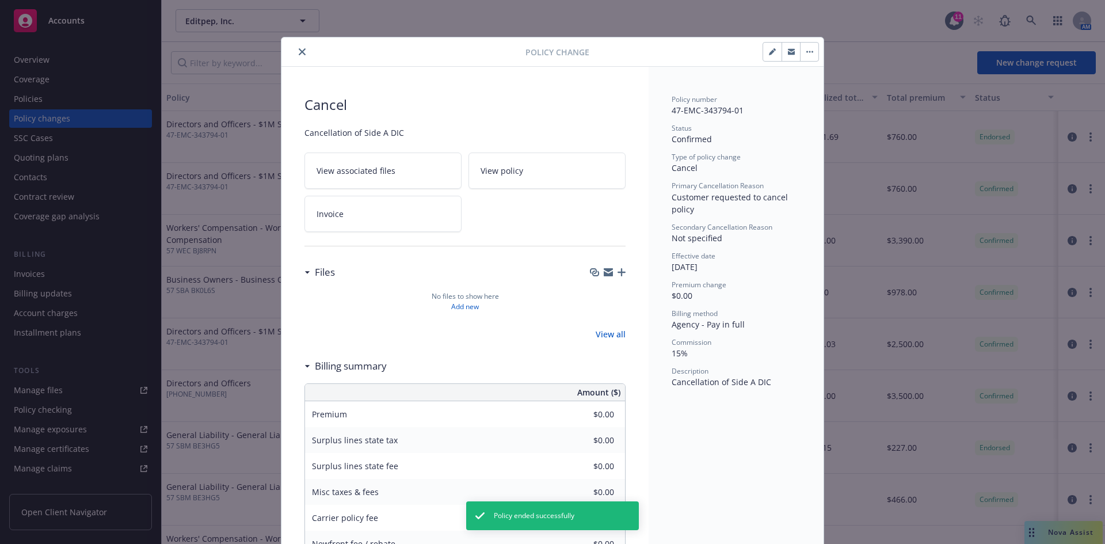
click at [300, 53] on icon "close" at bounding box center [302, 51] width 7 height 7
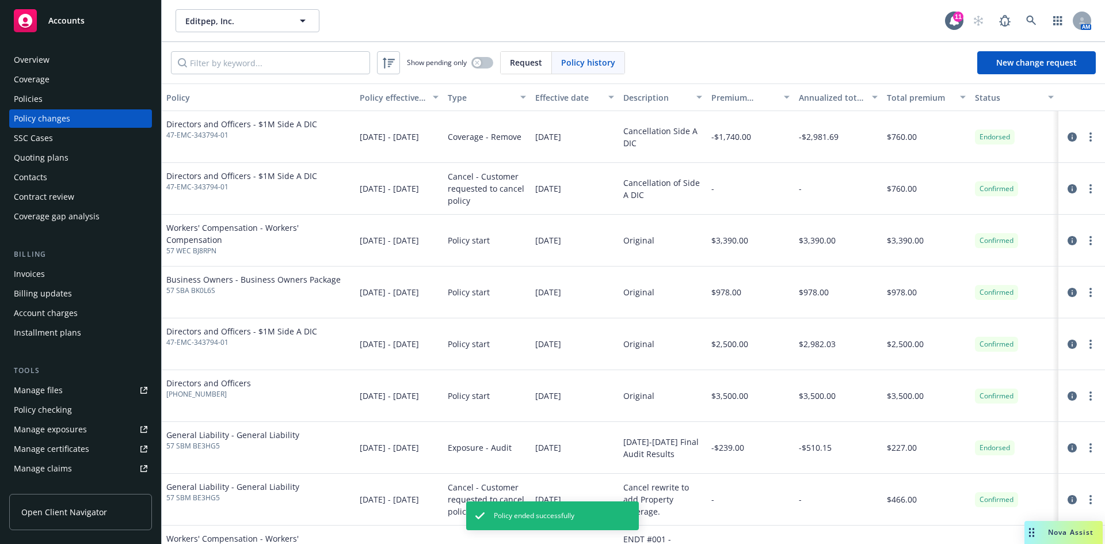
click at [39, 97] on div "Policies" at bounding box center [28, 99] width 29 height 18
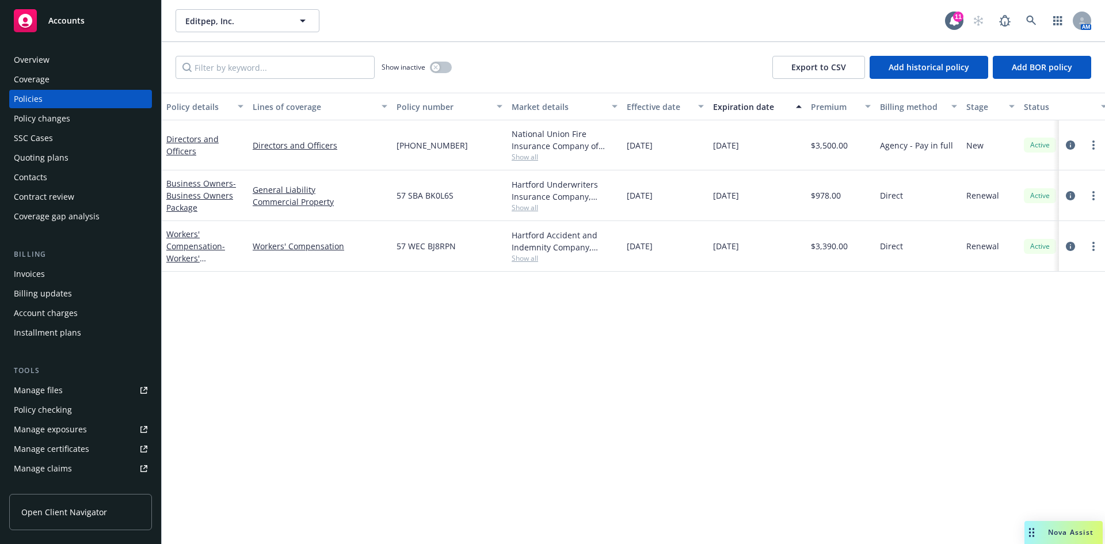
click at [51, 268] on div "Invoices" at bounding box center [81, 274] width 134 height 18
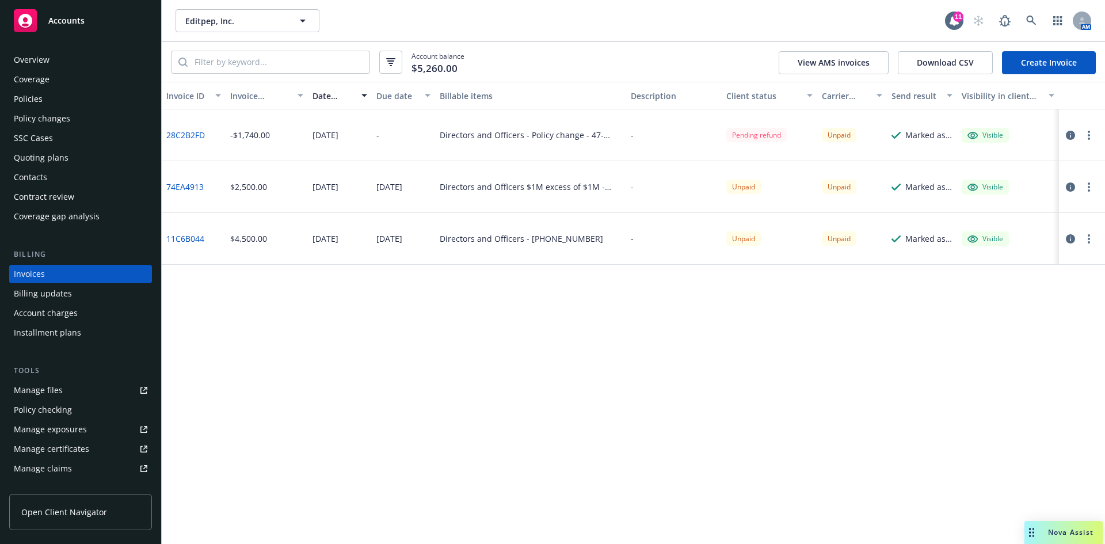
click at [28, 98] on div "Policies" at bounding box center [28, 99] width 29 height 18
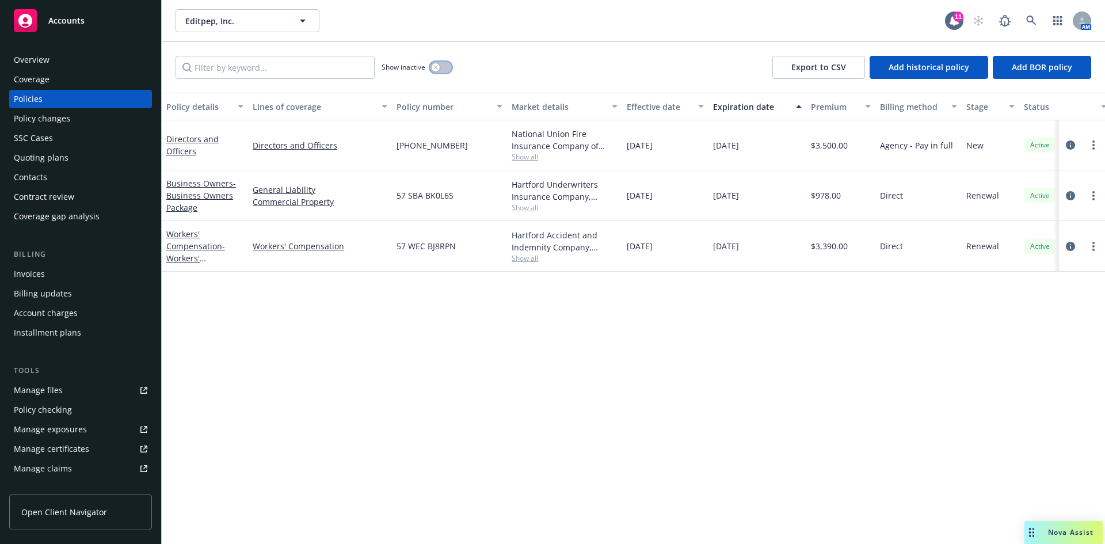
click at [437, 62] on button "button" at bounding box center [441, 68] width 22 height 12
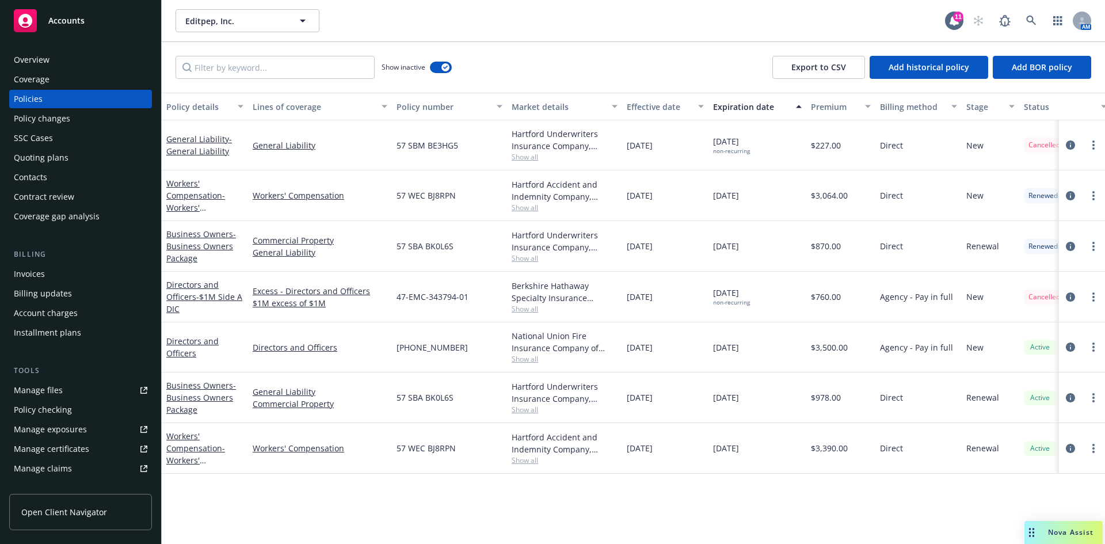
click at [51, 270] on div "Invoices" at bounding box center [81, 274] width 134 height 18
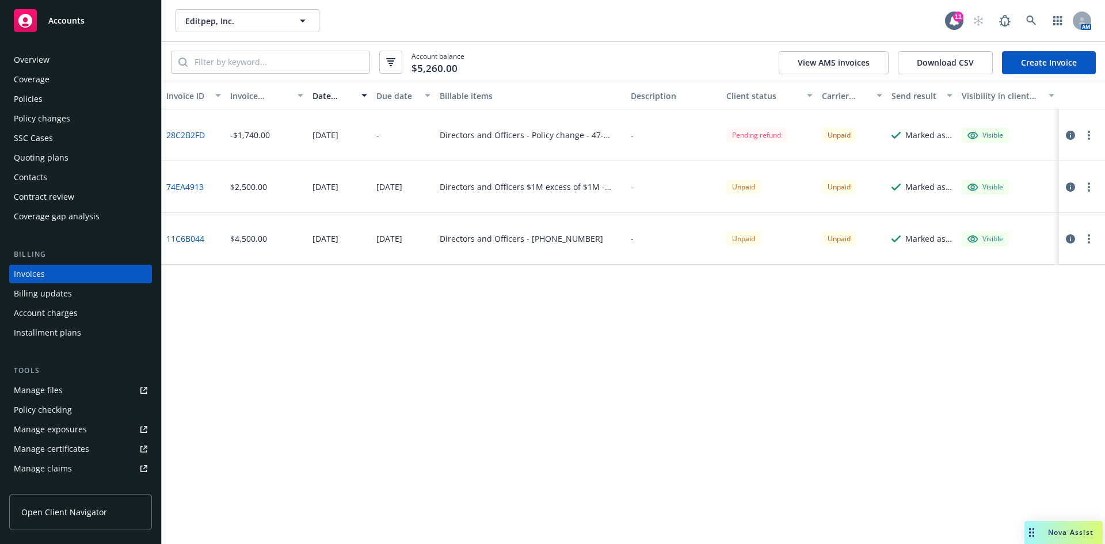
click at [175, 237] on link "11C6B044" at bounding box center [185, 239] width 38 height 12
click at [533, 447] on div "Invoice ID Invoice amount Date issued Due date Billable items Description Clien…" at bounding box center [633, 313] width 943 height 462
click at [35, 100] on div "Policies" at bounding box center [28, 99] width 29 height 18
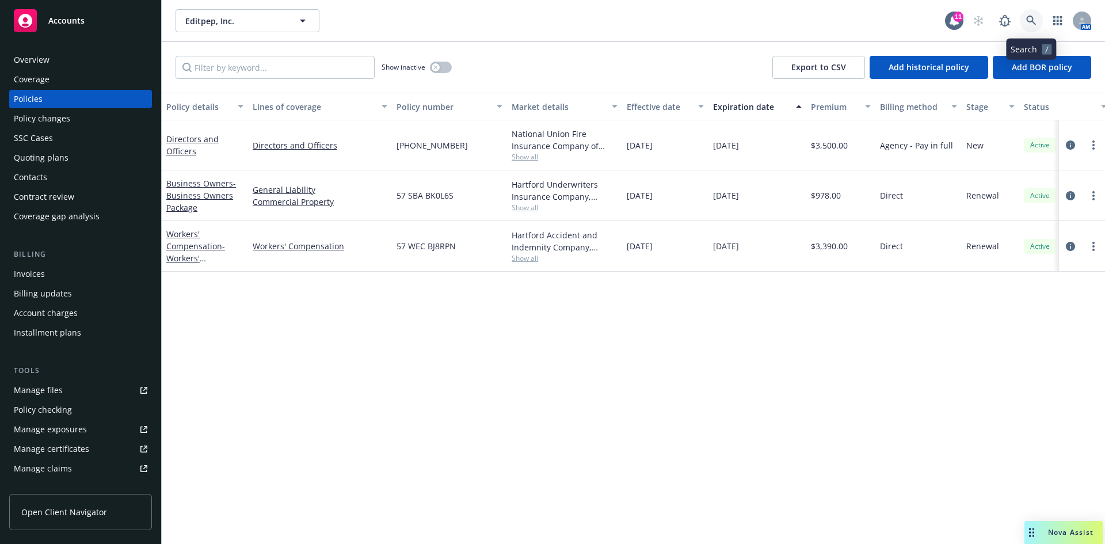
click at [1029, 16] on icon at bounding box center [1031, 21] width 10 height 10
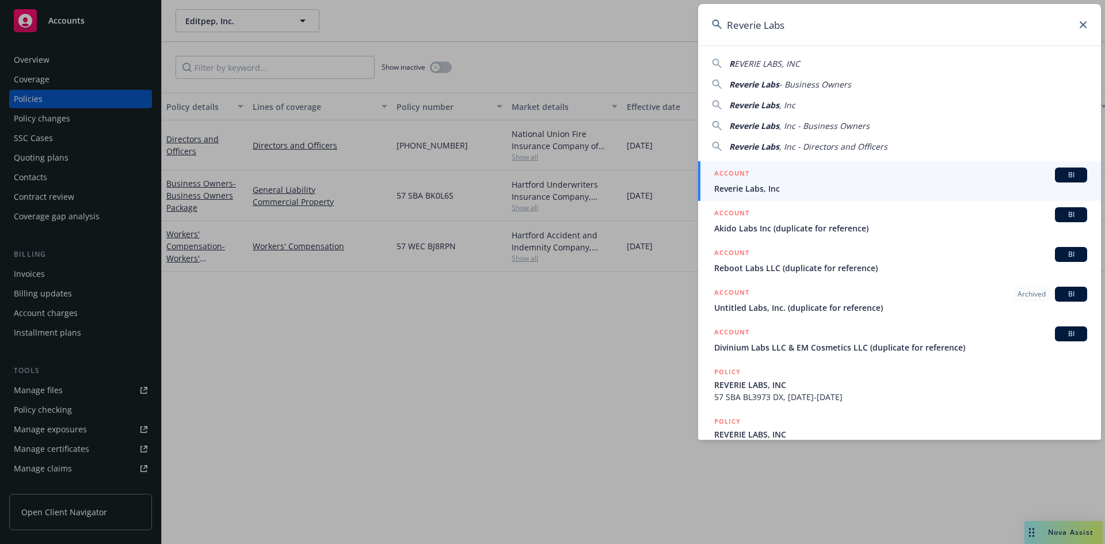
type input "Reverie Labs"
click at [749, 181] on div "ACCOUNT BI" at bounding box center [900, 175] width 373 height 15
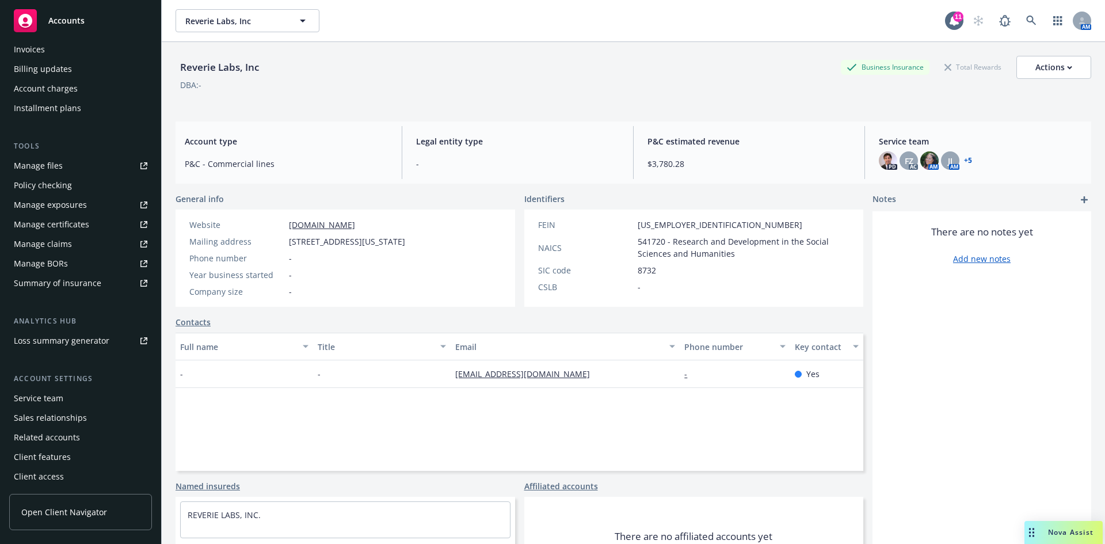
scroll to position [226, 0]
click at [50, 397] on div "Service team" at bounding box center [39, 397] width 50 height 18
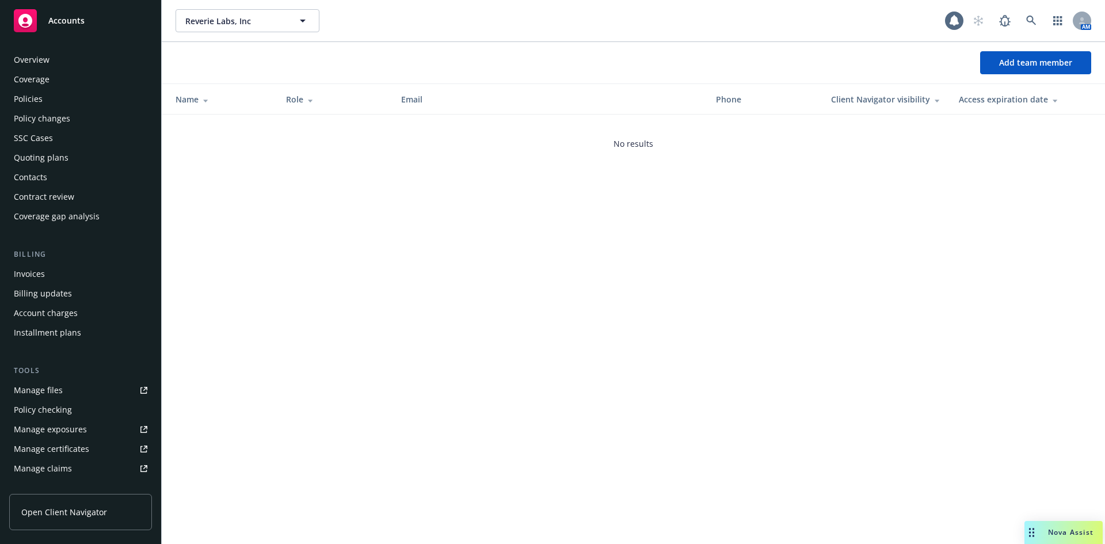
scroll to position [226, 0]
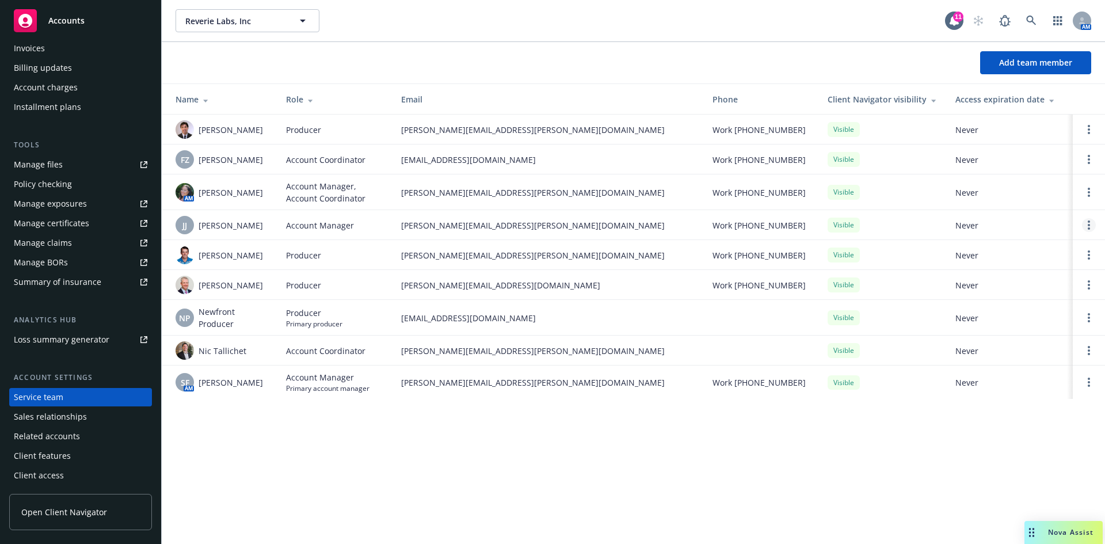
click at [1087, 223] on link "Open options" at bounding box center [1089, 225] width 14 height 14
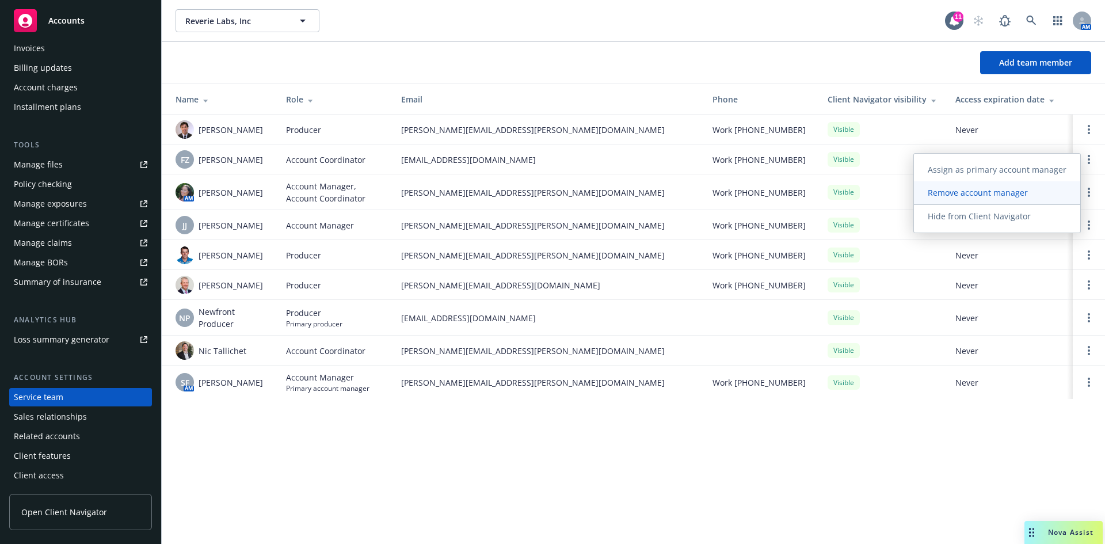
click at [978, 195] on span "Remove account manager" at bounding box center [978, 192] width 128 height 11
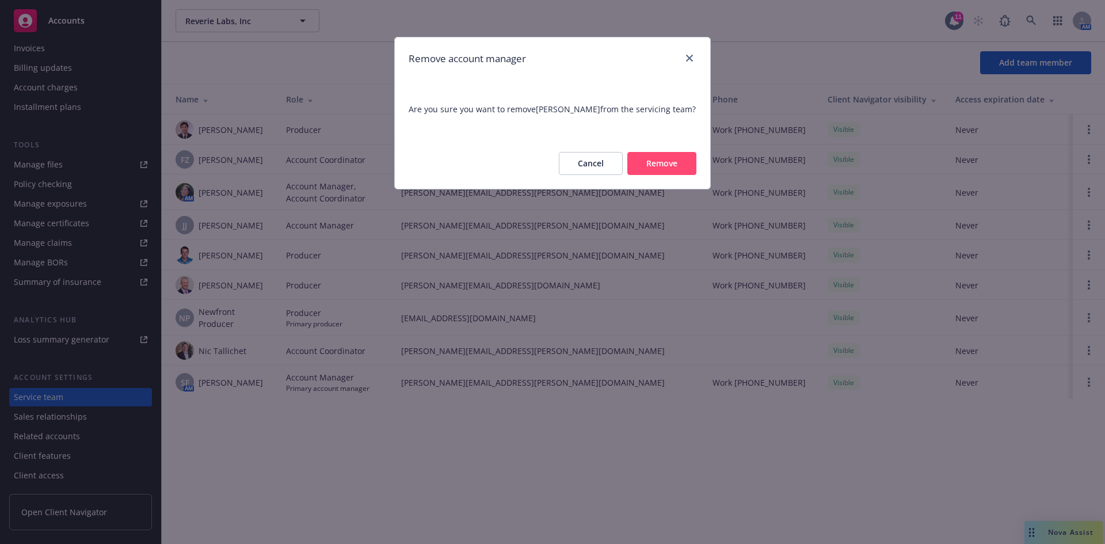
click at [662, 158] on button "Remove" at bounding box center [661, 163] width 69 height 23
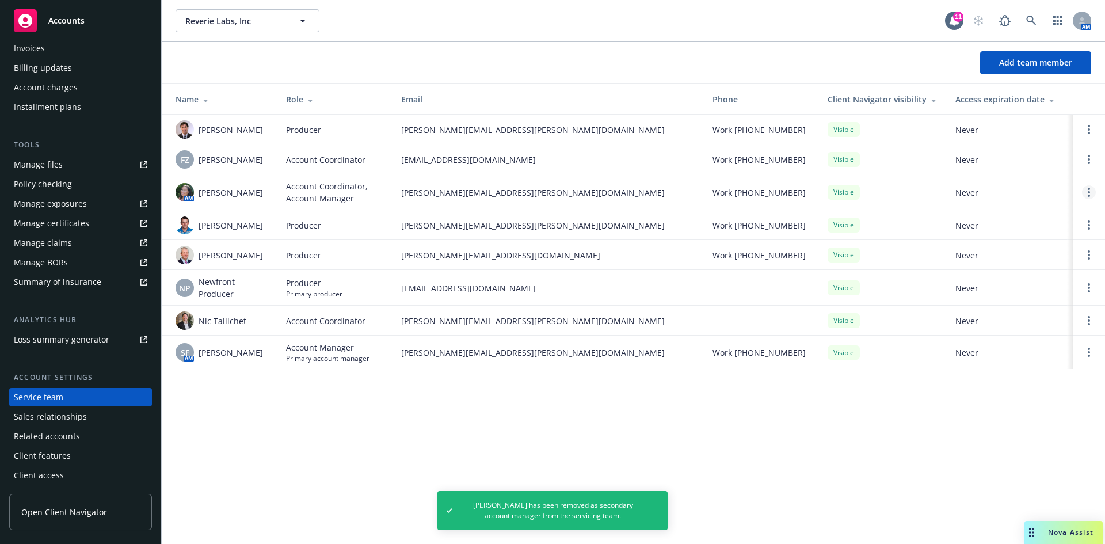
click at [1087, 189] on link "Open options" at bounding box center [1089, 192] width 14 height 14
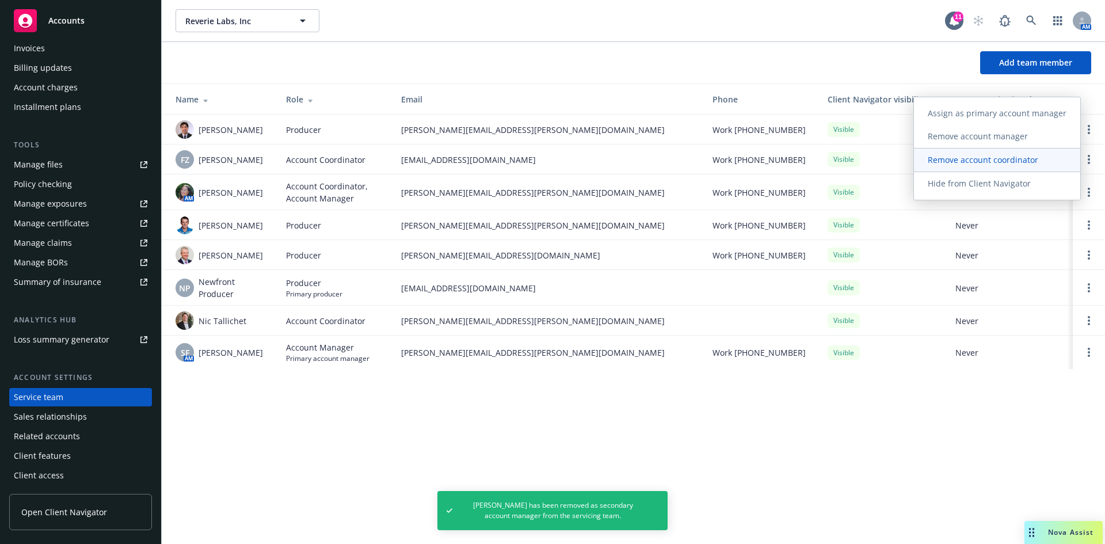
click at [982, 162] on span "Remove account coordinator" at bounding box center [983, 159] width 138 height 11
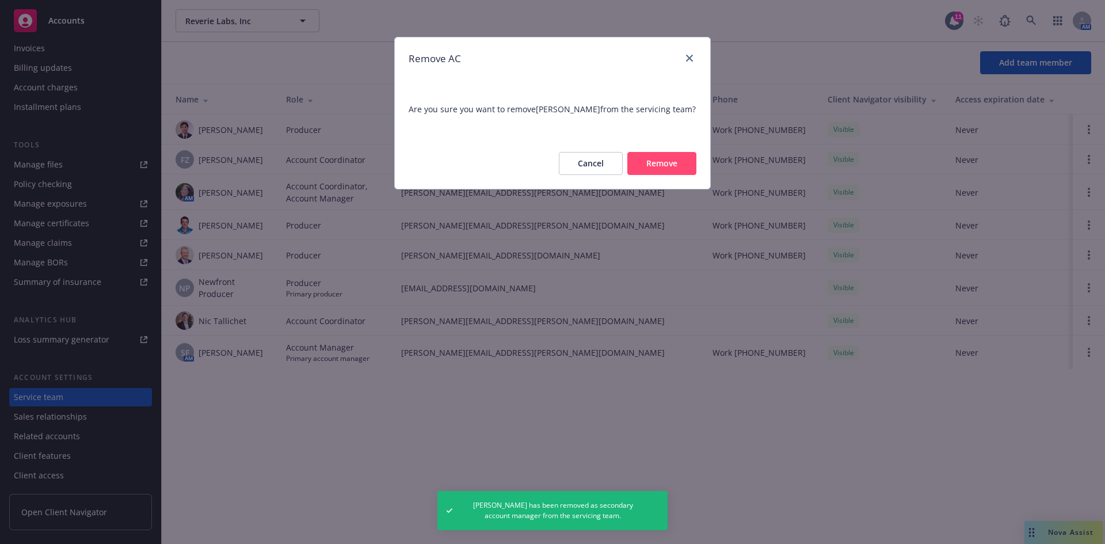
click at [656, 165] on button "Remove" at bounding box center [661, 163] width 69 height 23
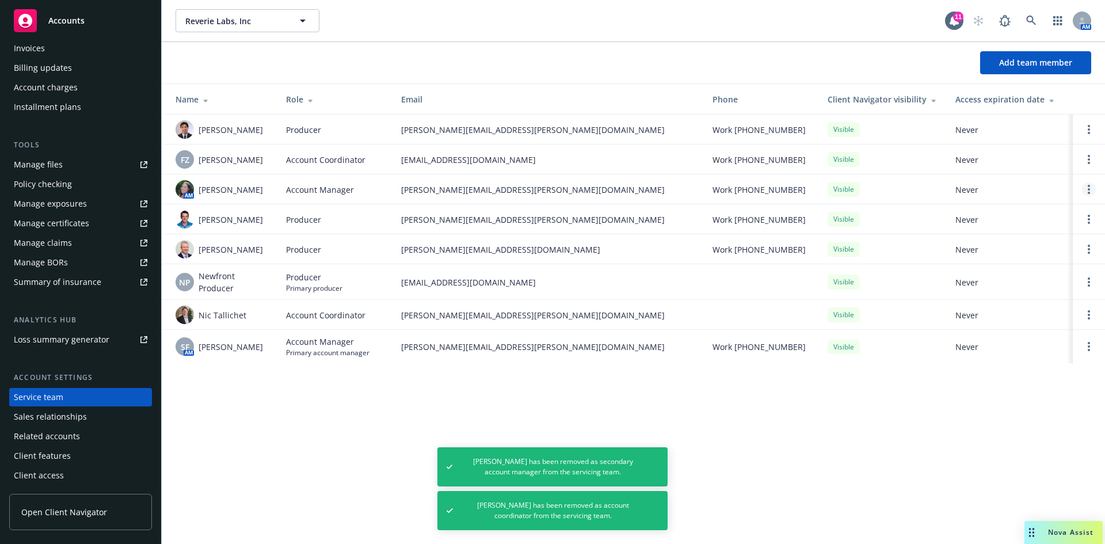
click at [1089, 190] on circle "Open options" at bounding box center [1089, 189] width 2 height 2
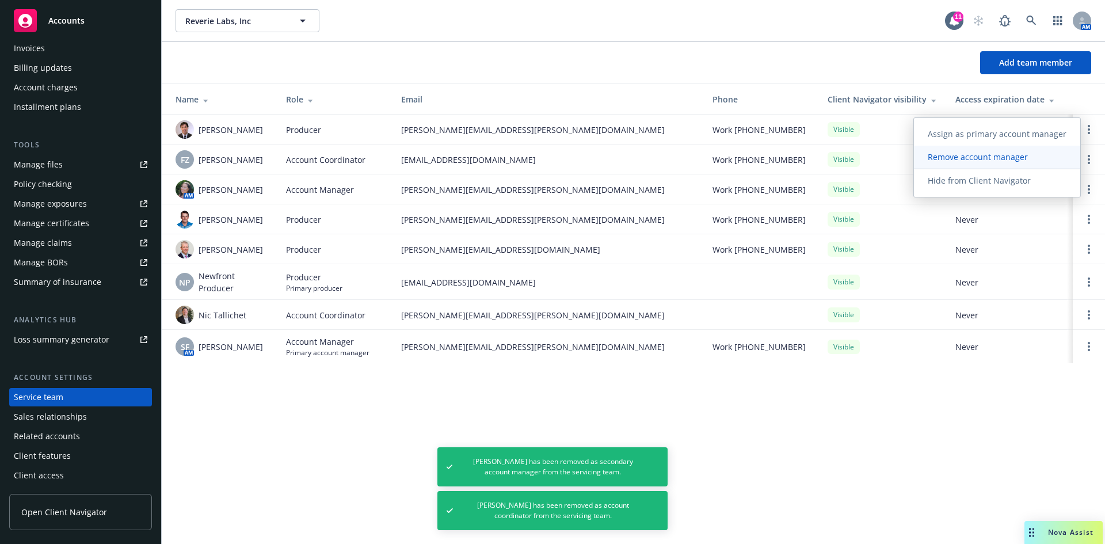
click at [970, 159] on span "Remove account manager" at bounding box center [978, 156] width 128 height 11
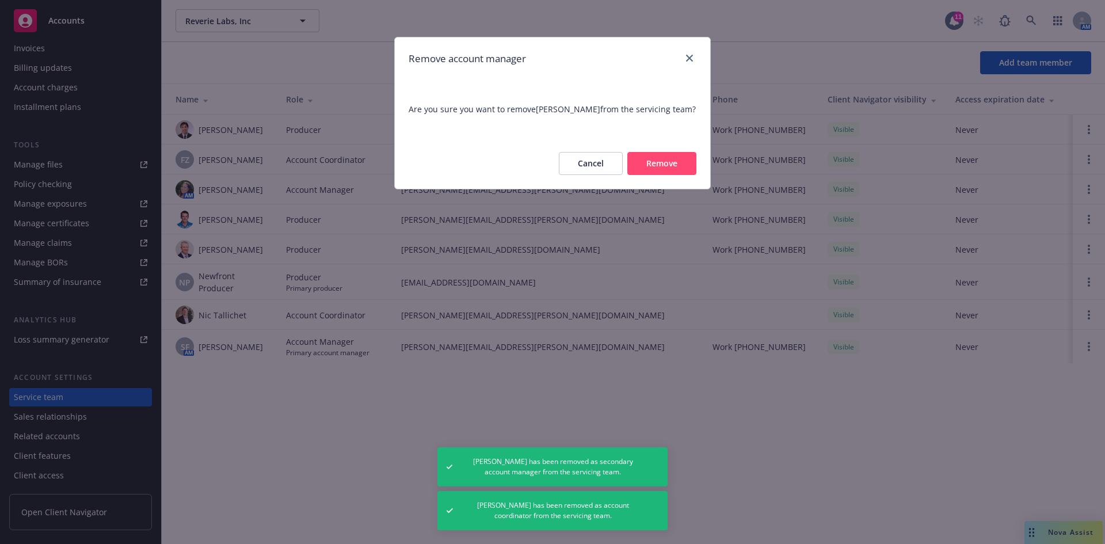
click at [650, 165] on button "Remove" at bounding box center [661, 163] width 69 height 23
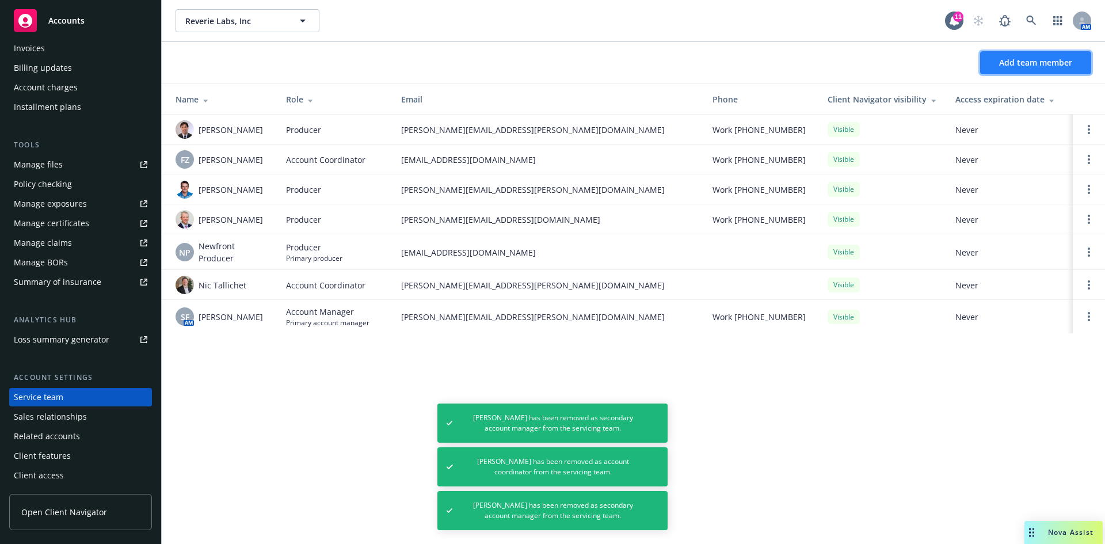
click at [1044, 60] on span "Add team member" at bounding box center [1035, 62] width 73 height 11
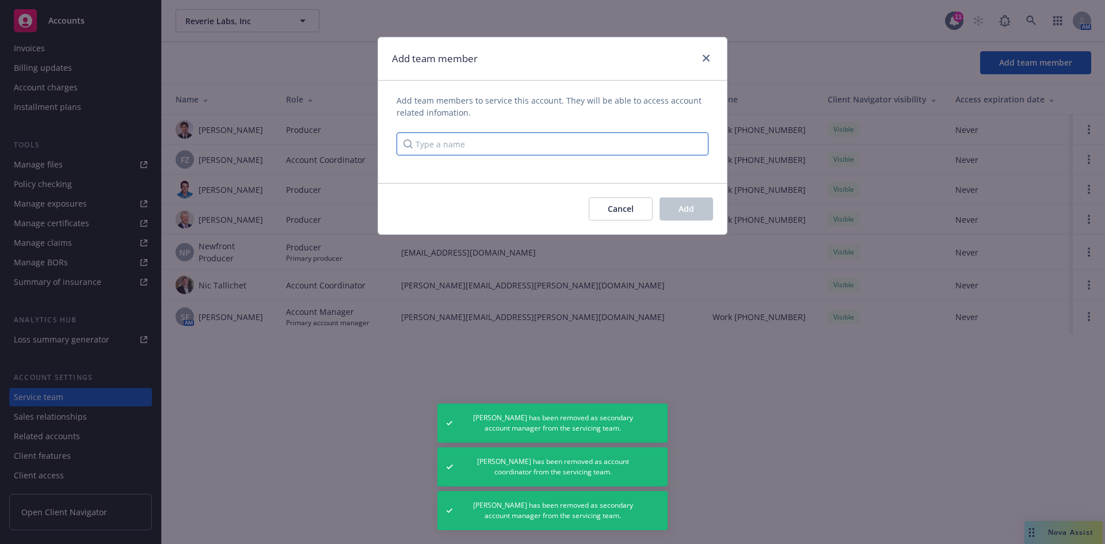
click at [526, 146] on input "Type a name" at bounding box center [553, 143] width 312 height 23
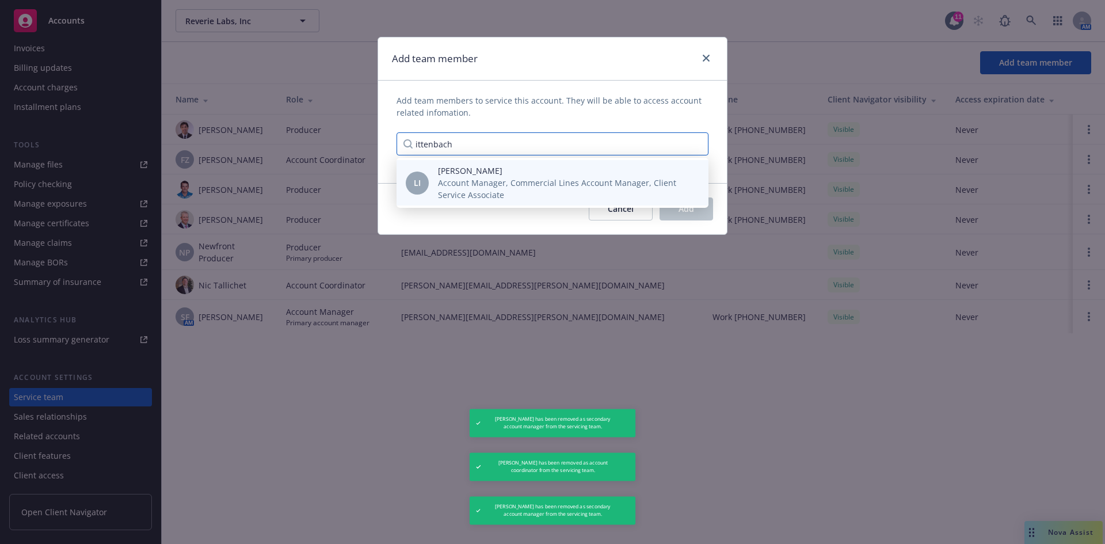
type input "ittenbach"
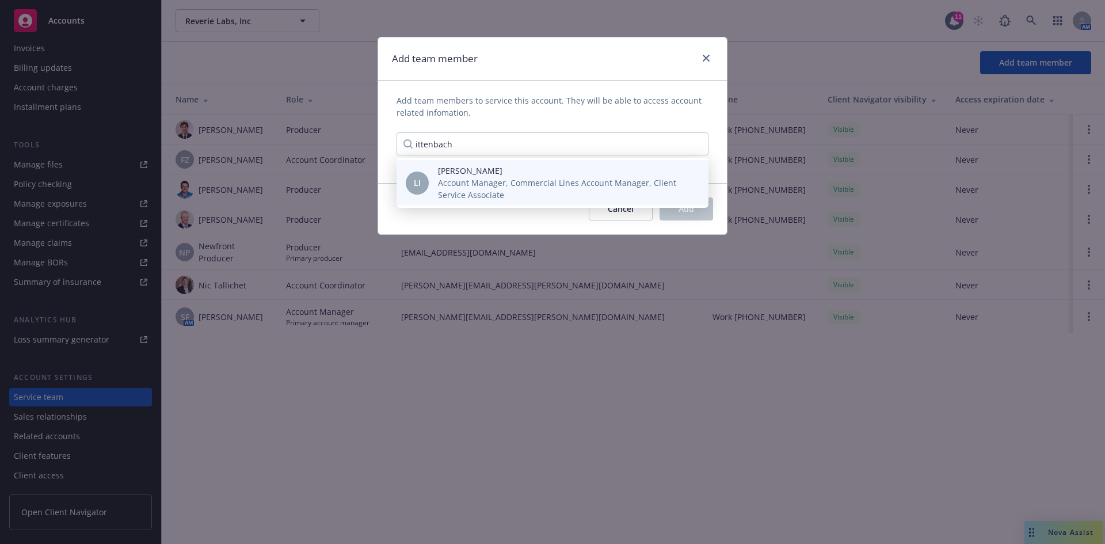
click at [496, 169] on span "Lea Ittenbach" at bounding box center [564, 171] width 252 height 12
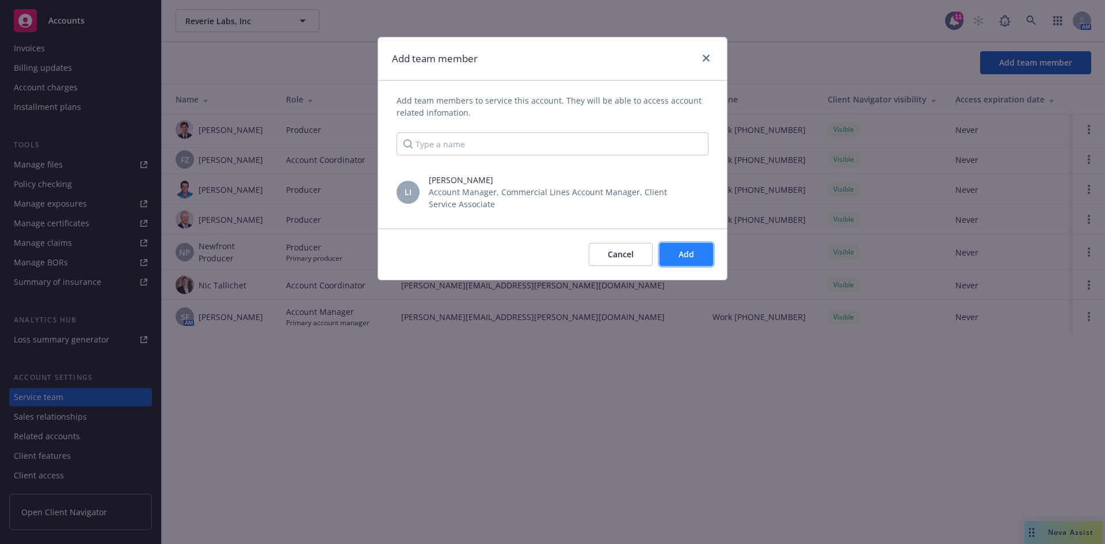
click at [688, 256] on span "Add" at bounding box center [687, 254] width 16 height 11
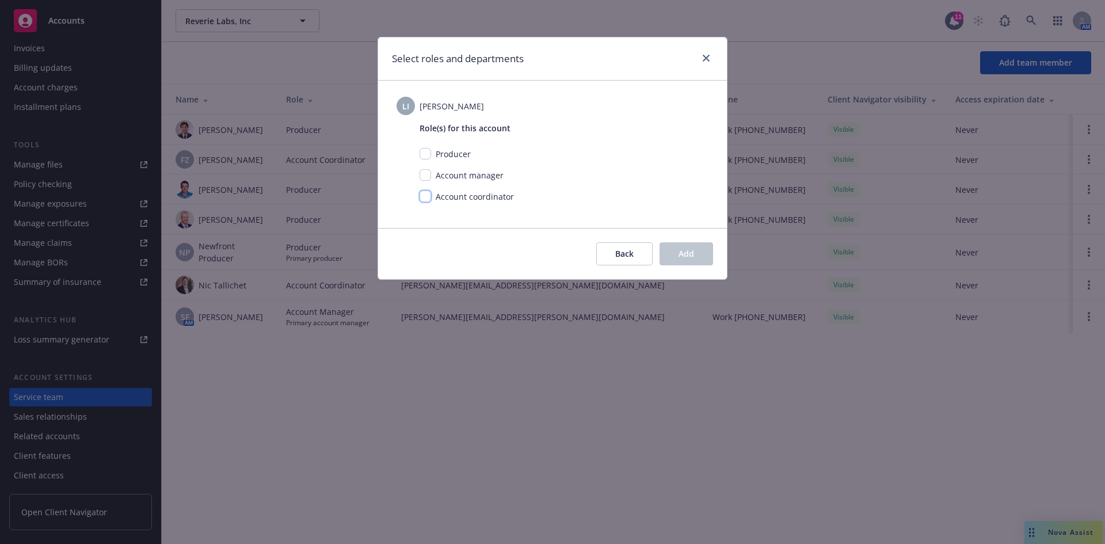
click at [427, 197] on input "checkbox" at bounding box center [426, 197] width 12 height 12
checkbox input "true"
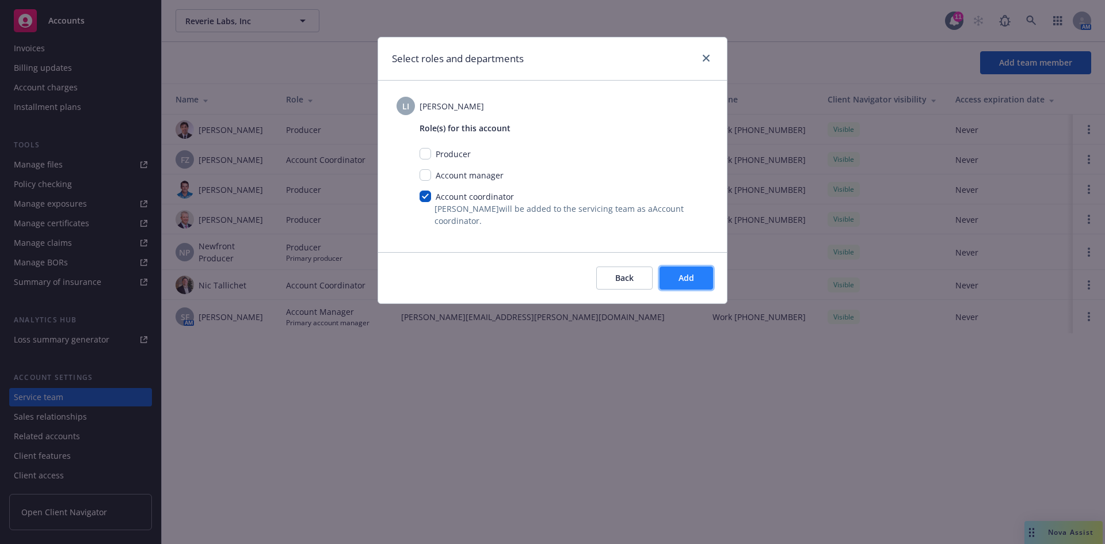
click at [695, 273] on button "Add" at bounding box center [687, 278] width 54 height 23
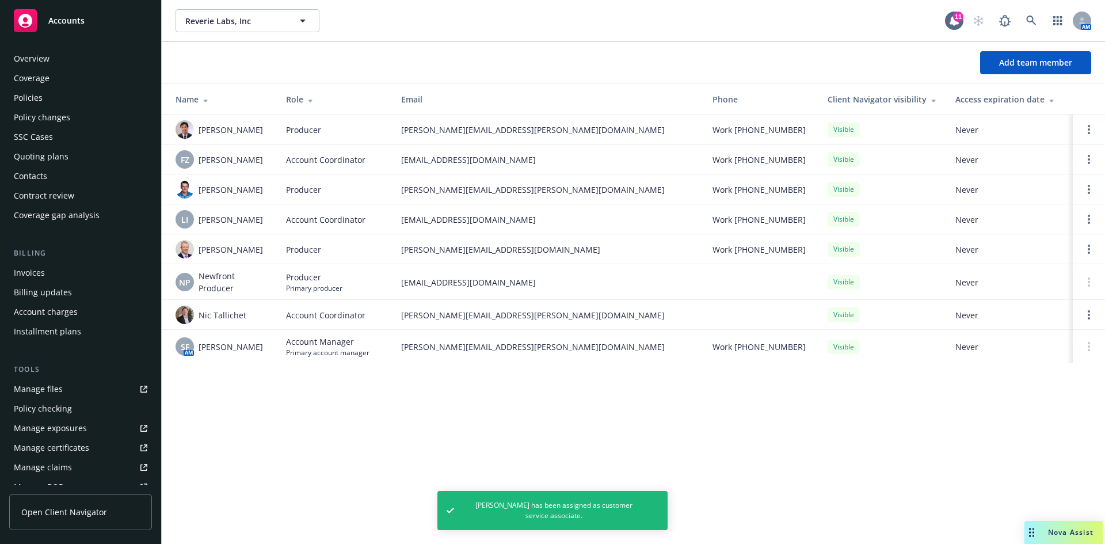
scroll to position [0, 0]
click at [32, 97] on div "Policies" at bounding box center [28, 99] width 29 height 18
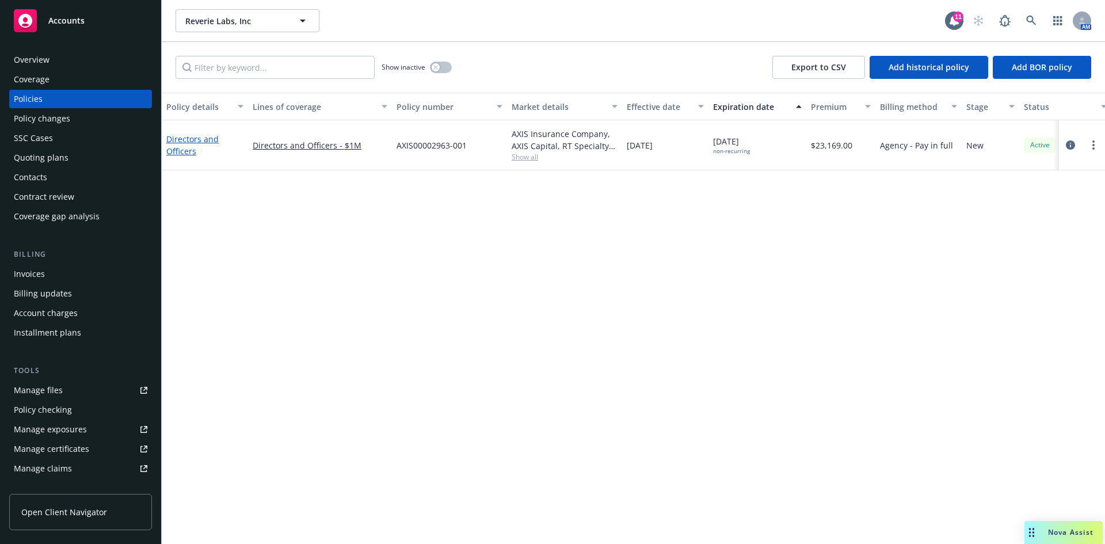
click at [186, 139] on link "Directors and Officers" at bounding box center [192, 145] width 52 height 23
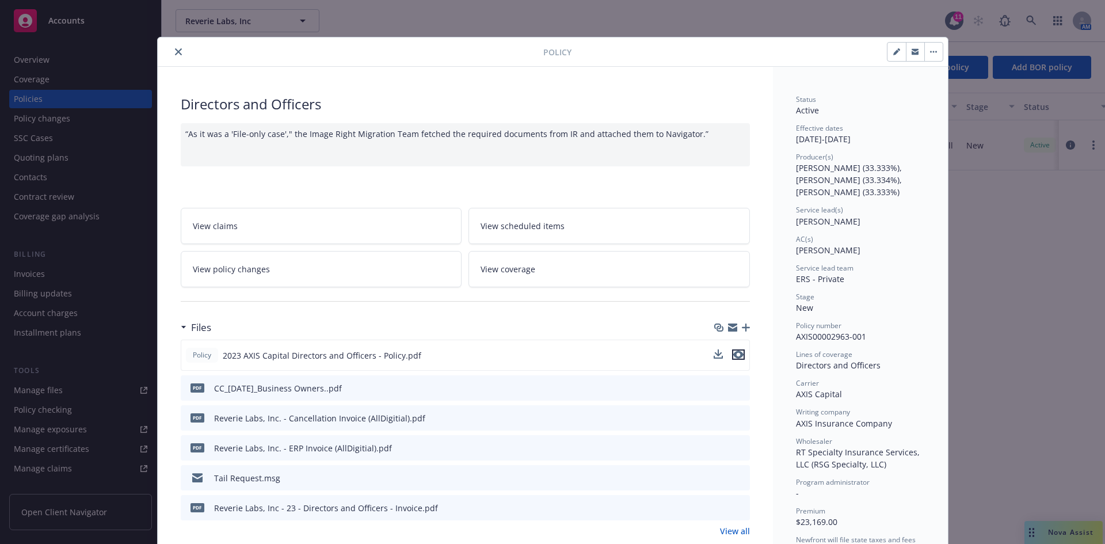
click at [737, 356] on icon "preview file" at bounding box center [738, 355] width 10 height 8
click at [176, 54] on icon "close" at bounding box center [178, 51] width 7 height 7
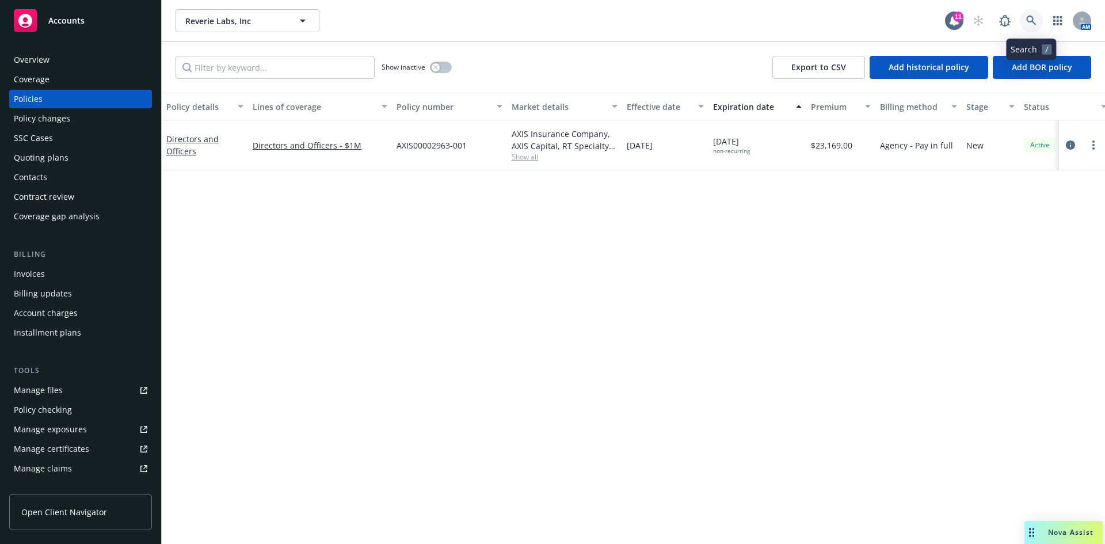
click at [1038, 17] on link at bounding box center [1031, 20] width 23 height 23
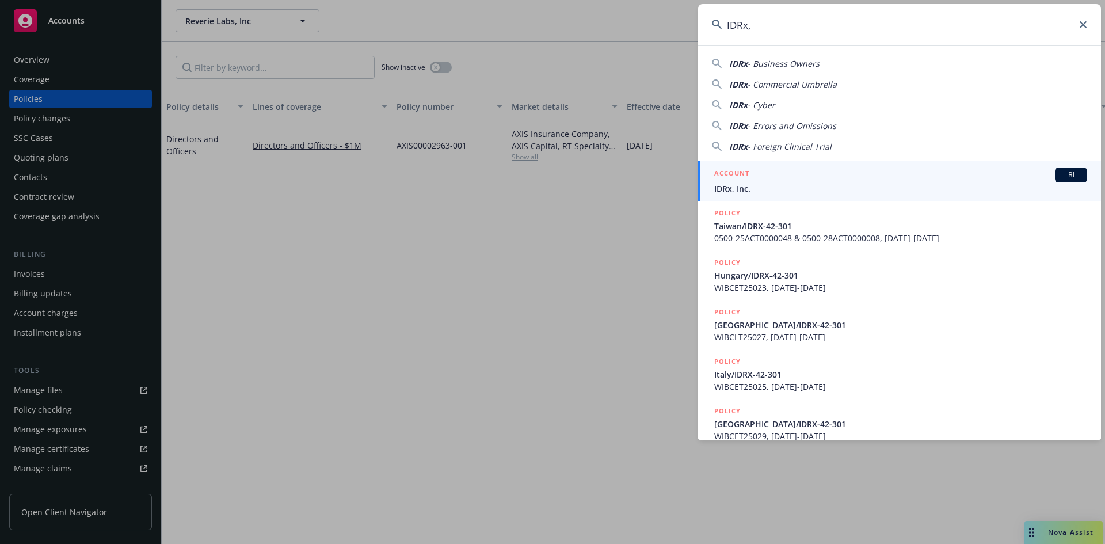
type input "IDRx,"
click at [738, 188] on span "IDRx, Inc." at bounding box center [900, 188] width 373 height 12
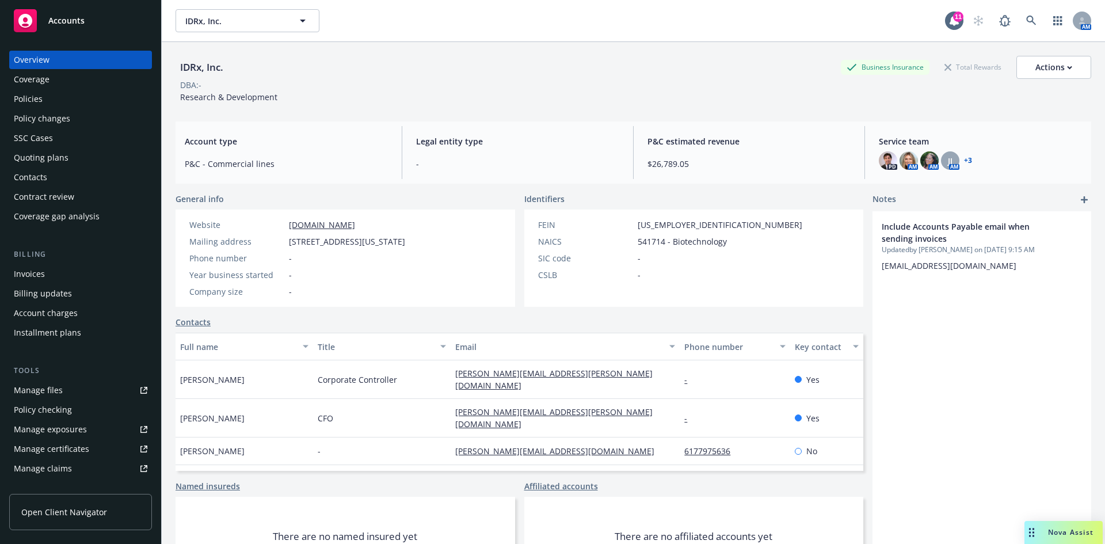
click at [34, 95] on div "Policies" at bounding box center [28, 99] width 29 height 18
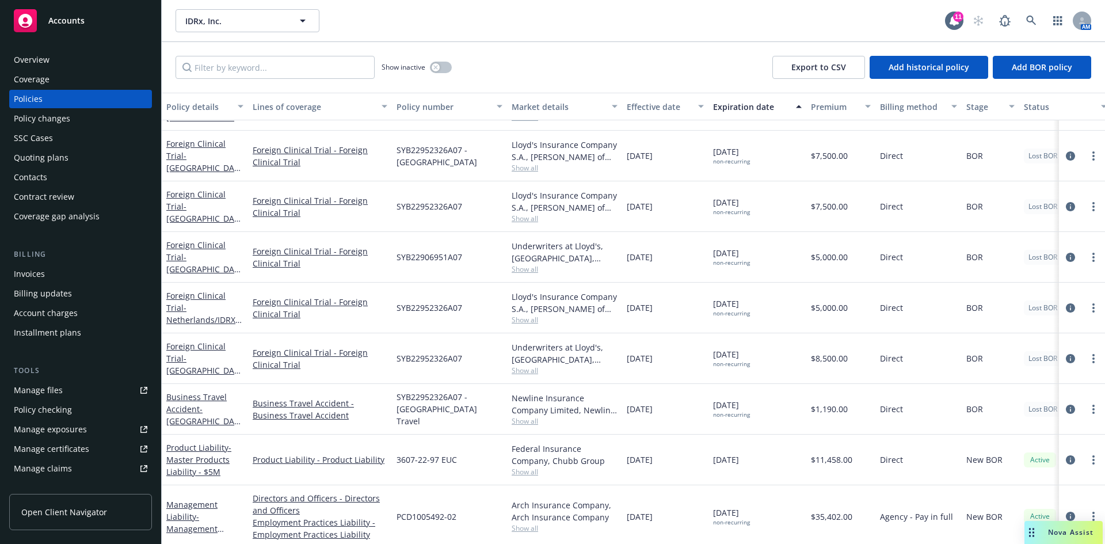
scroll to position [743, 0]
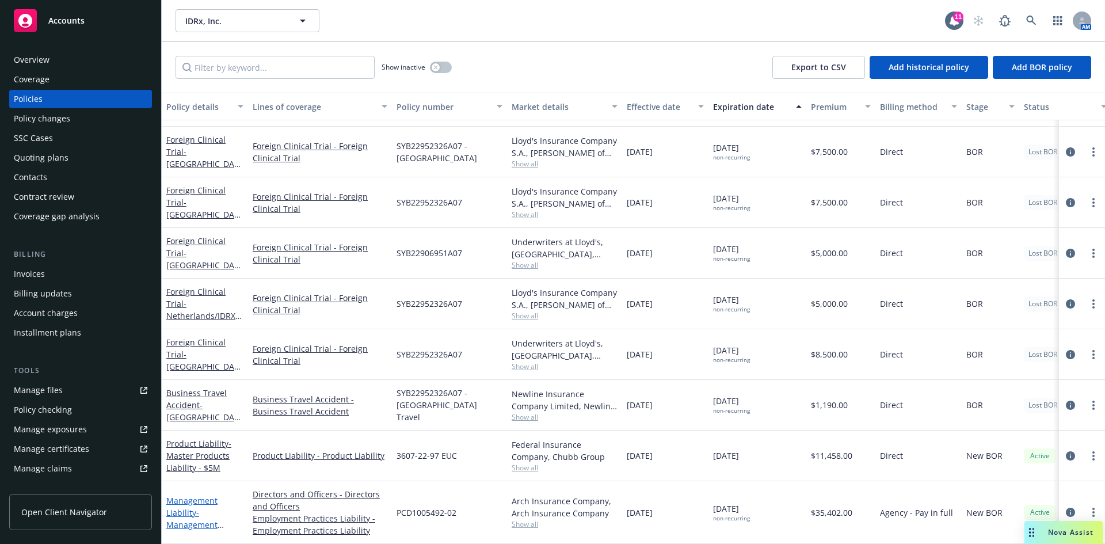
click at [181, 508] on link "Management Liability - Management Liability Package" at bounding box center [197, 518] width 63 height 47
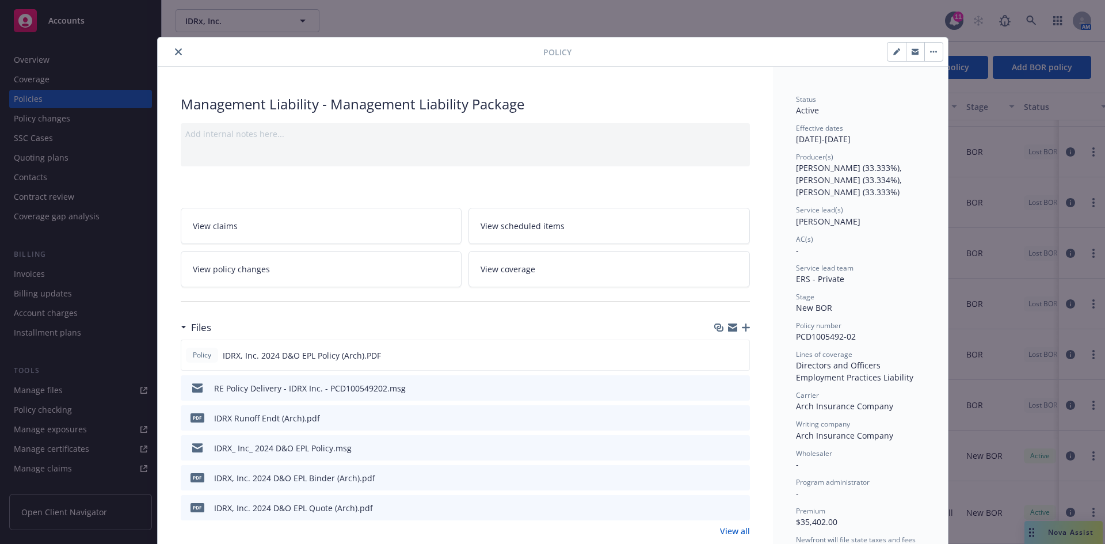
click at [180, 54] on button "close" at bounding box center [179, 52] width 14 height 14
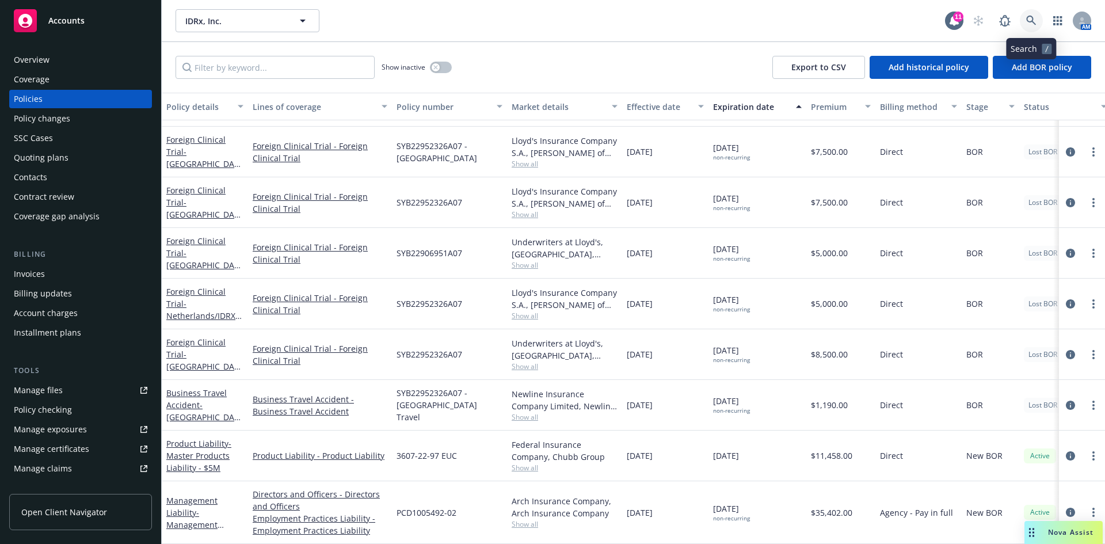
click at [1033, 20] on icon at bounding box center [1031, 21] width 10 height 10
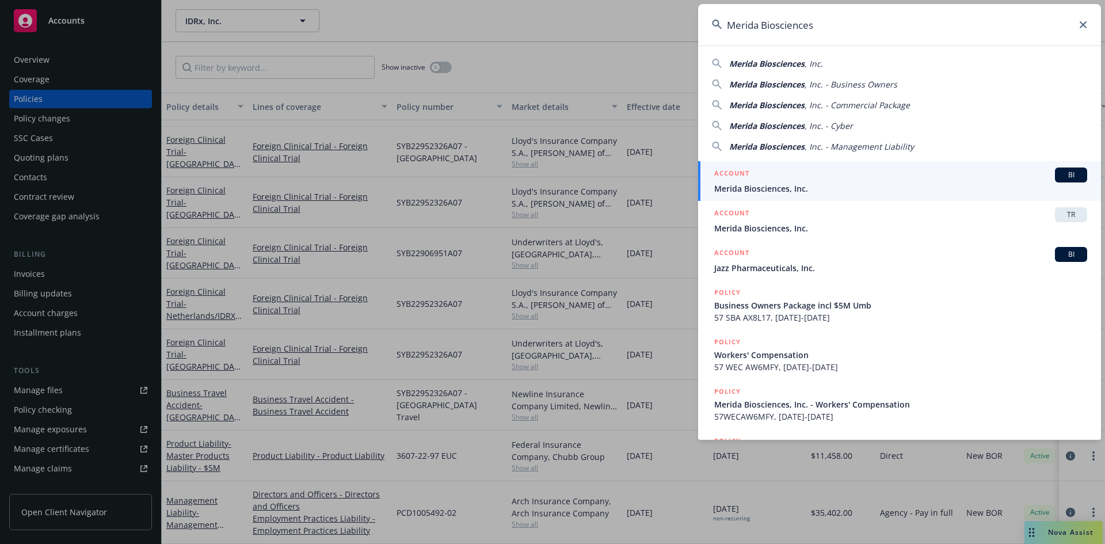
type input "Merida Biosciences"
click at [766, 181] on div "ACCOUNT BI" at bounding box center [900, 175] width 373 height 15
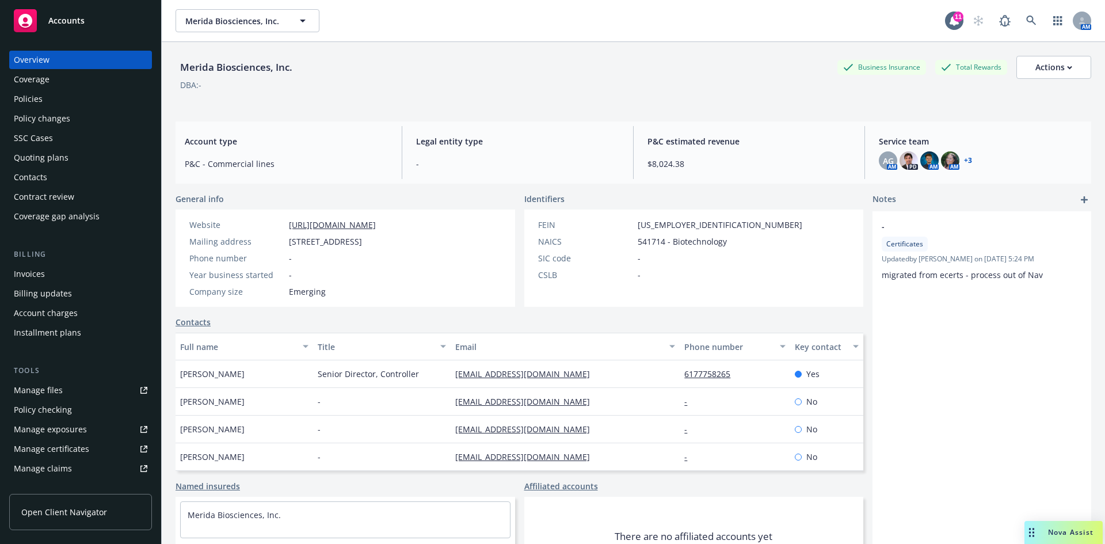
click at [35, 277] on div "Invoices" at bounding box center [29, 274] width 31 height 18
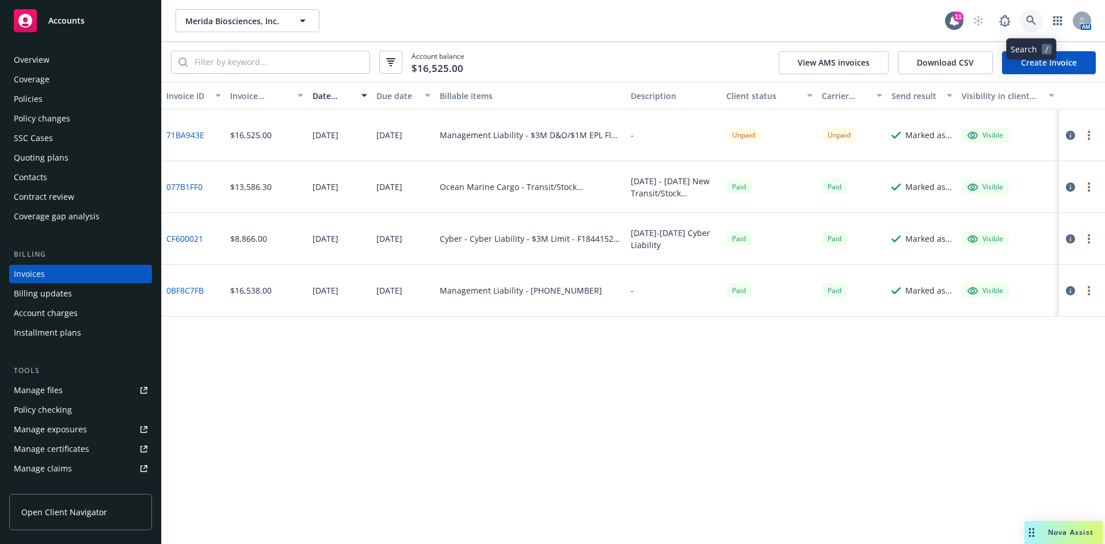
click at [1026, 15] on link at bounding box center [1031, 20] width 23 height 23
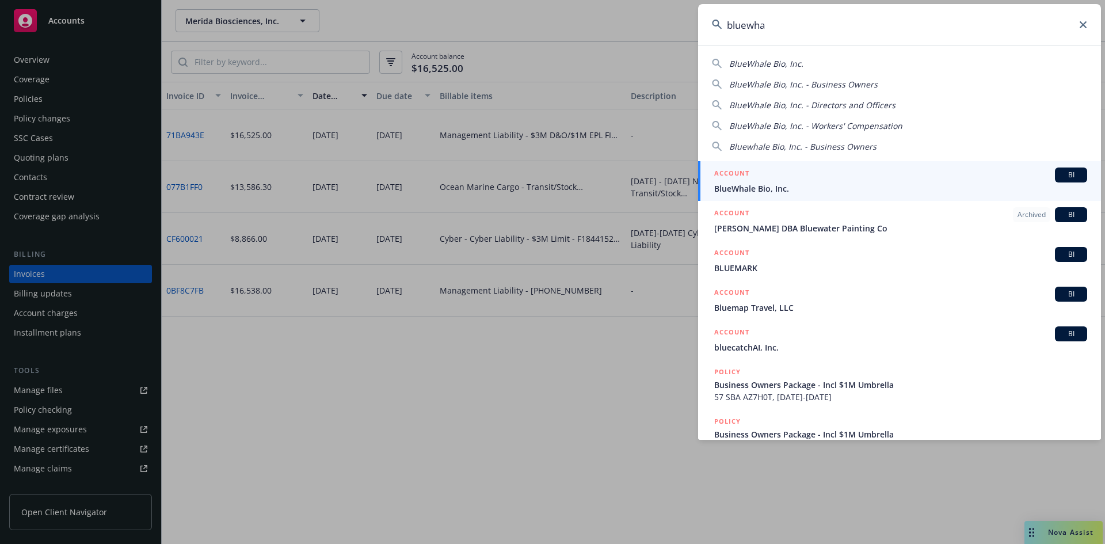
type input "bluewha"
click at [810, 186] on span "BlueWhale Bio, Inc." at bounding box center [900, 188] width 373 height 12
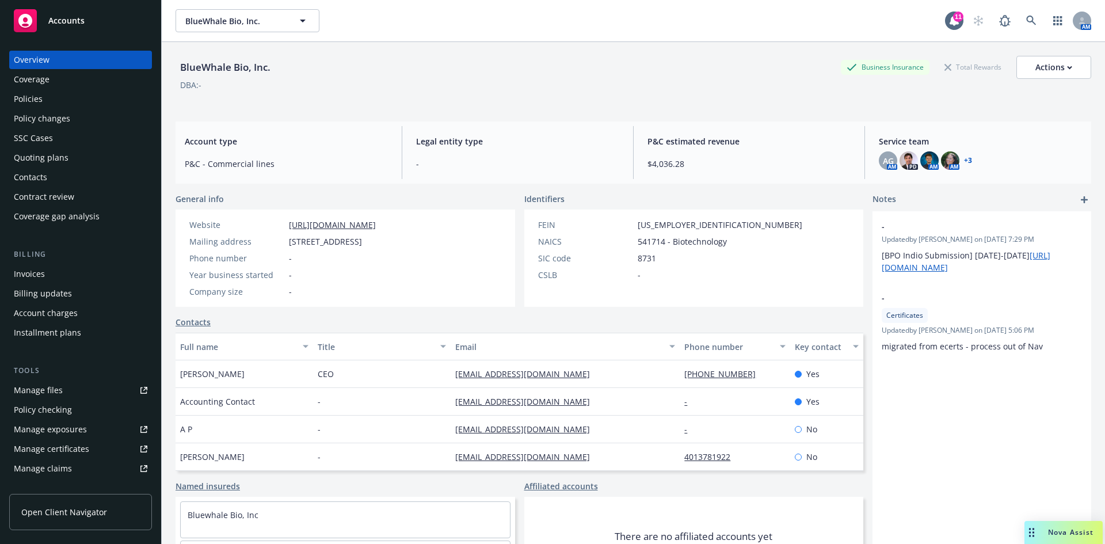
click at [47, 275] on div "Invoices" at bounding box center [81, 274] width 134 height 18
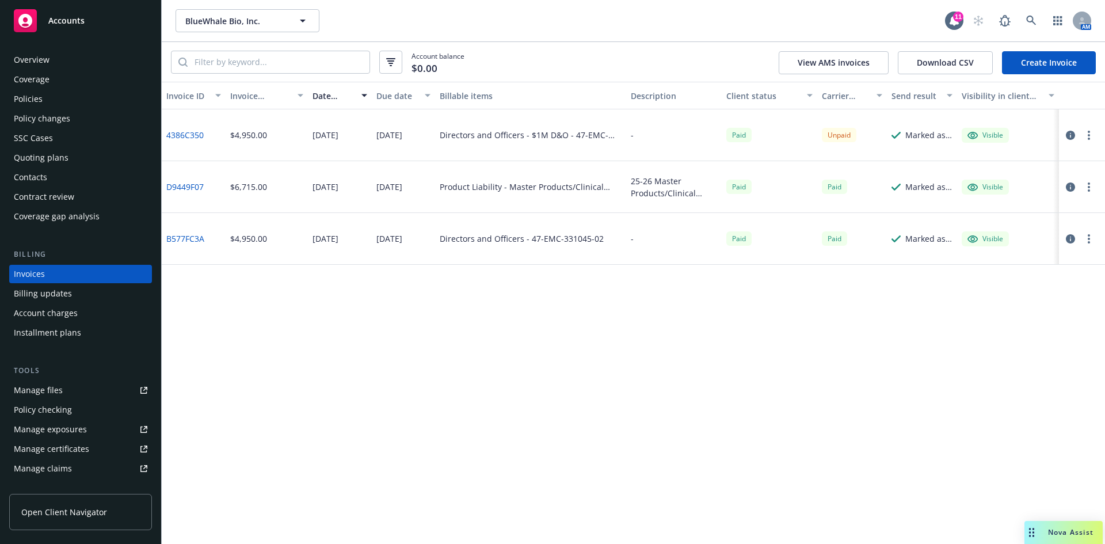
click at [37, 96] on div "Policies" at bounding box center [28, 99] width 29 height 18
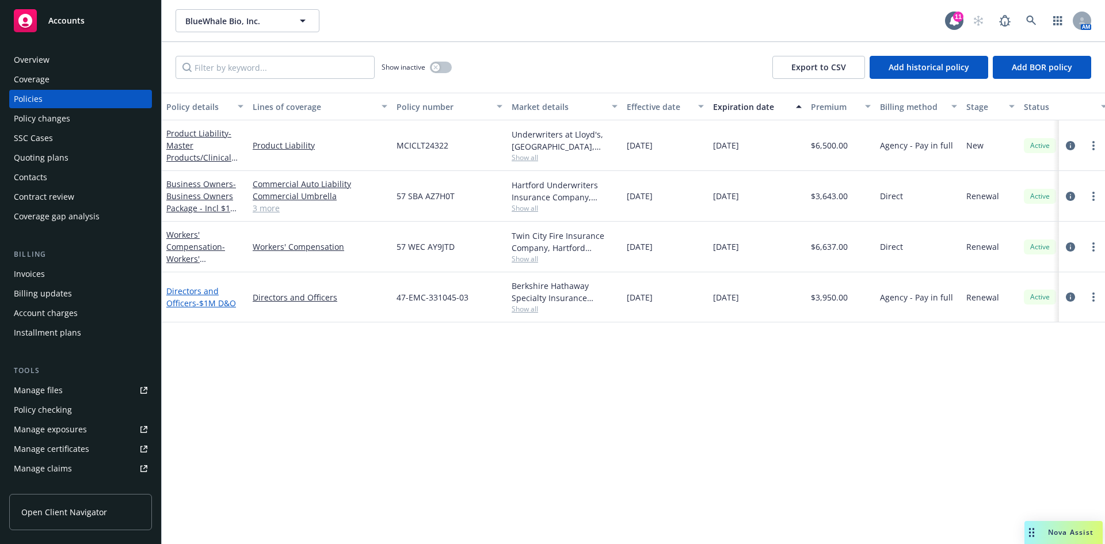
click at [189, 300] on link "Directors and Officers - $1M D&O" at bounding box center [201, 297] width 70 height 23
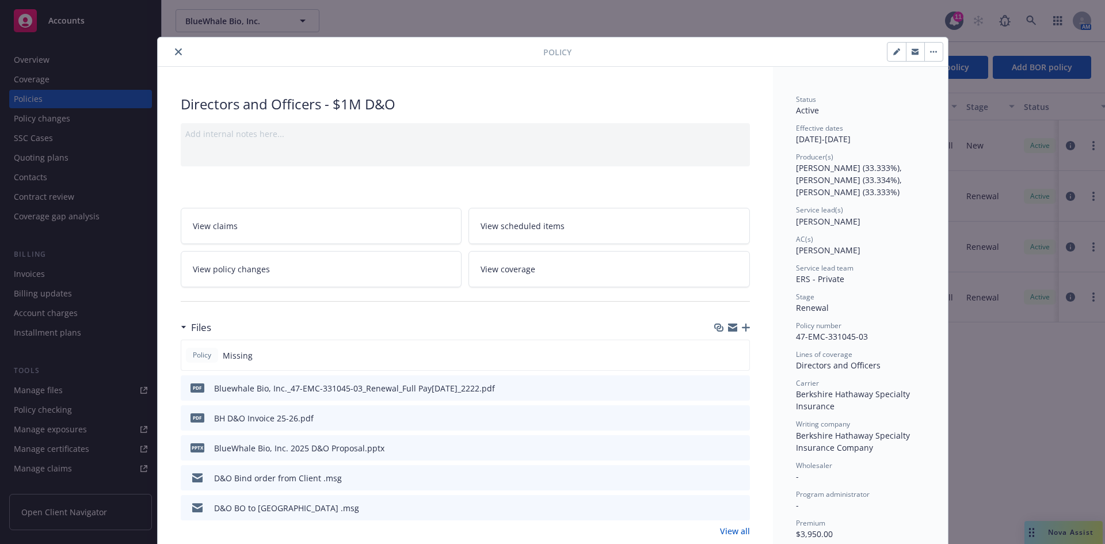
click at [175, 50] on icon "close" at bounding box center [178, 51] width 7 height 7
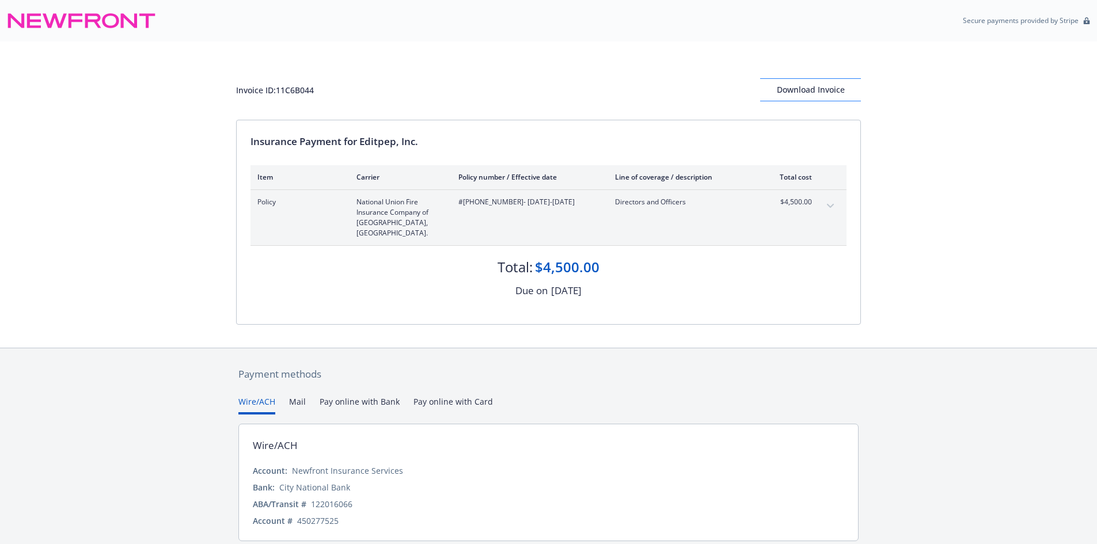
click at [806, 90] on div "Download Invoice" at bounding box center [810, 90] width 101 height 22
